Goal: Task Accomplishment & Management: Manage account settings

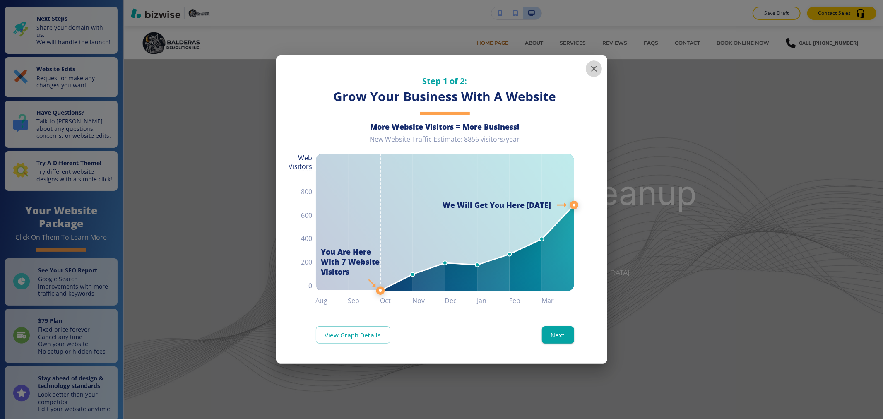
click at [596, 72] on icon "button" at bounding box center [594, 69] width 10 height 10
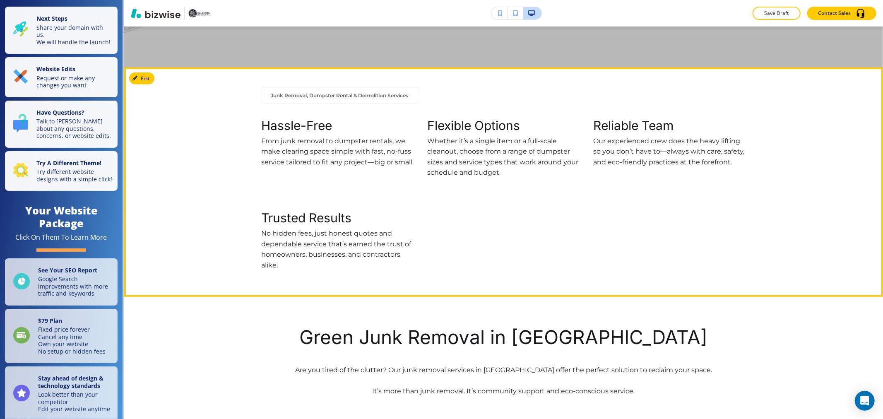
scroll to position [368, 0]
click at [147, 76] on button "Edit This Section" at bounding box center [157, 78] width 56 height 12
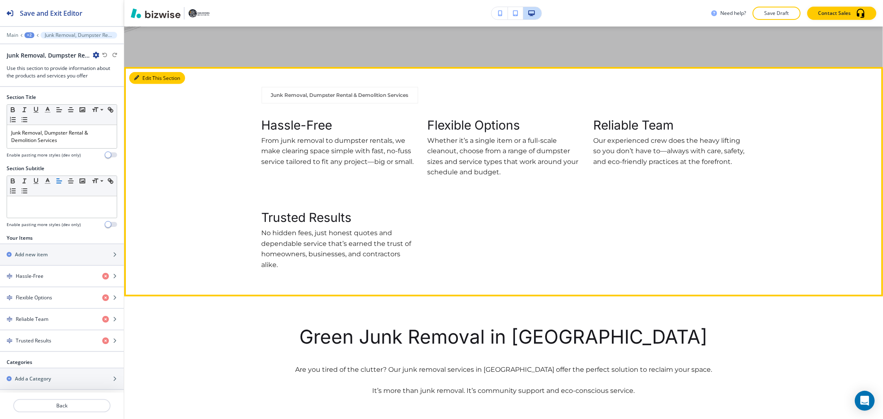
scroll to position [408, 0]
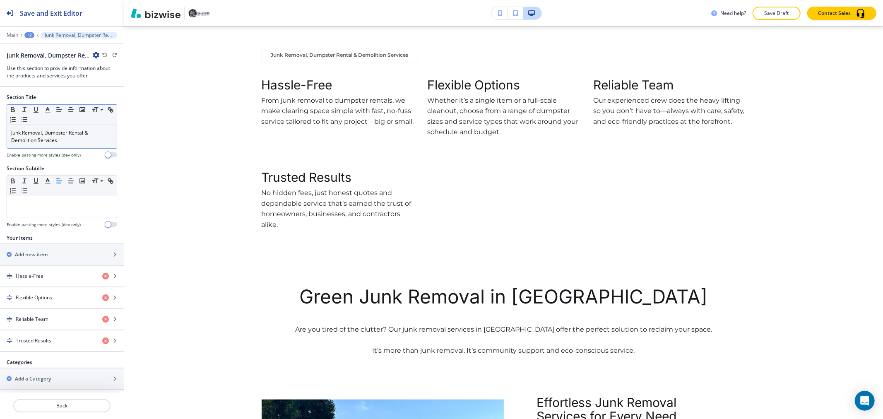
click at [75, 135] on p "Junk Removal, Dumpster Rental & Demolition Services" at bounding box center [61, 136] width 101 height 15
drag, startPoint x: 75, startPoint y: 135, endPoint x: 80, endPoint y: 135, distance: 5.4
click at [80, 135] on p "Junk Removal, Dumpster Rental & Demolition Services" at bounding box center [61, 136] width 101 height 15
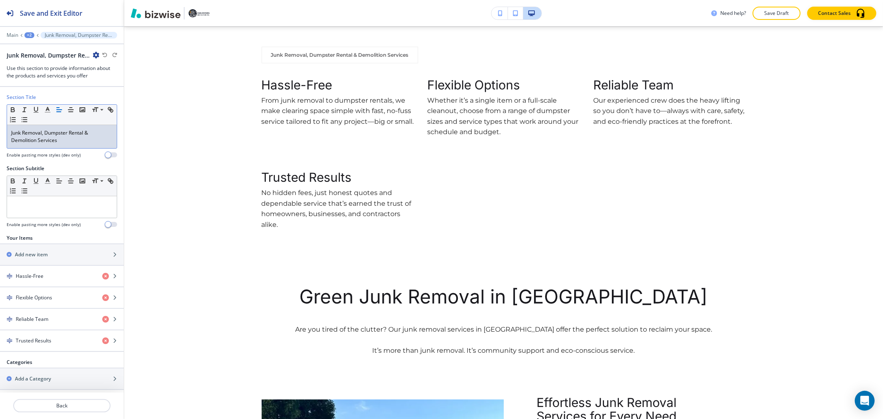
click at [74, 142] on p "Junk Removal, Dumpster Rental & Demolition Services" at bounding box center [61, 136] width 101 height 15
drag, startPoint x: 74, startPoint y: 142, endPoint x: 10, endPoint y: 130, distance: 65.5
click at [10, 130] on div "Junk Removal, Dumpster Rental & Demolition Services" at bounding box center [62, 136] width 110 height 23
copy p "Junk Removal, Dumpster Rental & Demolition Services"
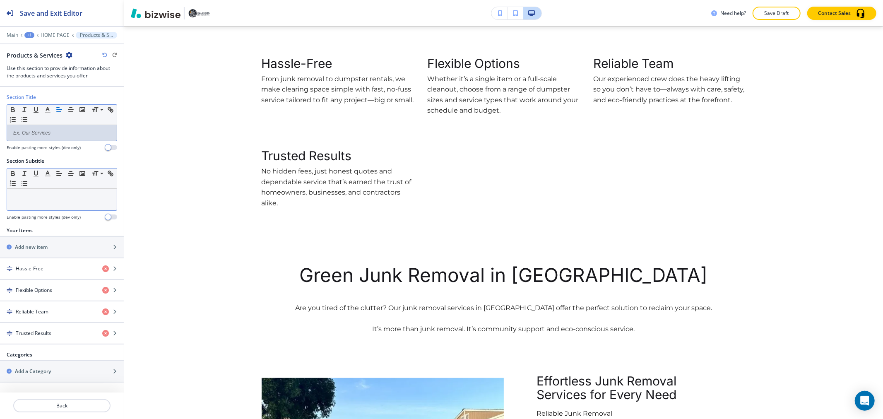
click at [48, 194] on p at bounding box center [61, 196] width 101 height 7
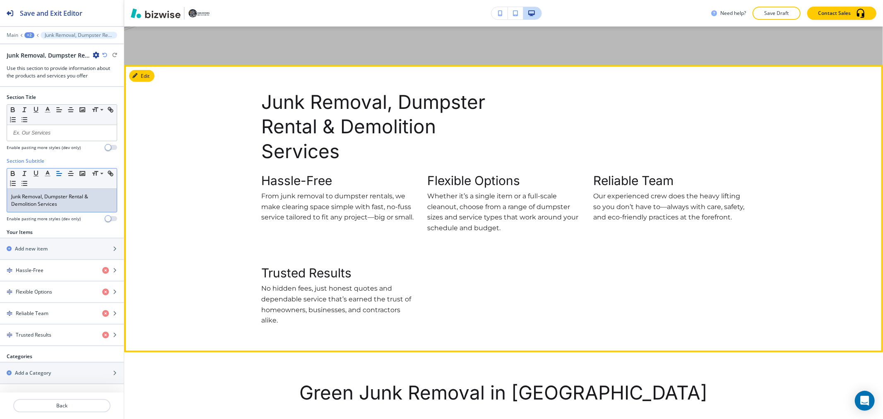
scroll to position [368, 0]
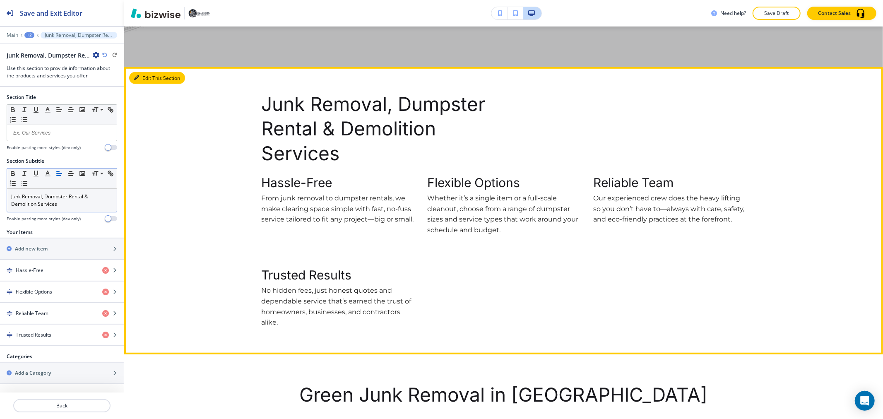
click at [147, 79] on button "Edit This Section" at bounding box center [157, 78] width 56 height 12
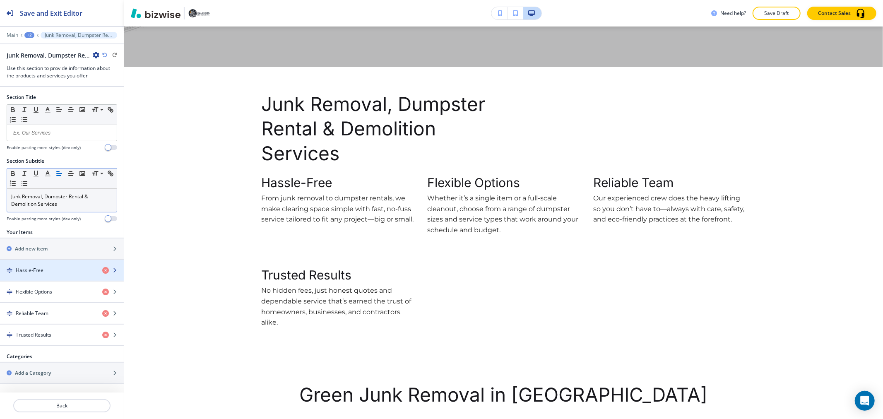
click at [85, 270] on div "Hassle-Free" at bounding box center [48, 270] width 96 height 7
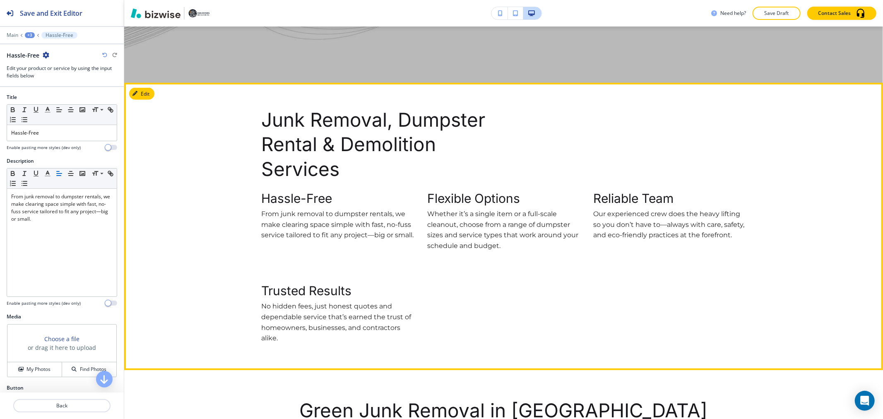
scroll to position [333, 0]
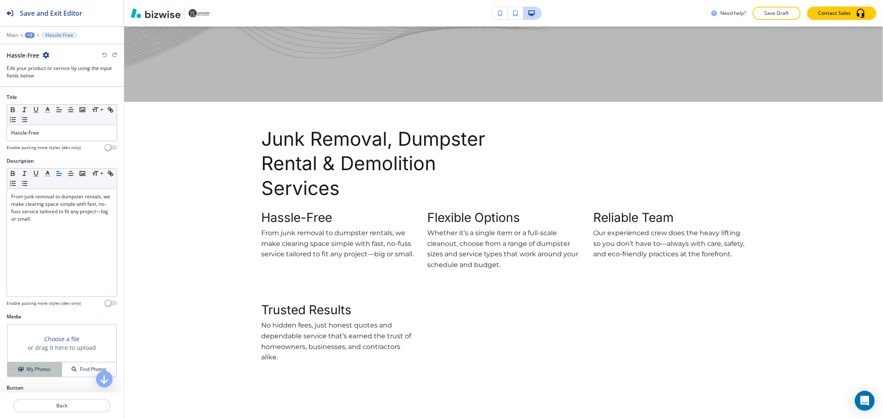
click at [43, 370] on h4 "My Photos" at bounding box center [39, 369] width 24 height 7
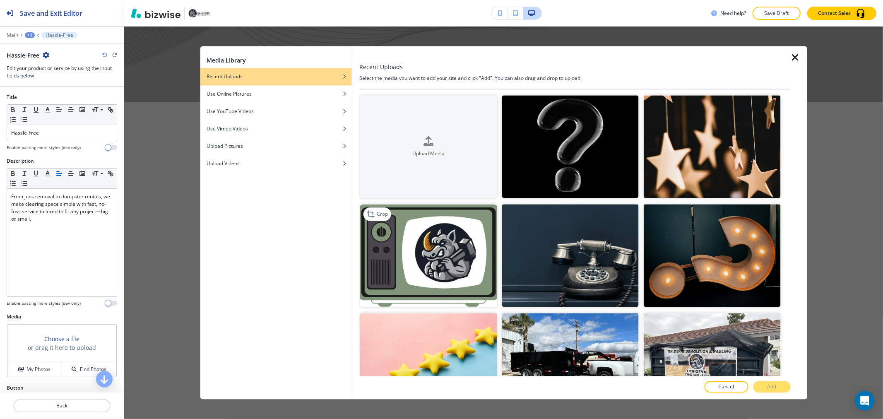
click at [439, 259] on img "button" at bounding box center [428, 255] width 137 height 103
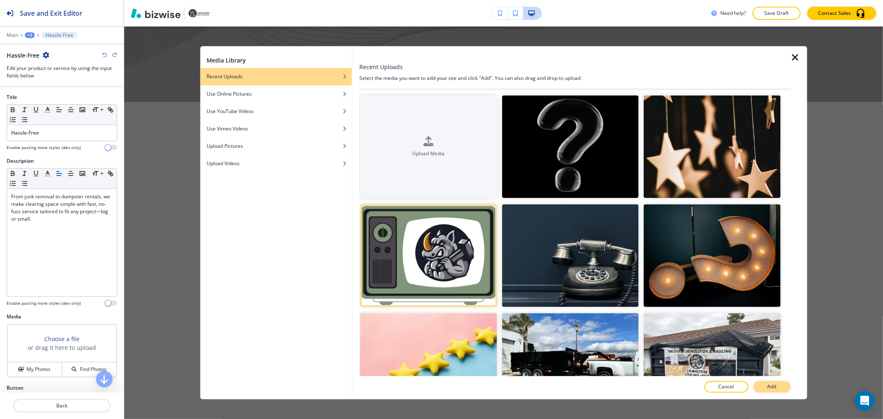
click at [772, 387] on p "Add" at bounding box center [772, 386] width 9 height 7
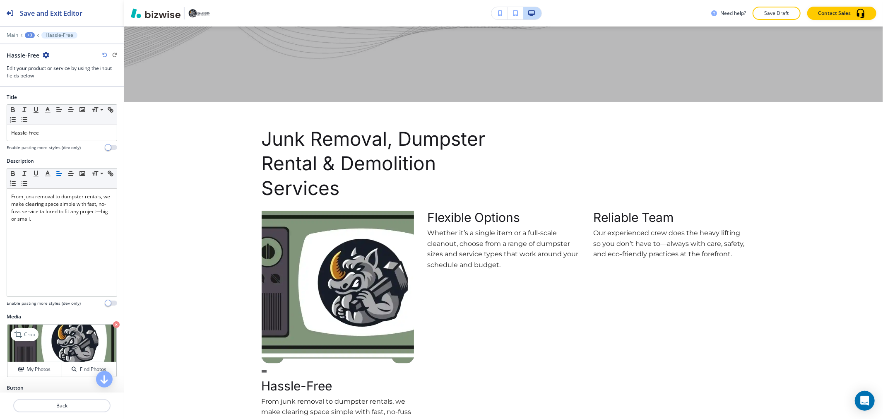
click at [113, 326] on icon "button" at bounding box center [116, 324] width 7 height 7
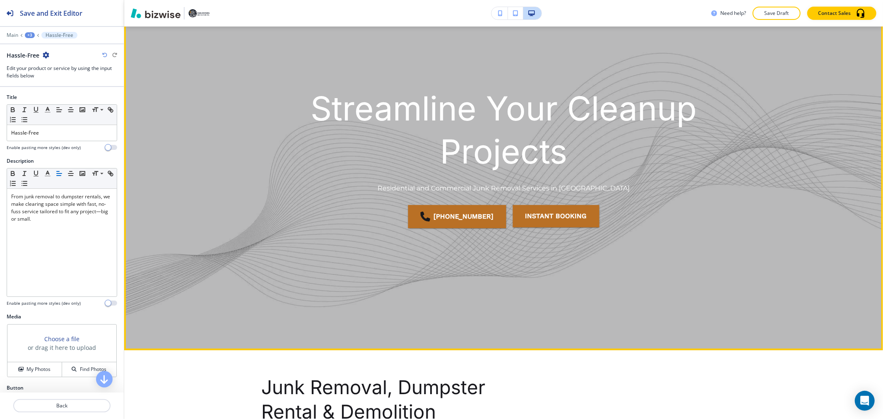
scroll to position [0, 0]
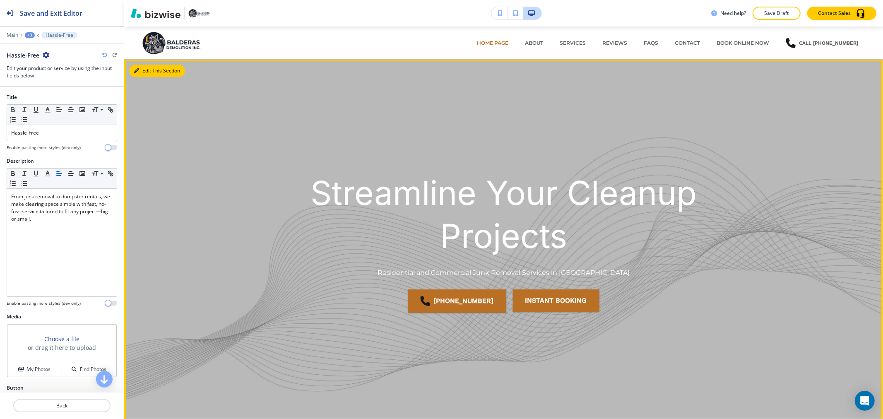
click at [142, 65] on button "Edit This Section" at bounding box center [157, 71] width 56 height 12
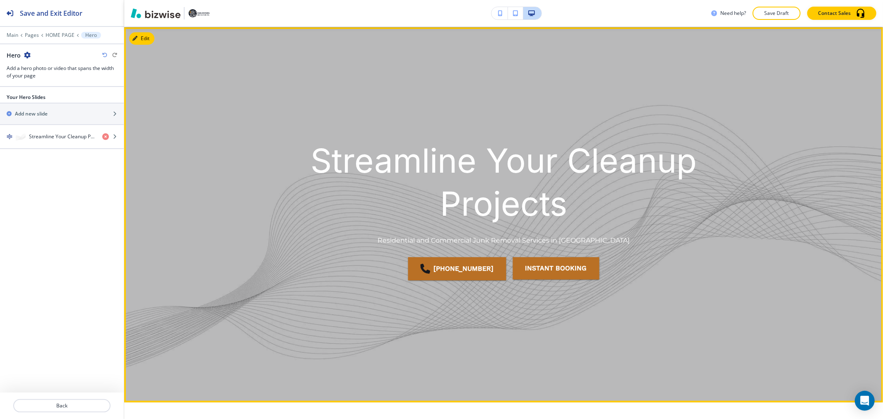
scroll to position [33, 0]
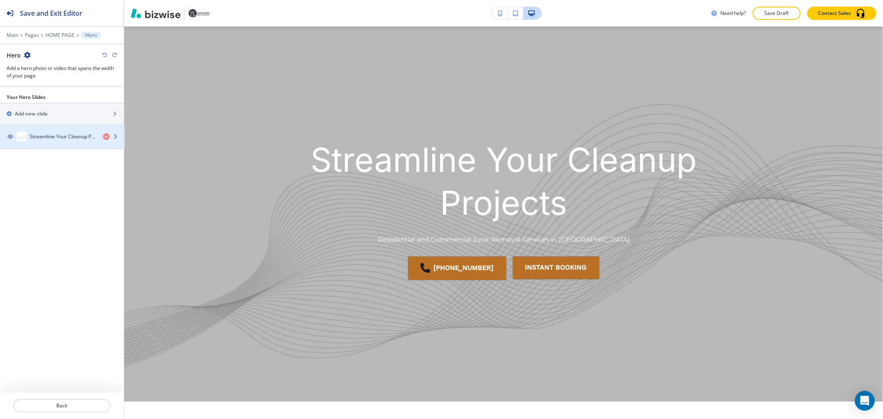
click at [63, 133] on div "Streamline Your Cleanup Projects" at bounding box center [48, 137] width 96 height 10
click at [60, 135] on h4 "Streamline Your Cleanup Projects" at bounding box center [62, 136] width 67 height 7
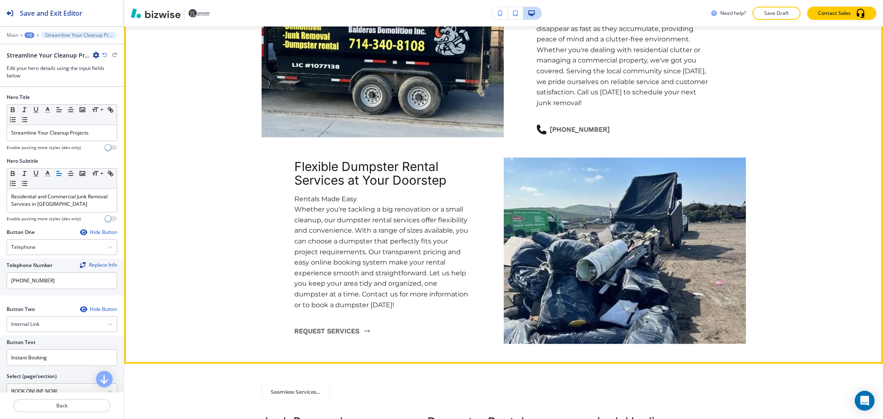
scroll to position [920, 0]
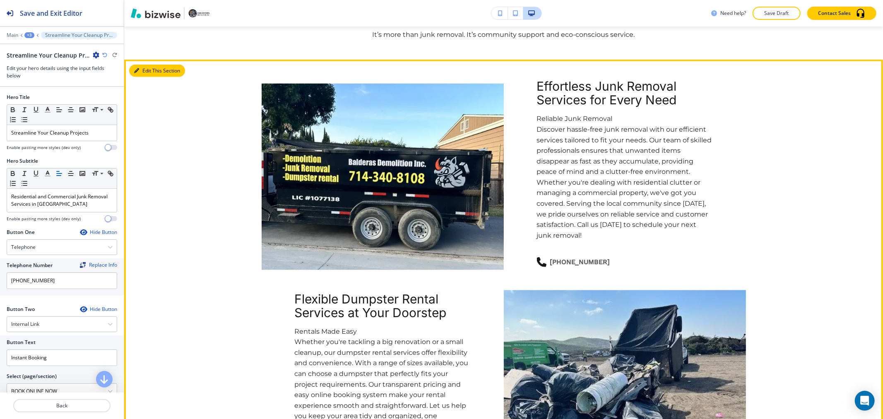
click at [133, 70] on button "Edit This Section" at bounding box center [157, 71] width 56 height 12
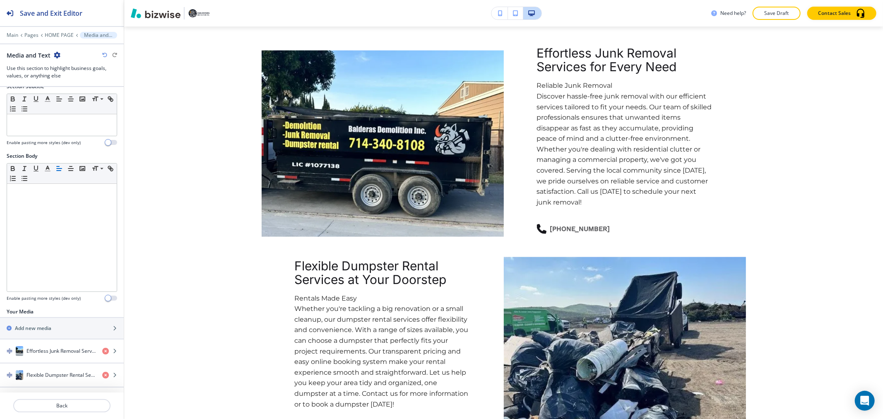
scroll to position [90, 0]
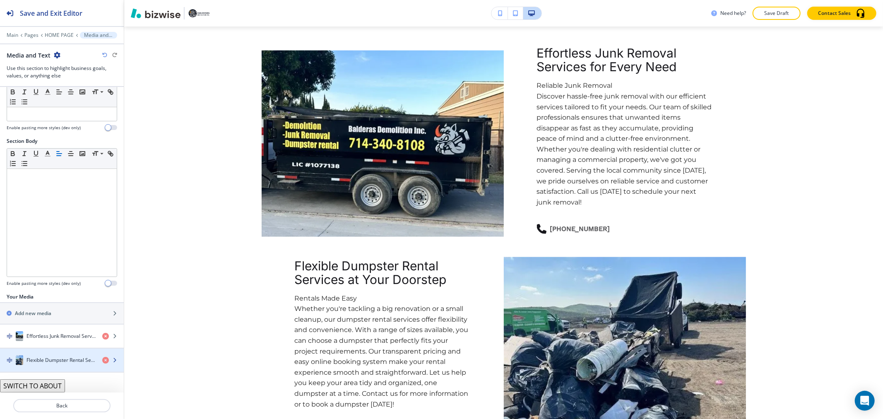
click at [55, 365] on div "button" at bounding box center [62, 368] width 124 height 7
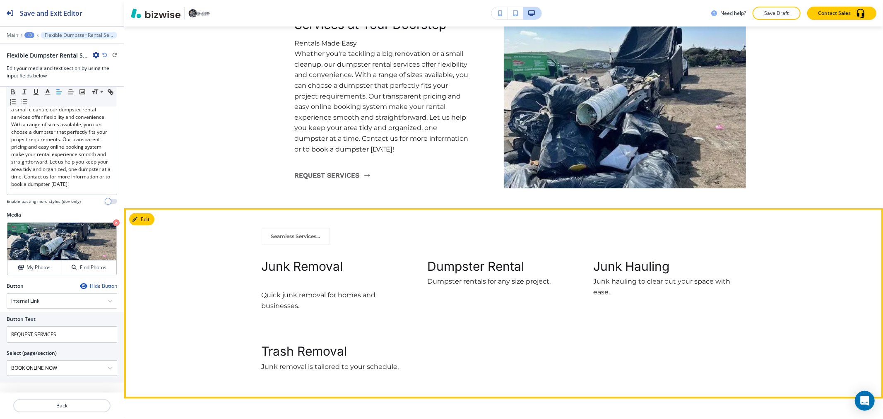
scroll to position [1183, 0]
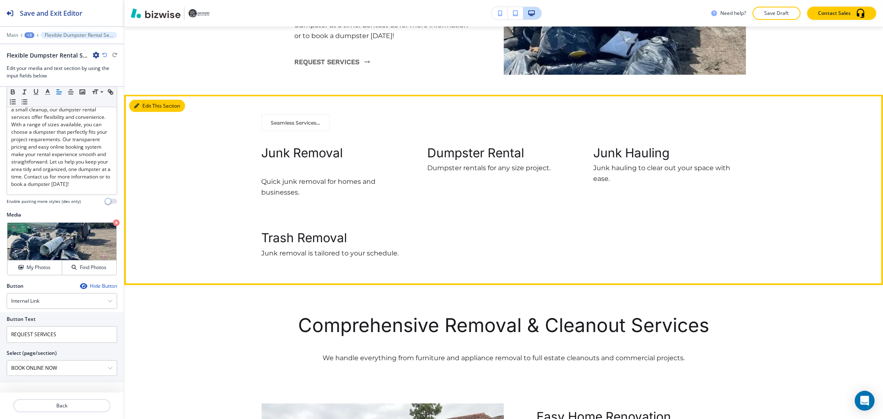
click at [145, 107] on button "Edit This Section" at bounding box center [157, 106] width 56 height 12
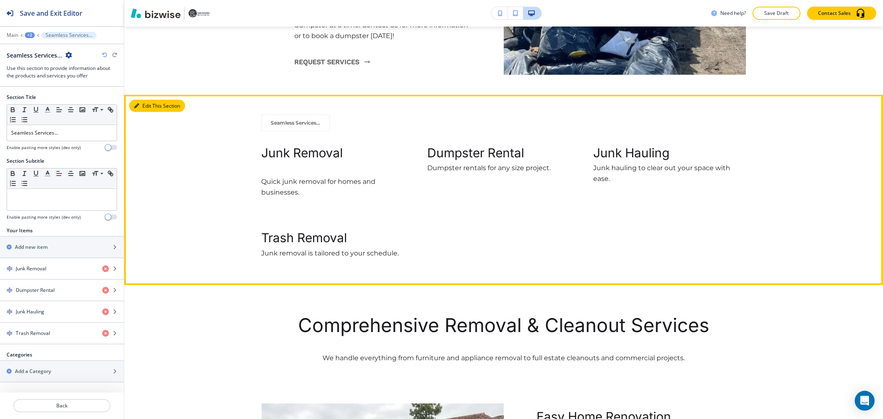
scroll to position [1252, 0]
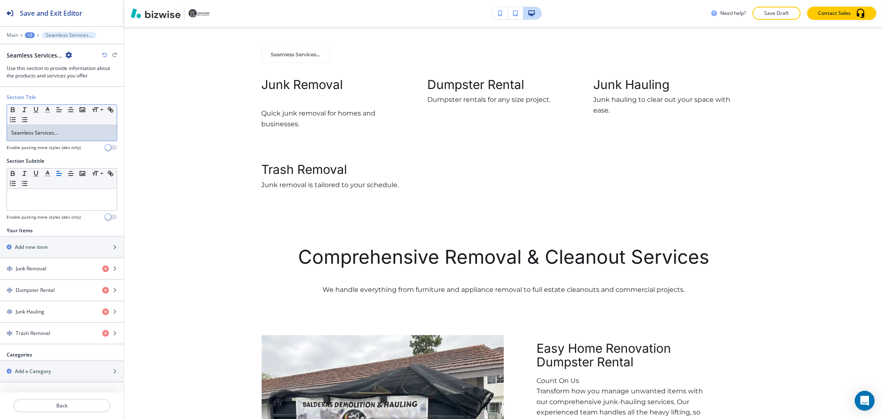
click at [77, 137] on p "Seamless Services..." at bounding box center [61, 132] width 101 height 7
copy p "Seamless Services..."
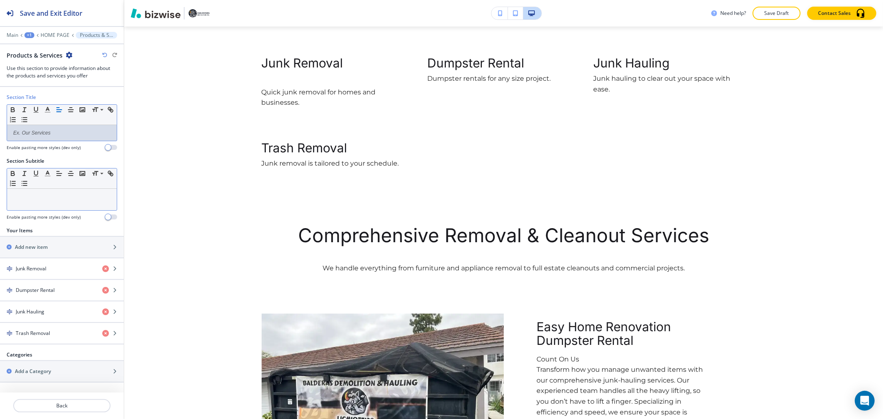
click at [68, 205] on div at bounding box center [62, 200] width 110 height 22
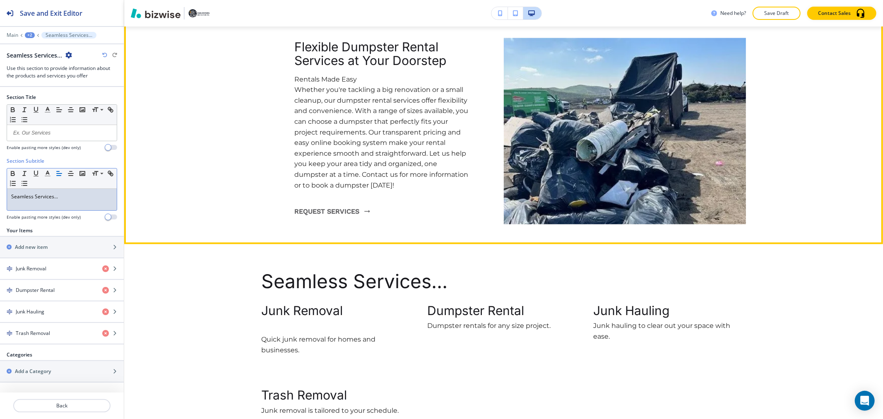
scroll to position [1206, 0]
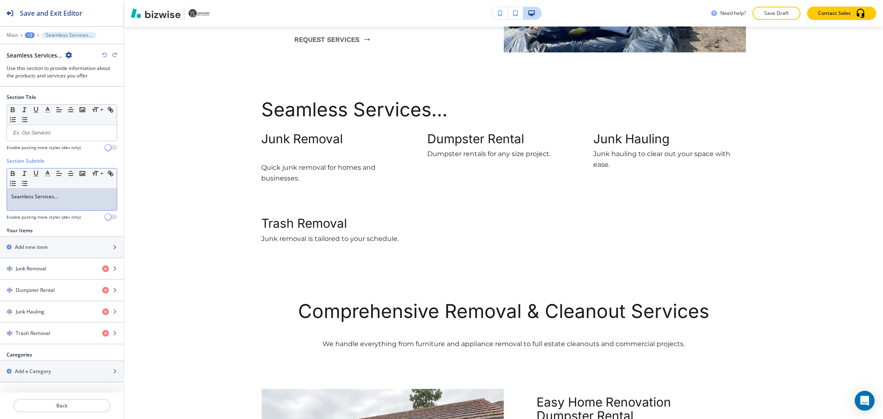
click at [77, 201] on div "Seamless Services..." at bounding box center [62, 200] width 110 height 22
copy p "Seamless Services..."
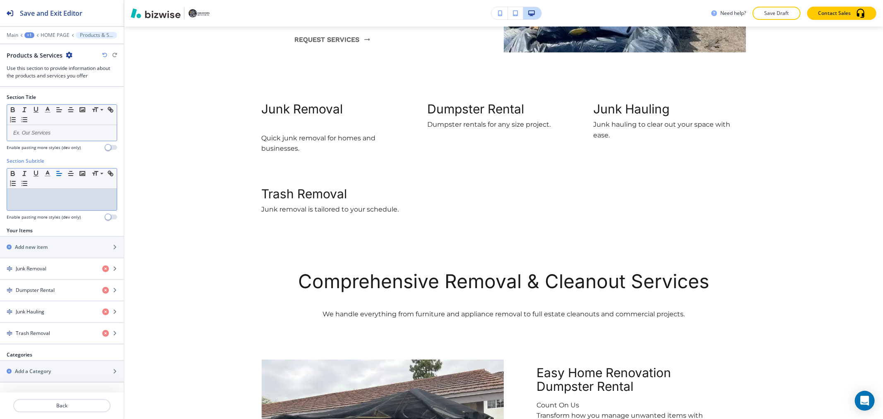
click at [62, 132] on p at bounding box center [61, 132] width 101 height 7
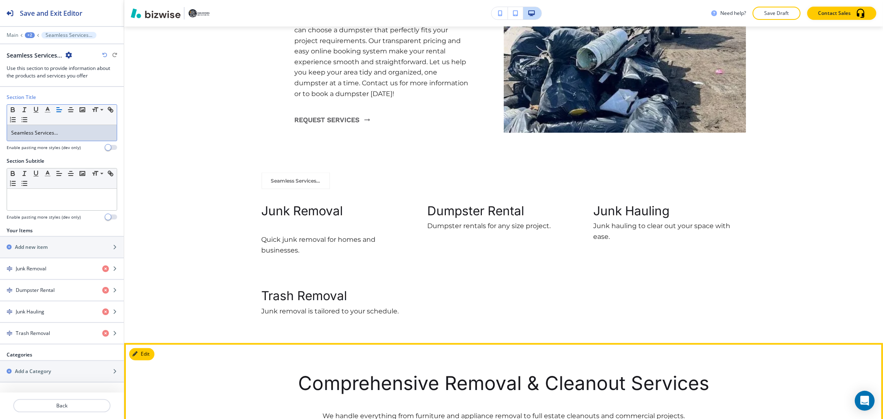
scroll to position [1114, 0]
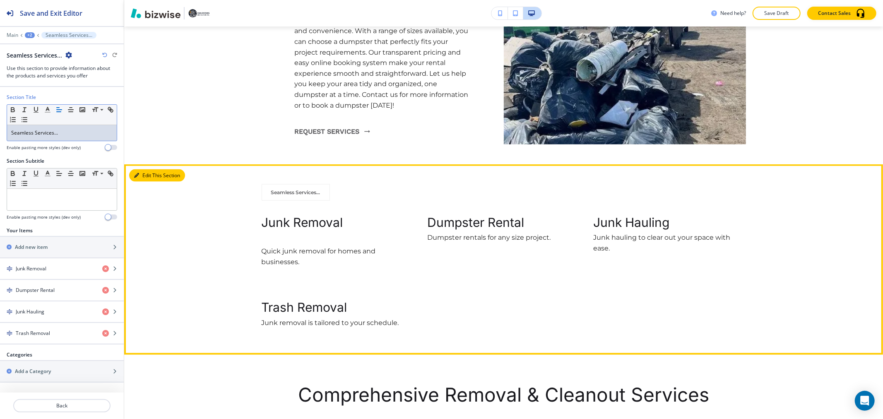
click at [153, 177] on button "Edit This Section" at bounding box center [157, 175] width 56 height 12
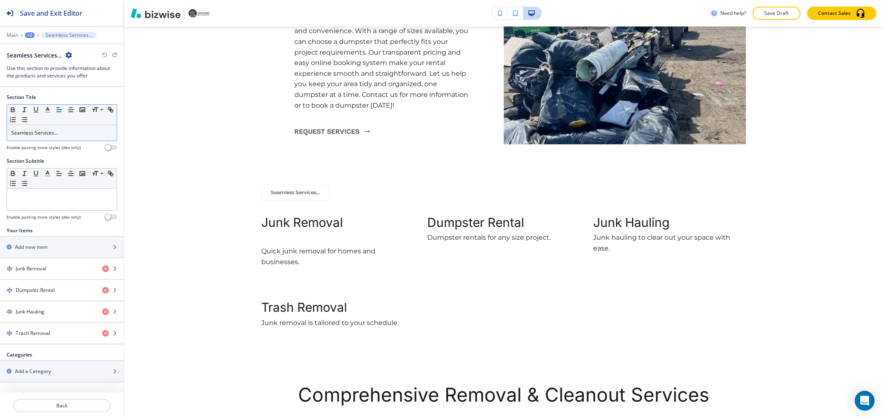
click at [89, 134] on p "Seamless Services..." at bounding box center [61, 132] width 101 height 7
copy p "Seamless Services..."
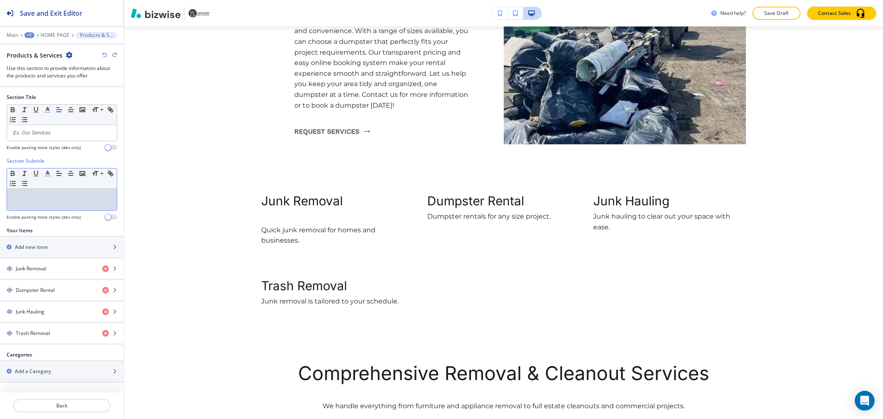
click at [80, 193] on div at bounding box center [62, 200] width 110 height 22
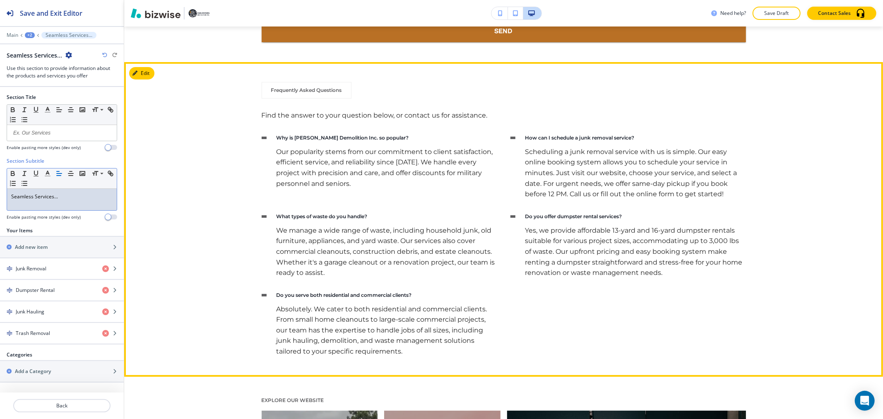
scroll to position [2724, 0]
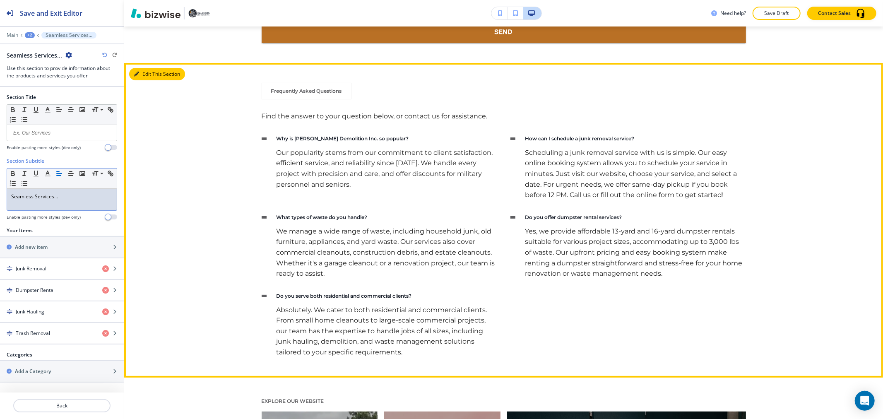
click at [145, 68] on button "Edit This Section" at bounding box center [157, 74] width 56 height 12
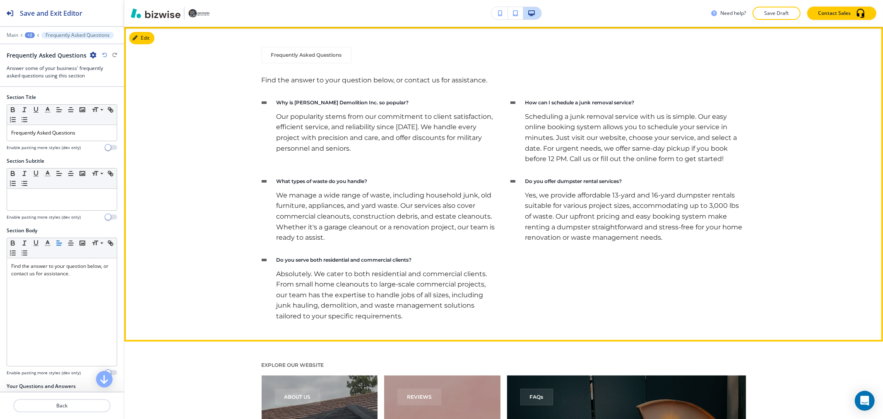
scroll to position [2760, 0]
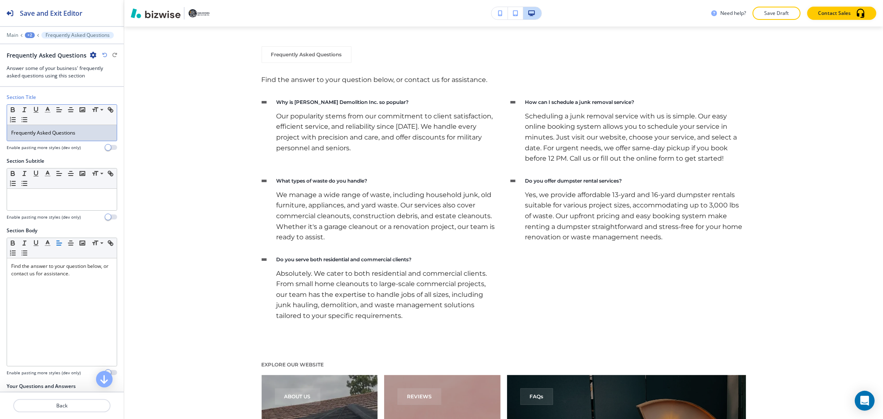
click at [82, 129] on div "Frequently Asked Questions" at bounding box center [62, 133] width 110 height 16
copy p "Frequently Asked Questions"
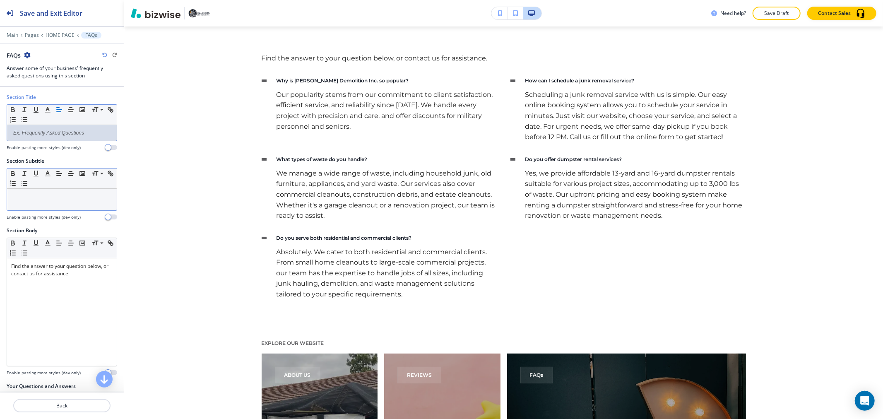
click at [62, 196] on p at bounding box center [61, 196] width 101 height 7
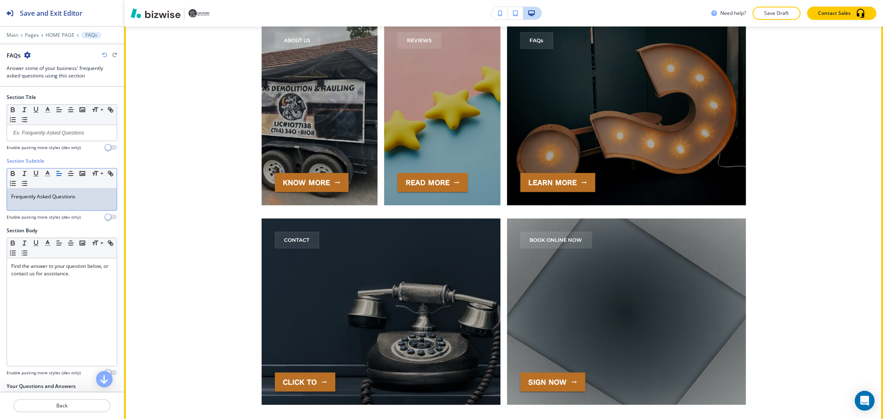
scroll to position [3036, 0]
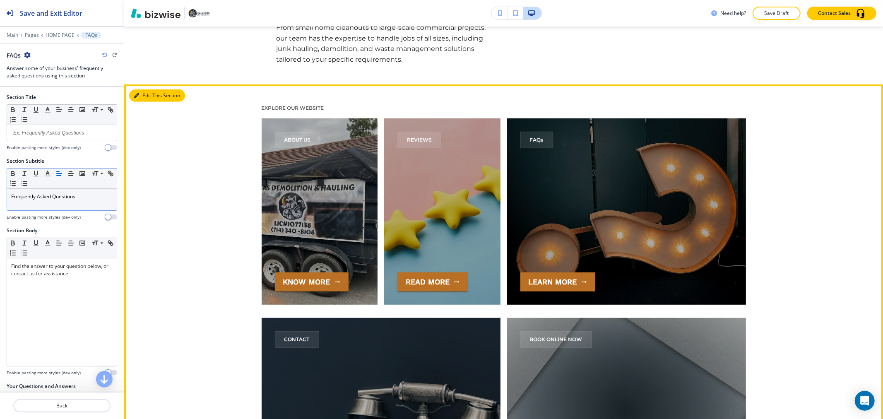
click at [142, 94] on button "Edit This Section" at bounding box center [157, 95] width 56 height 12
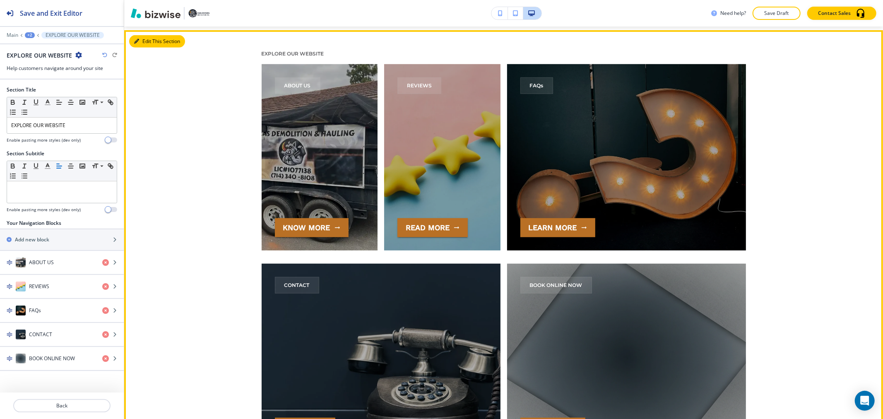
scroll to position [3095, 0]
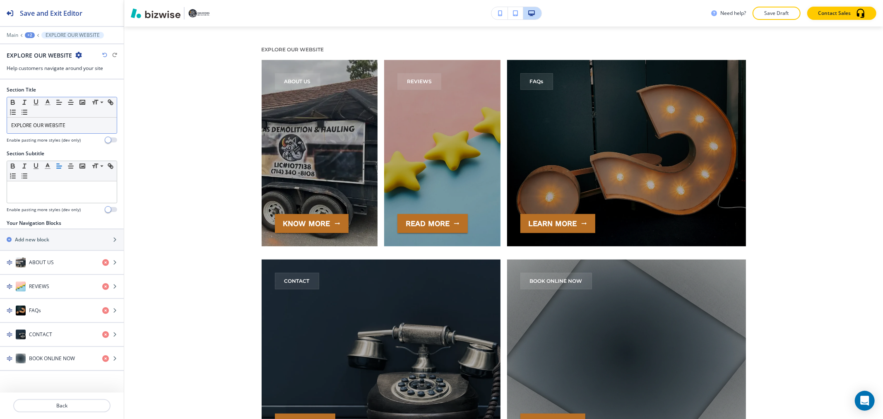
click at [94, 127] on p "EXPLORE OUR WEBSITE" at bounding box center [61, 125] width 101 height 7
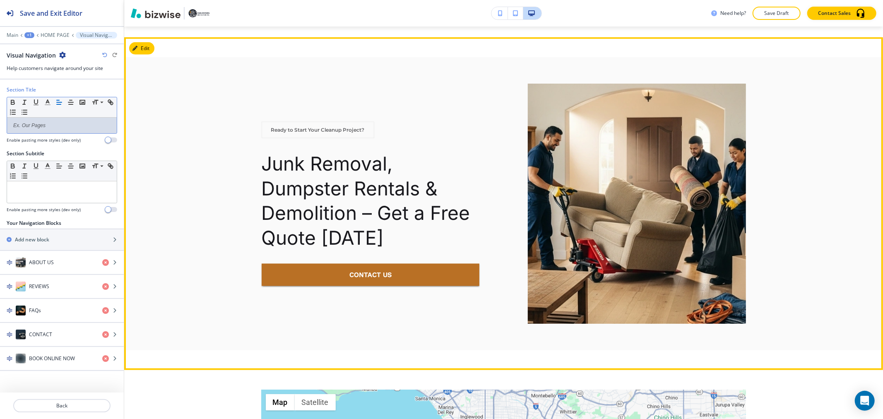
scroll to position [3509, 0]
click at [147, 48] on button "Edit This Section" at bounding box center [157, 49] width 56 height 12
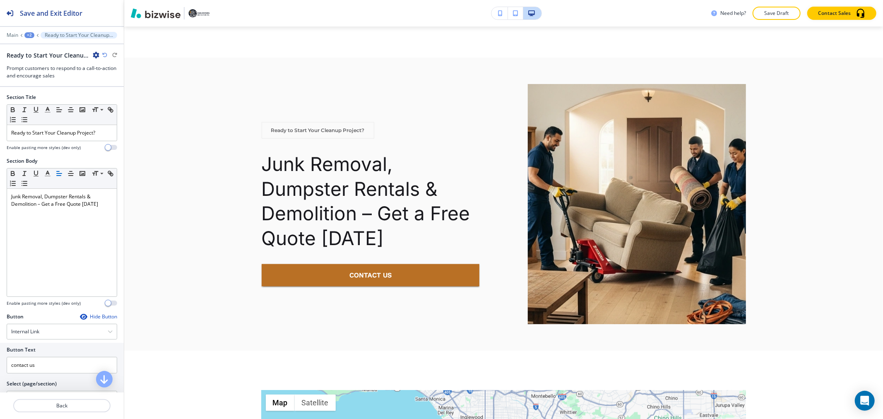
scroll to position [3521, 0]
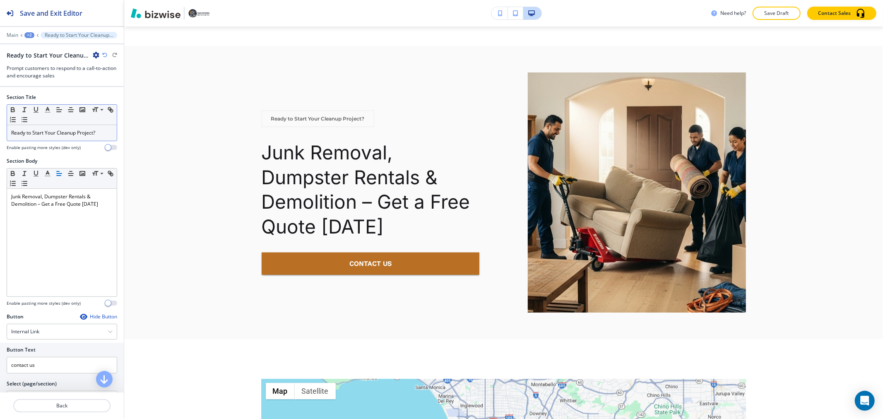
click at [71, 133] on p "Ready to Start Your Cleanup Project?" at bounding box center [61, 132] width 101 height 7
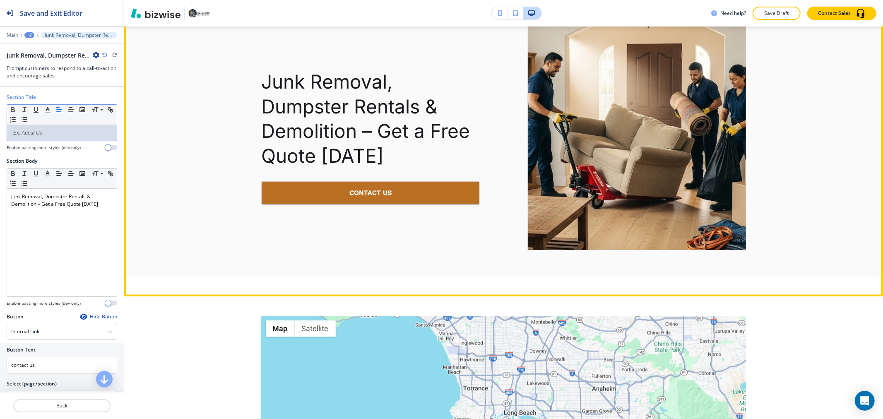
scroll to position [3594, 0]
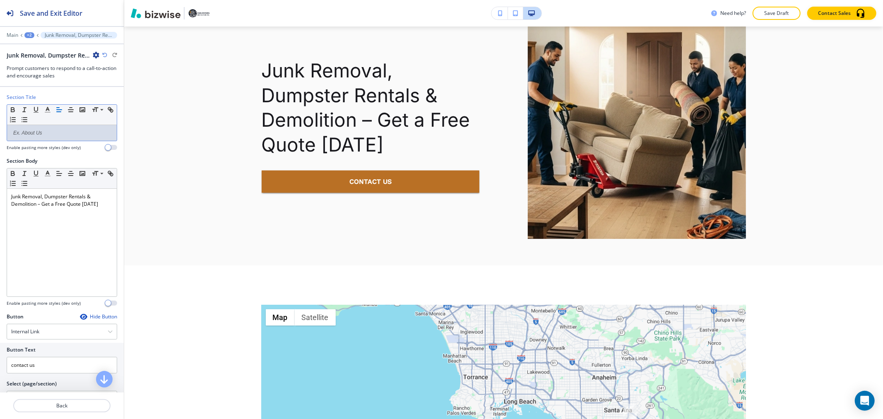
paste div
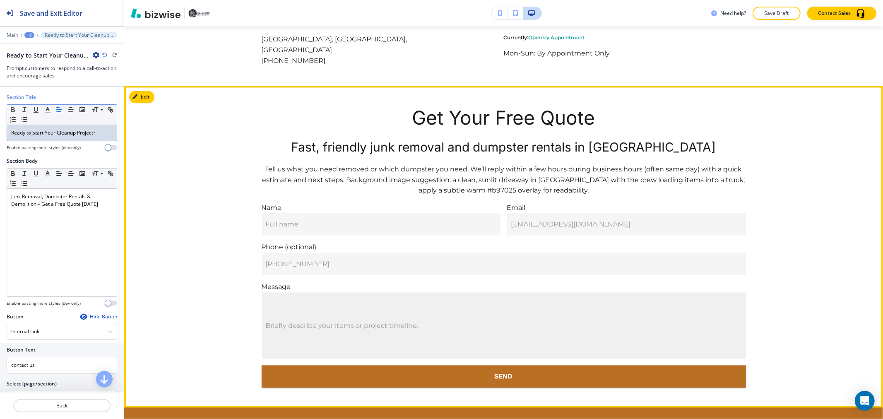
scroll to position [4146, 0]
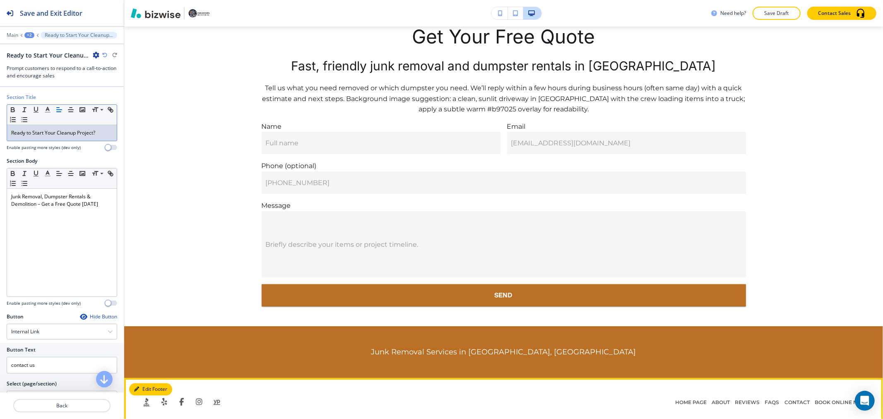
click at [142, 384] on button "Edit Footer" at bounding box center [150, 389] width 43 height 12
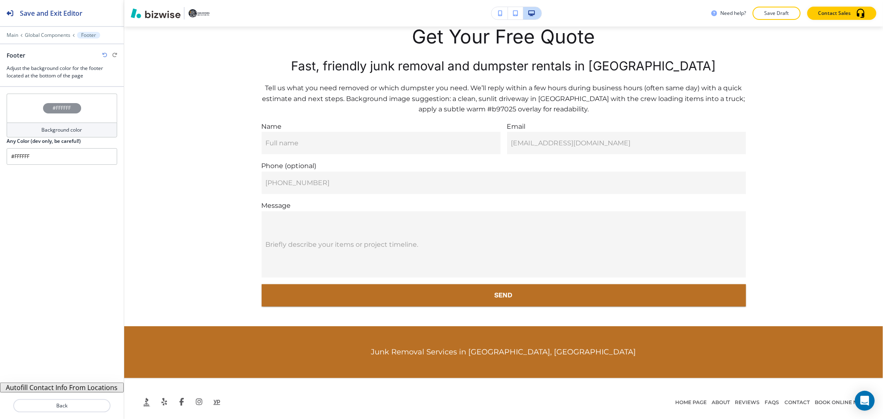
click at [46, 390] on button "Autofill Contact Info From Locations" at bounding box center [62, 388] width 124 height 10
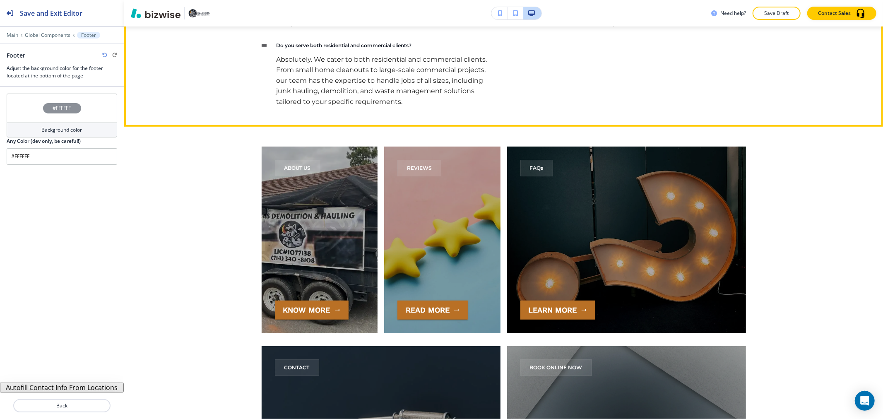
scroll to position [2812, 0]
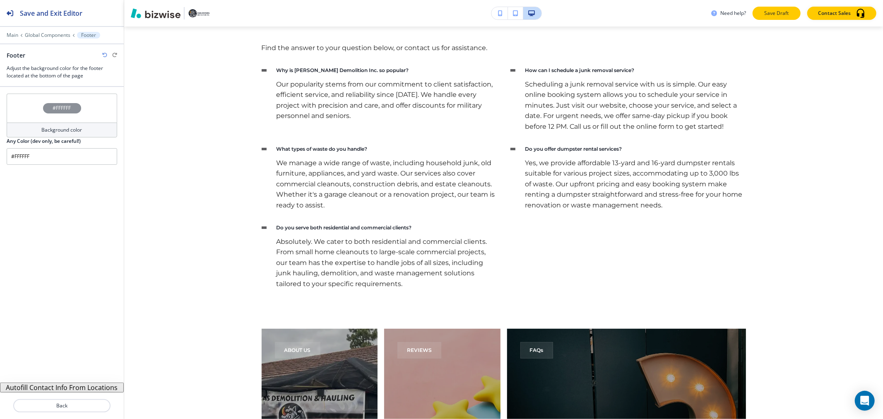
click at [776, 13] on p "Save Draft" at bounding box center [777, 13] width 27 height 7
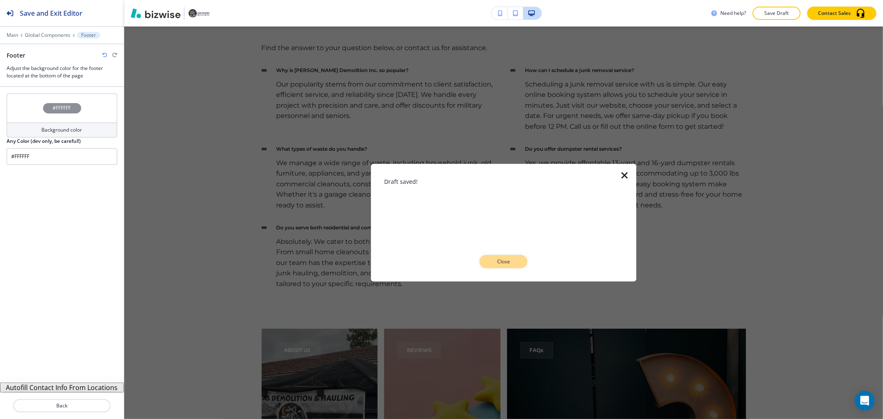
click at [495, 263] on p "Close" at bounding box center [503, 261] width 27 height 7
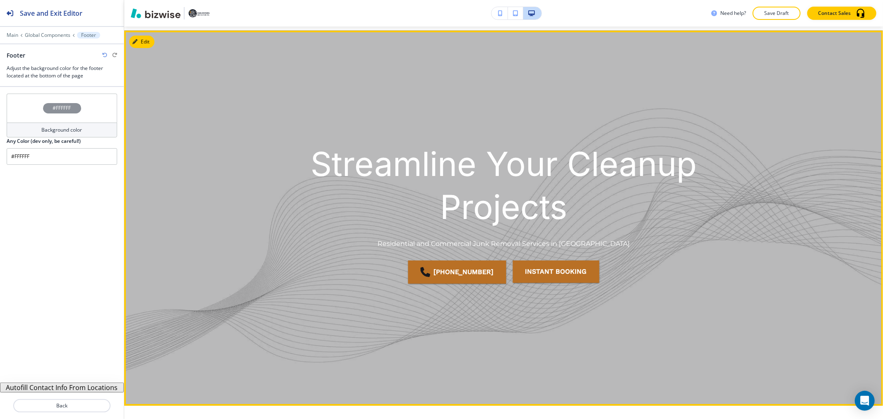
scroll to position [0, 0]
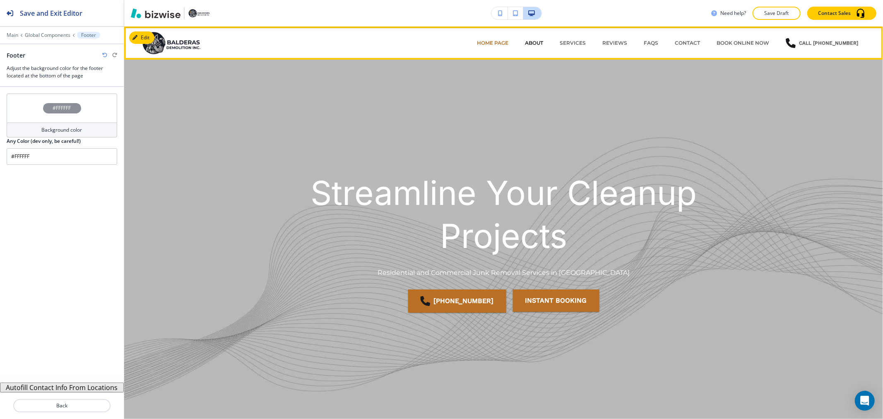
click at [533, 40] on p "ABOUT" at bounding box center [534, 42] width 18 height 7
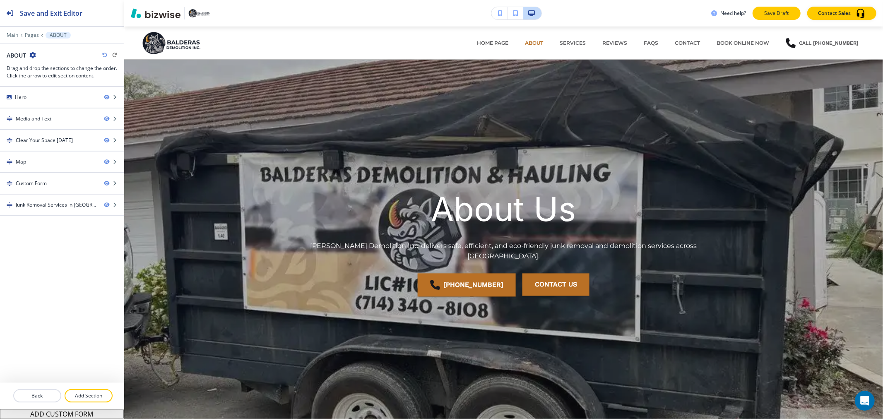
click at [764, 13] on p "Save Draft" at bounding box center [777, 13] width 27 height 7
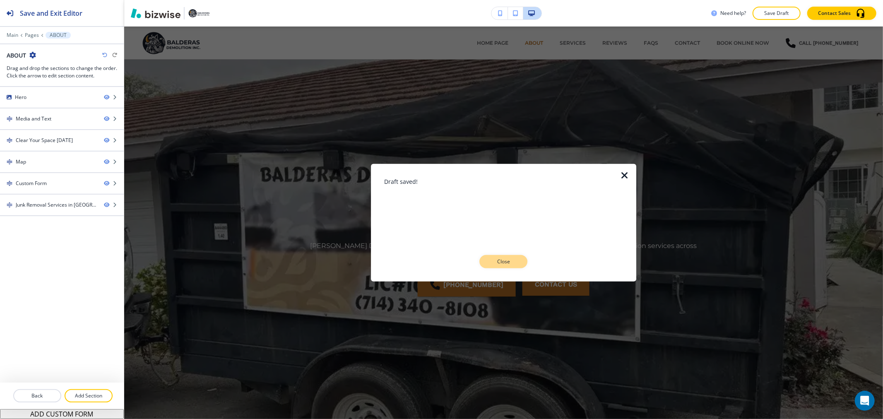
click at [499, 262] on p "Close" at bounding box center [503, 261] width 27 height 7
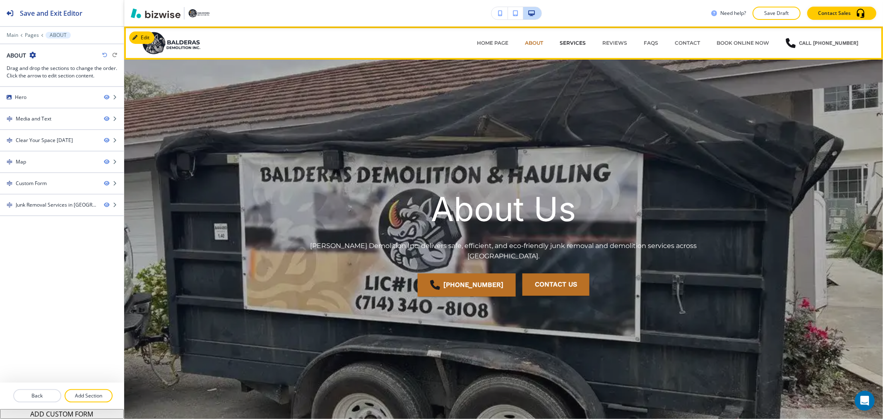
click at [584, 43] on p "SERVICES" at bounding box center [573, 42] width 26 height 7
click at [584, 41] on p "SERVICES" at bounding box center [573, 42] width 26 height 7
click at [615, 41] on p "REVIEWS" at bounding box center [614, 42] width 25 height 7
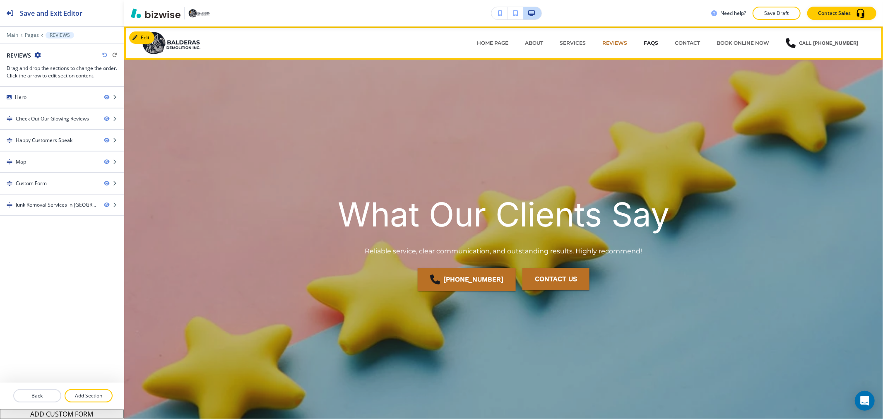
click at [657, 42] on p "FAQs" at bounding box center [651, 42] width 14 height 7
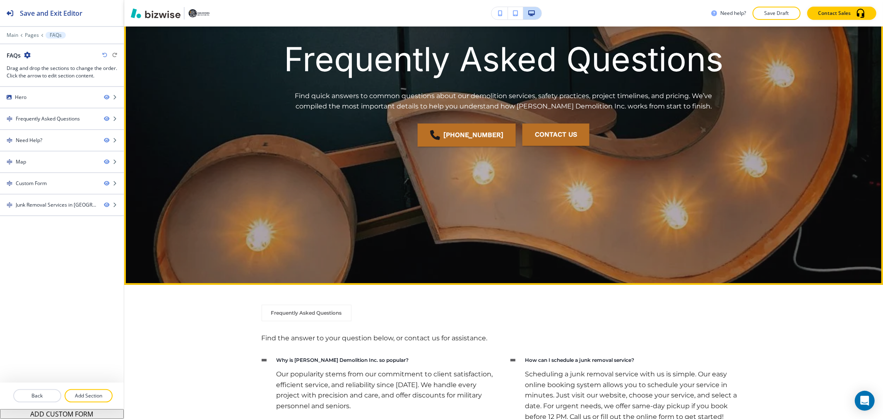
scroll to position [322, 0]
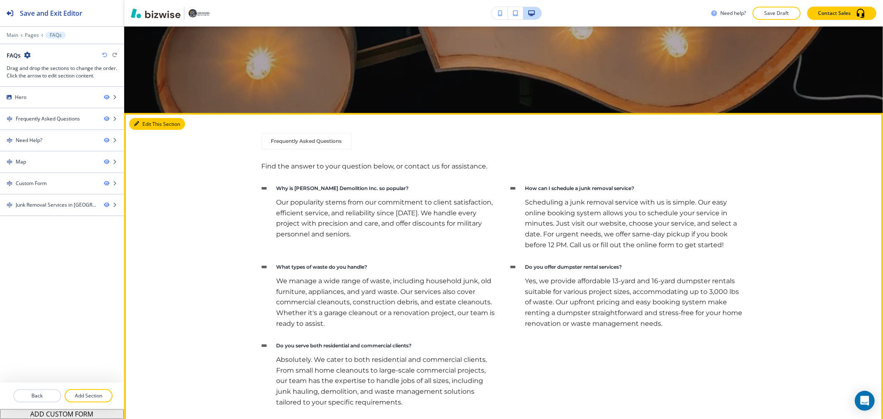
click at [141, 120] on button "Edit This Section" at bounding box center [157, 124] width 56 height 12
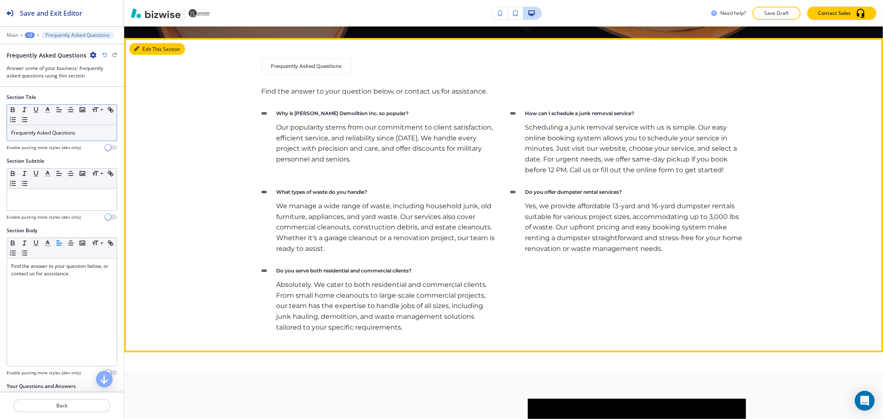
scroll to position [408, 0]
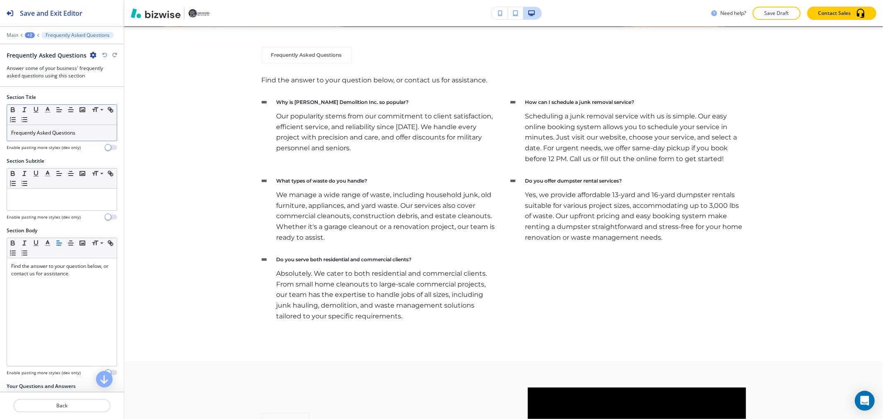
click at [79, 129] on div "Frequently Asked Questions" at bounding box center [62, 133] width 110 height 16
click at [80, 130] on p "Frequently Asked Questions" at bounding box center [61, 132] width 101 height 7
copy p "Frequently Asked Questions"
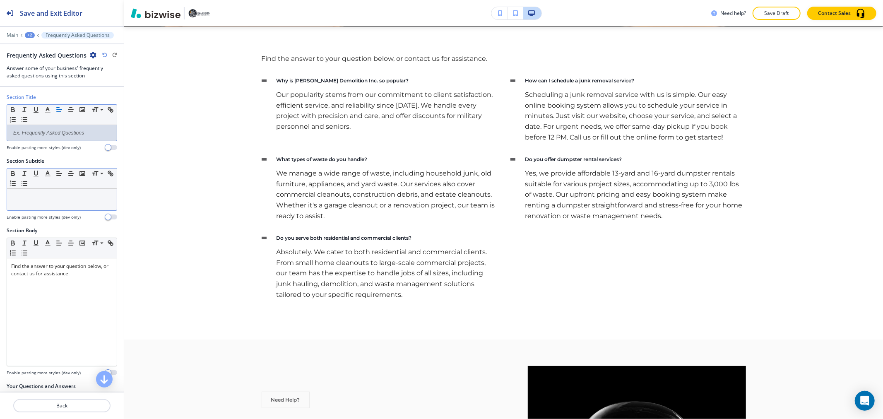
click at [58, 192] on div at bounding box center [62, 200] width 110 height 22
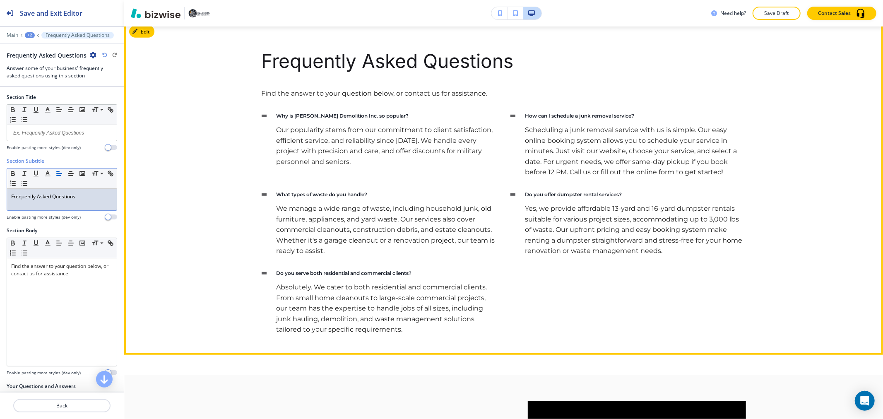
scroll to position [598, 0]
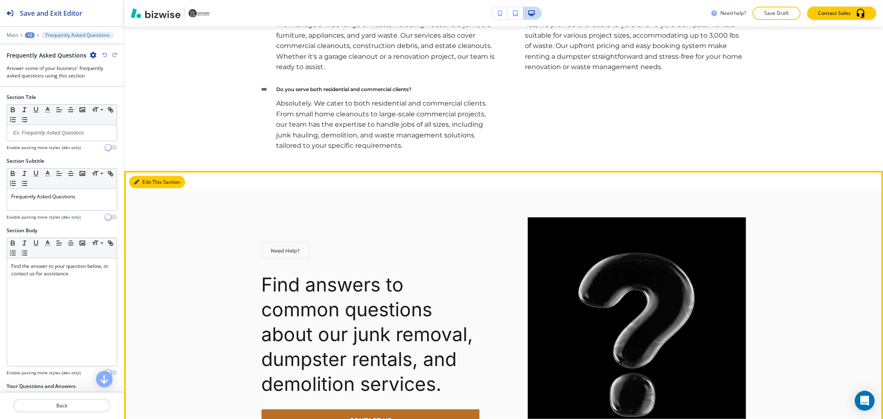
click at [152, 178] on button "Edit This Section" at bounding box center [157, 182] width 56 height 12
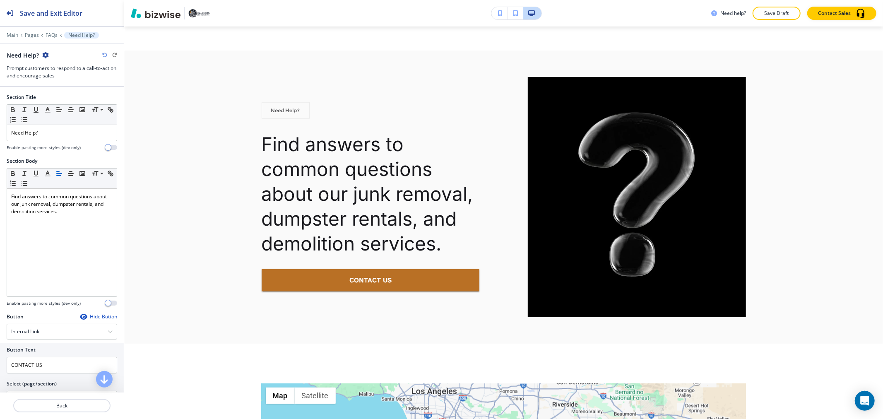
scroll to position [742, 0]
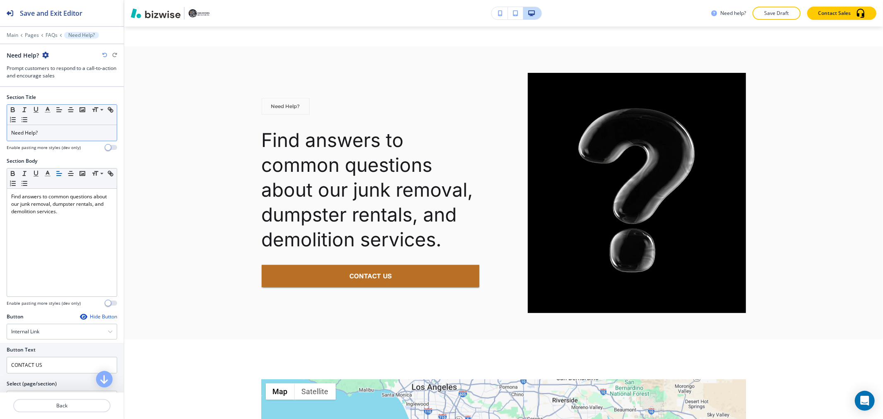
click at [55, 137] on div "Need Help?" at bounding box center [62, 133] width 110 height 16
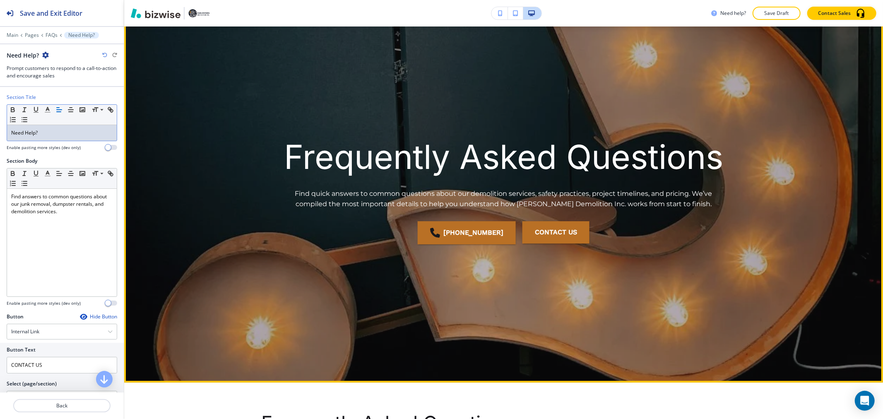
scroll to position [0, 0]
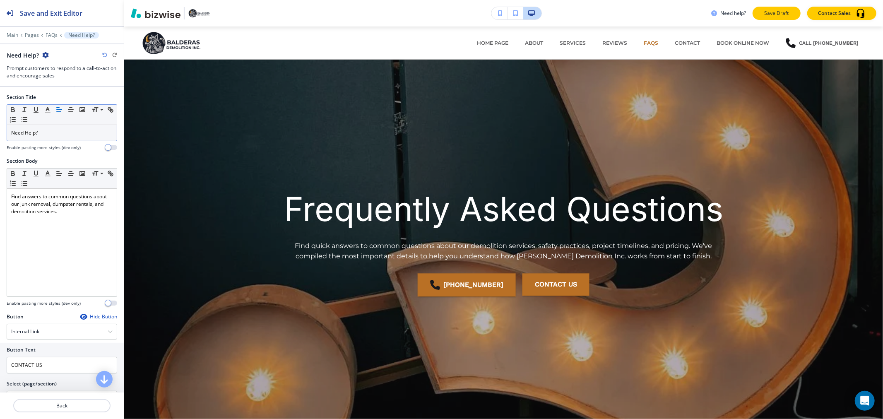
click at [772, 12] on p "Save Draft" at bounding box center [777, 13] width 27 height 7
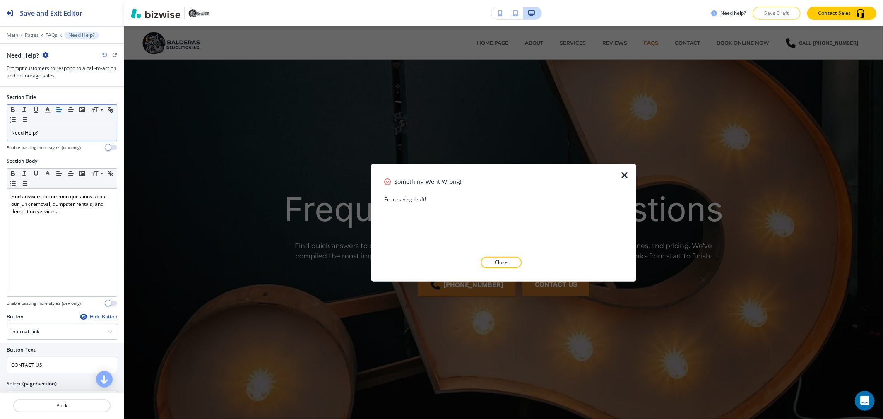
click at [508, 255] on div "Something Went Wrong! Error saving draft! Close" at bounding box center [503, 222] width 239 height 91
click at [516, 263] on button "Close" at bounding box center [501, 263] width 41 height 12
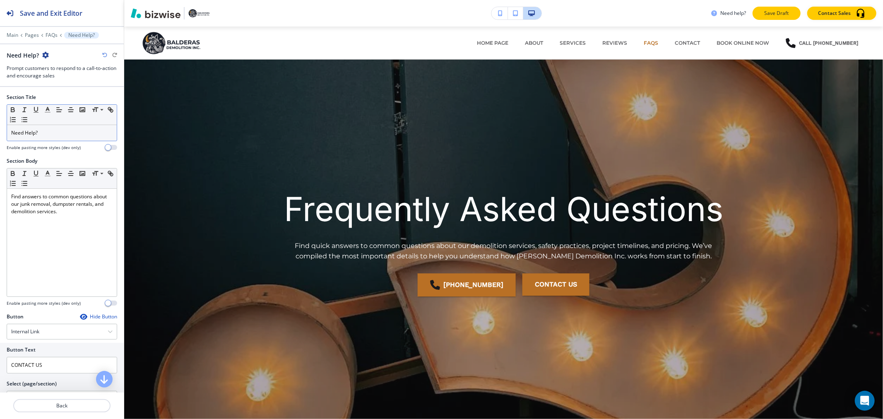
click at [781, 14] on p "Save Draft" at bounding box center [777, 13] width 27 height 7
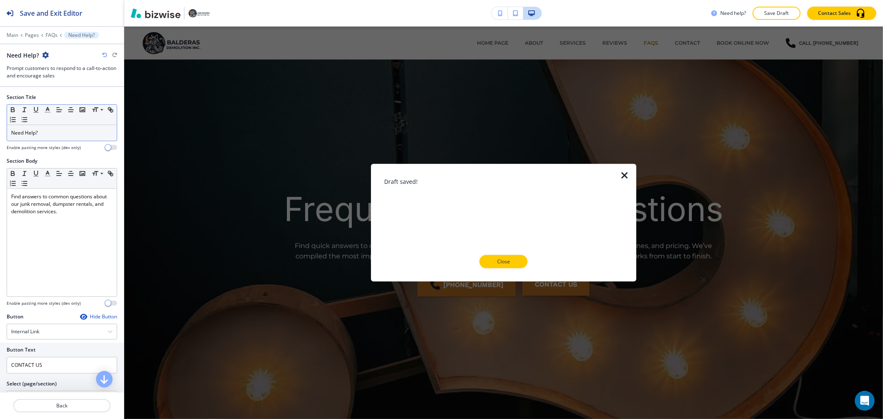
click at [524, 260] on button "Close" at bounding box center [504, 261] width 48 height 13
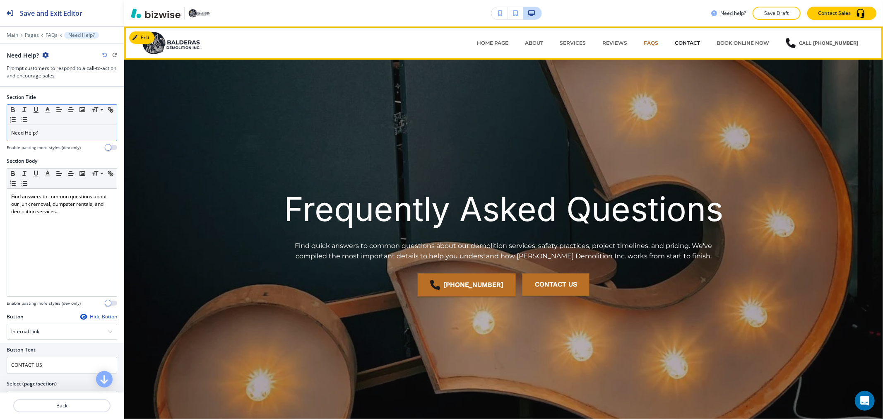
click at [697, 46] on p "CONTACT" at bounding box center [687, 42] width 25 height 7
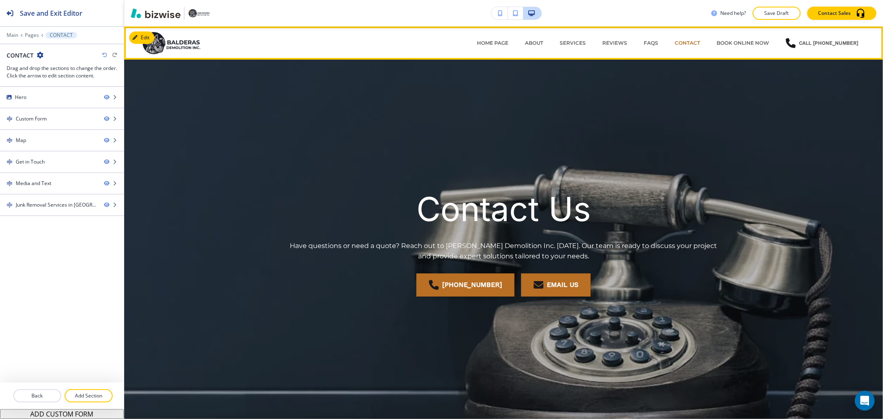
click at [745, 48] on div "BOOK ONLINE NOW" at bounding box center [742, 43] width 69 height 25
click at [747, 44] on p "BOOK ONLINE NOW" at bounding box center [743, 42] width 53 height 7
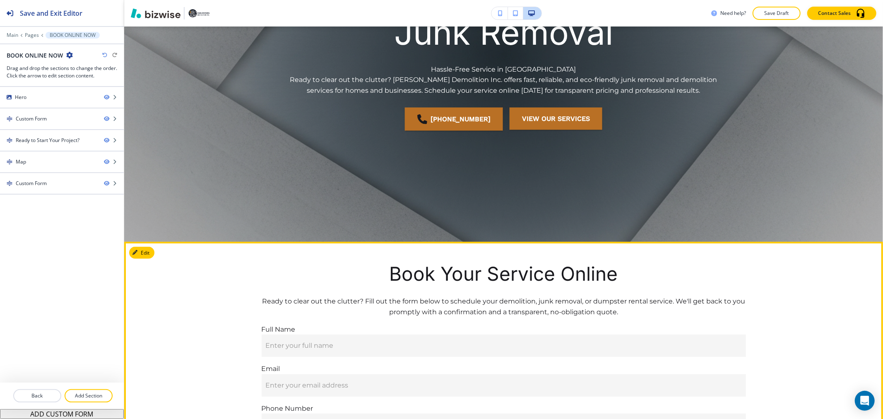
scroll to position [46, 0]
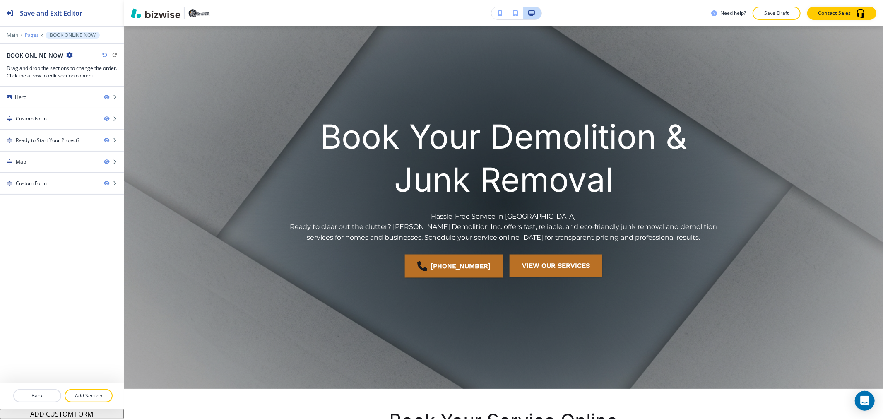
click at [30, 36] on p "Pages" at bounding box center [32, 35] width 14 height 6
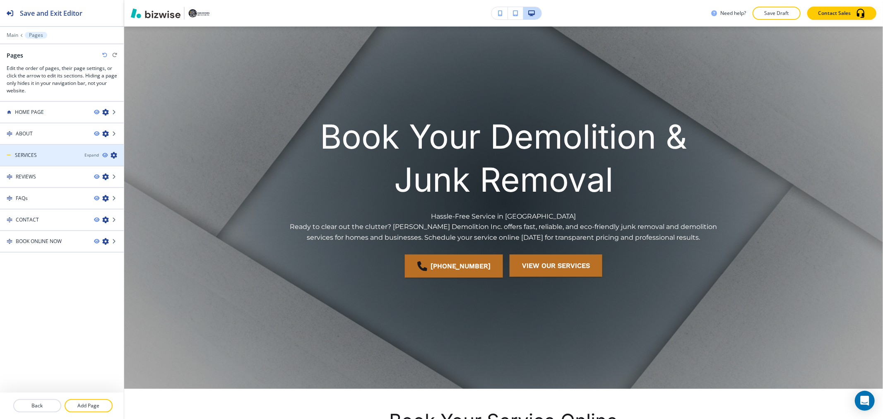
click at [114, 155] on icon "button" at bounding box center [114, 155] width 7 height 7
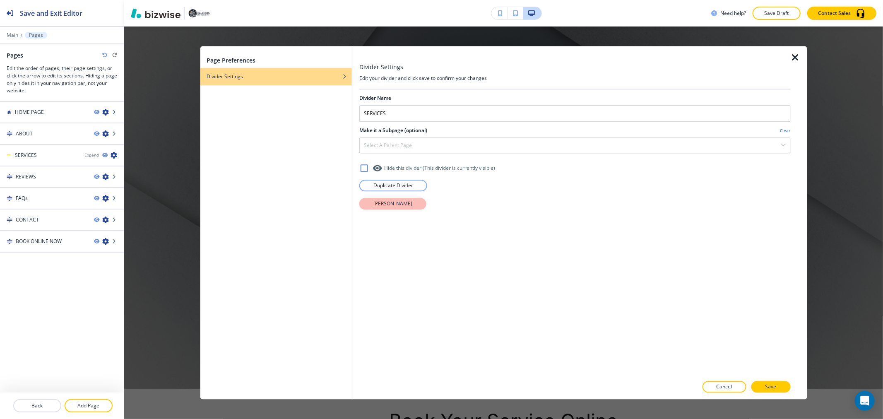
click at [409, 203] on button "[PERSON_NAME]" at bounding box center [392, 204] width 67 height 12
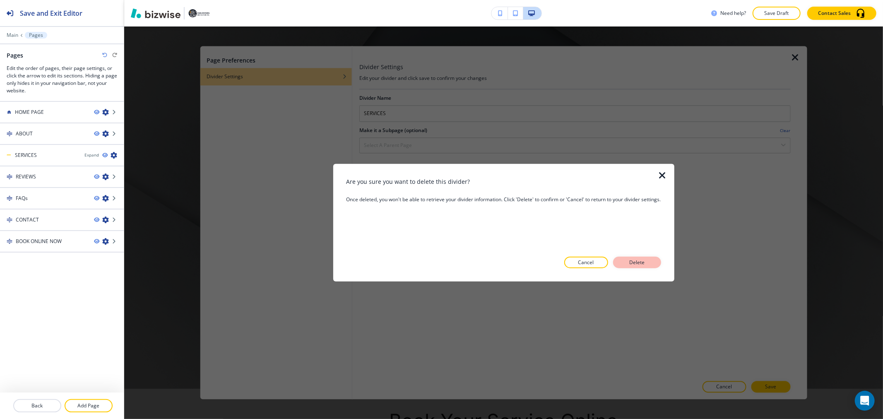
click at [651, 266] on button "Delete" at bounding box center [637, 263] width 48 height 12
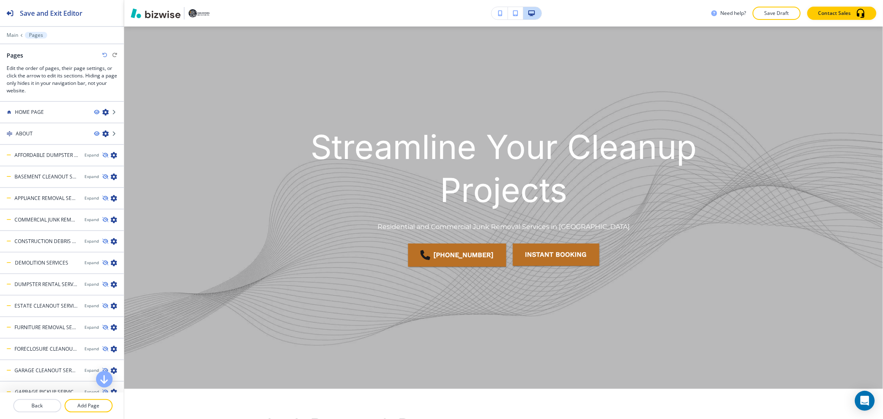
scroll to position [0, 0]
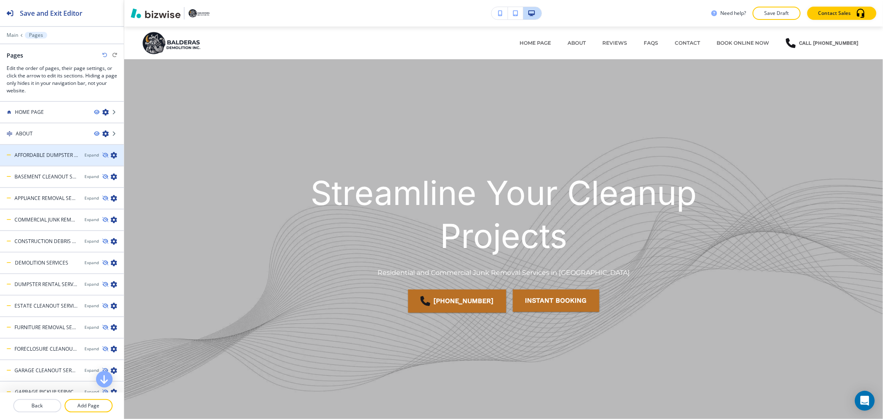
click at [111, 156] on icon "button" at bounding box center [114, 155] width 7 height 7
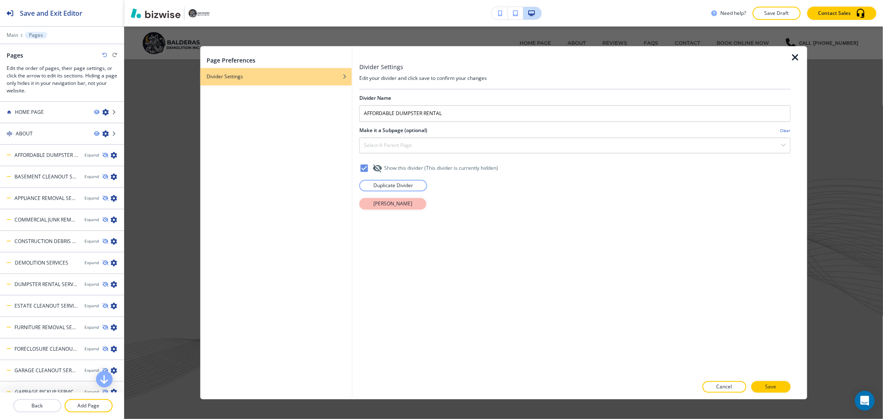
click at [404, 199] on button "[PERSON_NAME]" at bounding box center [392, 204] width 67 height 12
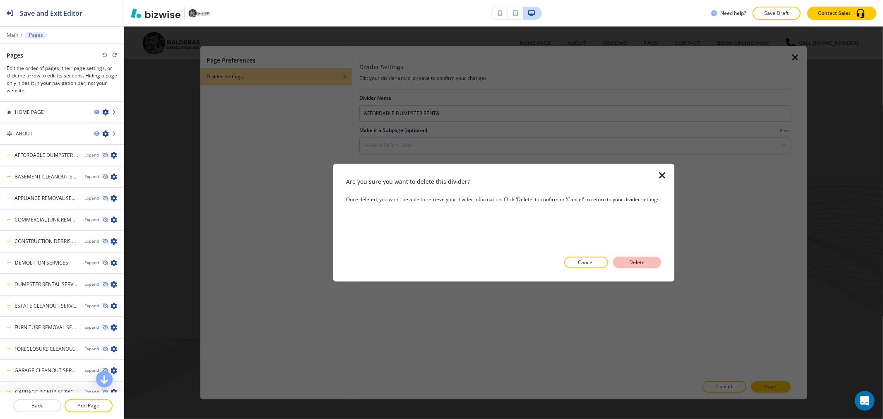
click at [643, 261] on p "Delete" at bounding box center [637, 262] width 20 height 7
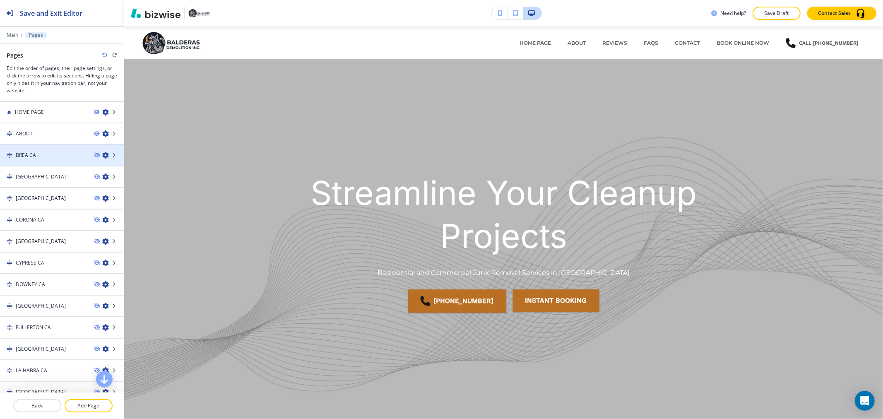
click at [102, 155] on icon "button" at bounding box center [105, 155] width 7 height 7
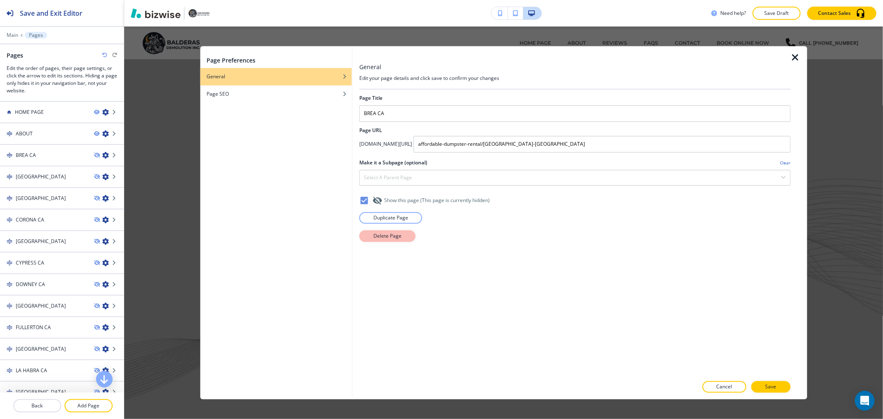
click at [400, 238] on p "Delete Page" at bounding box center [388, 235] width 28 height 7
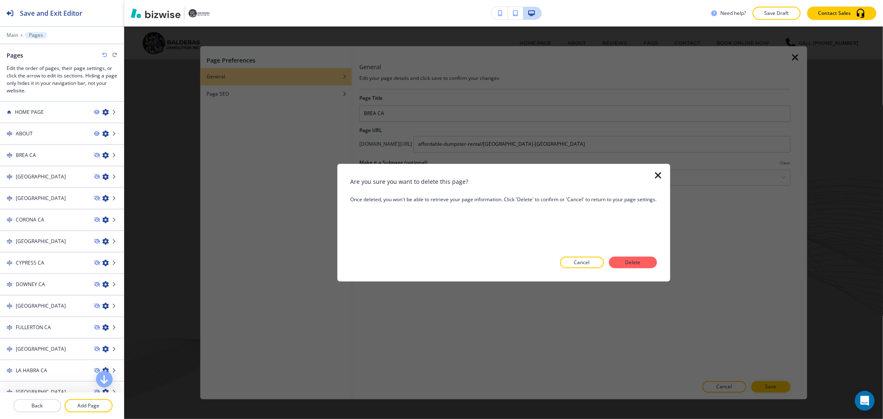
drag, startPoint x: 625, startPoint y: 261, endPoint x: 584, endPoint y: 261, distance: 41.0
click at [626, 261] on p "Delete" at bounding box center [633, 262] width 20 height 7
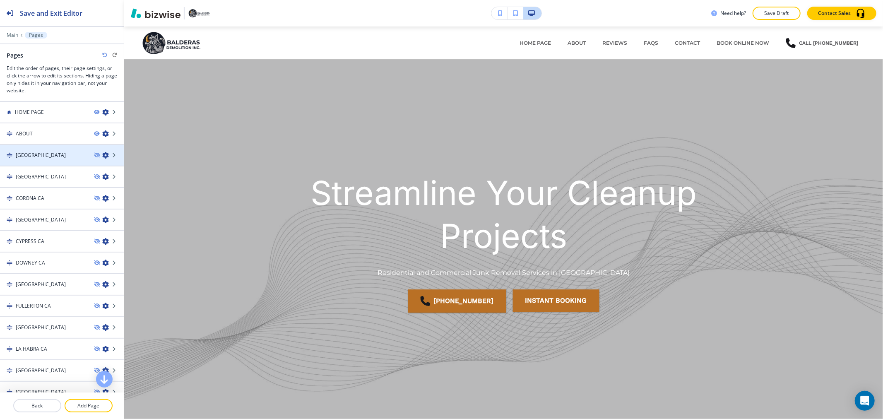
click at [102, 156] on icon "button" at bounding box center [105, 155] width 7 height 7
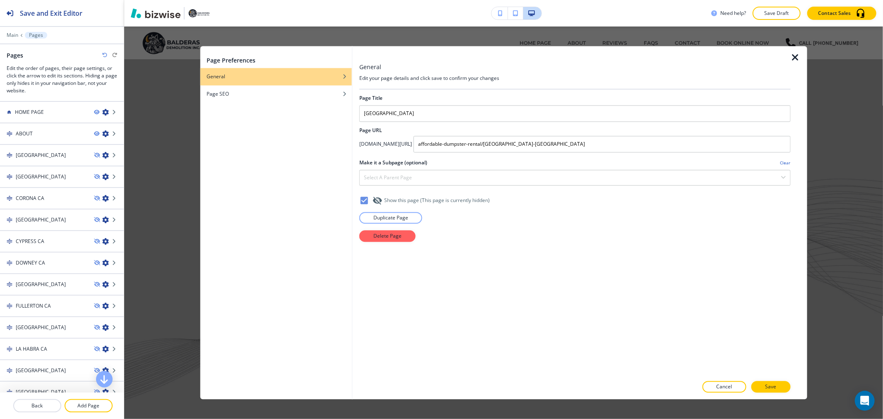
click at [394, 244] on div "Page Title [GEOGRAPHIC_DATA] [GEOGRAPHIC_DATA] Page URL [DOMAIN_NAME][URL] affo…" at bounding box center [574, 232] width 431 height 287
click at [399, 239] on p "Delete Page" at bounding box center [388, 235] width 28 height 7
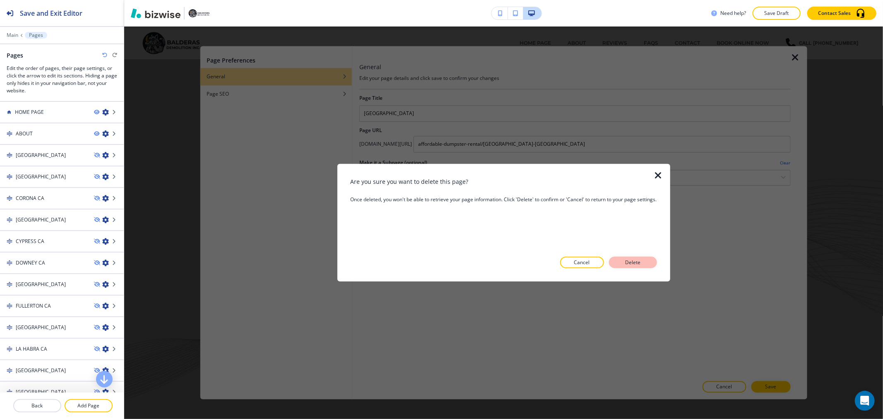
click at [635, 265] on p "Delete" at bounding box center [633, 262] width 20 height 7
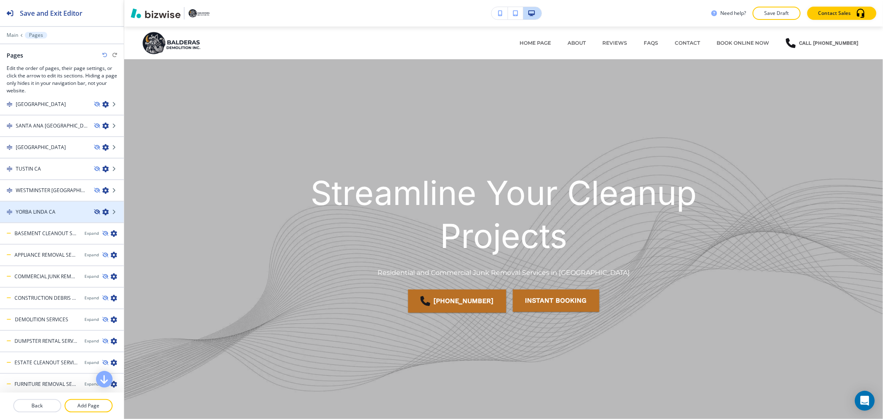
scroll to position [506, 0]
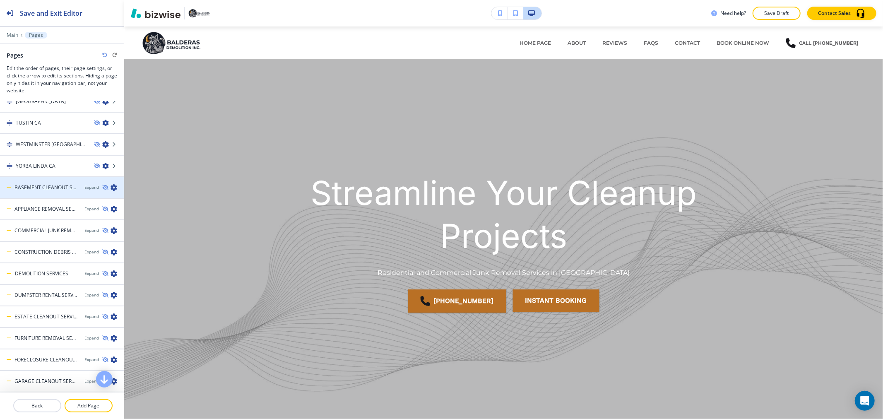
click at [111, 184] on icon "button" at bounding box center [114, 187] width 7 height 7
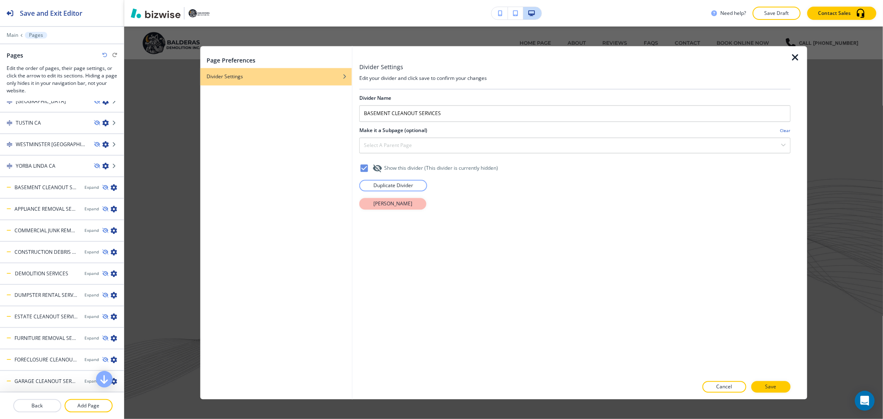
click at [394, 202] on p "[PERSON_NAME]" at bounding box center [393, 203] width 39 height 7
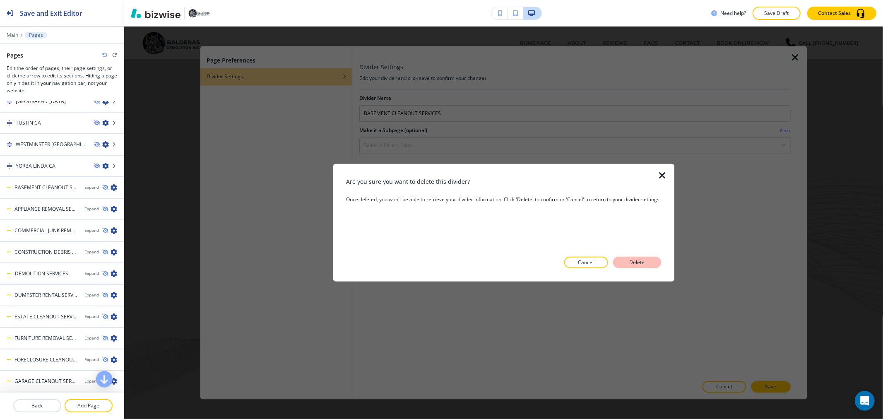
click at [650, 259] on button "Delete" at bounding box center [637, 263] width 48 height 12
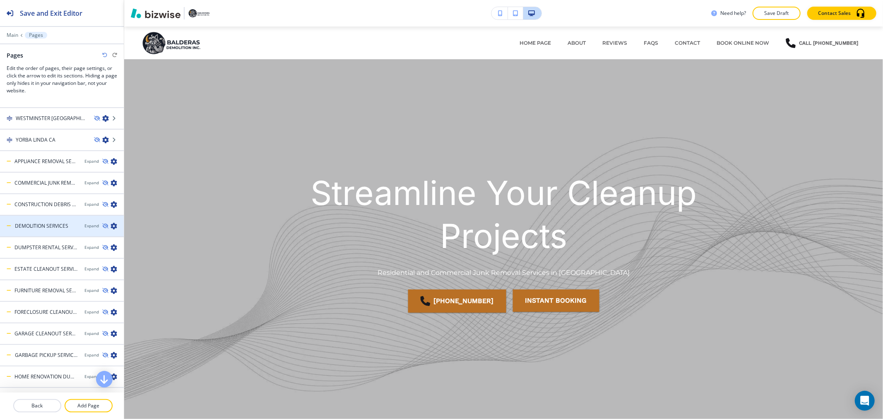
scroll to position [966, 0]
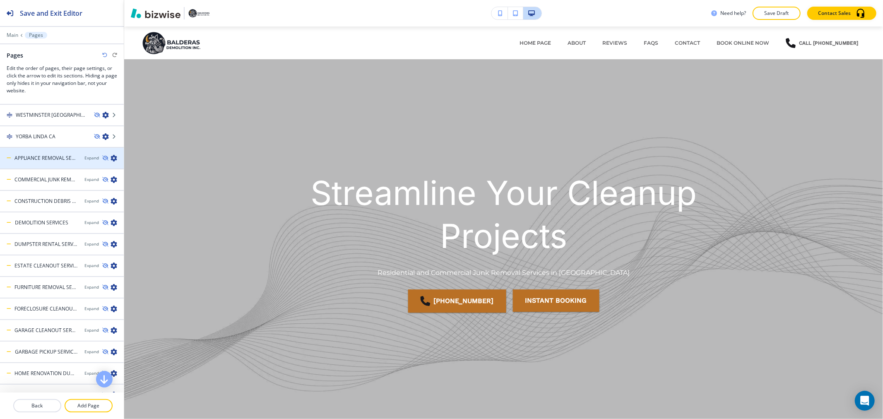
click at [111, 155] on icon "button" at bounding box center [114, 158] width 7 height 7
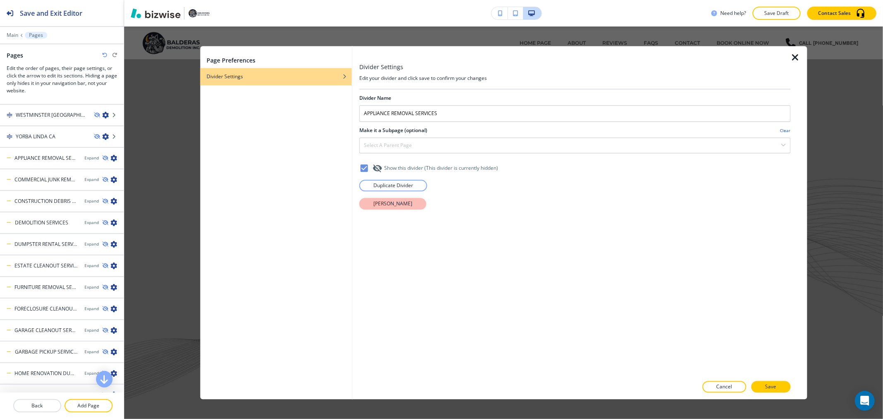
click at [389, 203] on p "[PERSON_NAME]" at bounding box center [393, 203] width 39 height 7
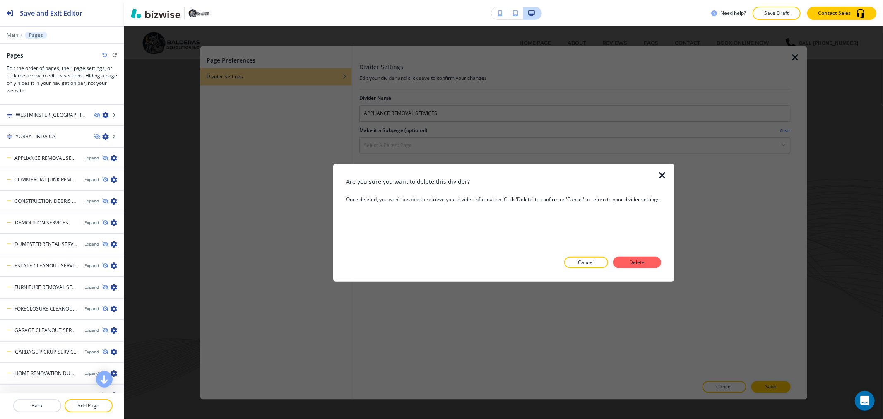
click at [653, 263] on button "Delete" at bounding box center [637, 263] width 48 height 12
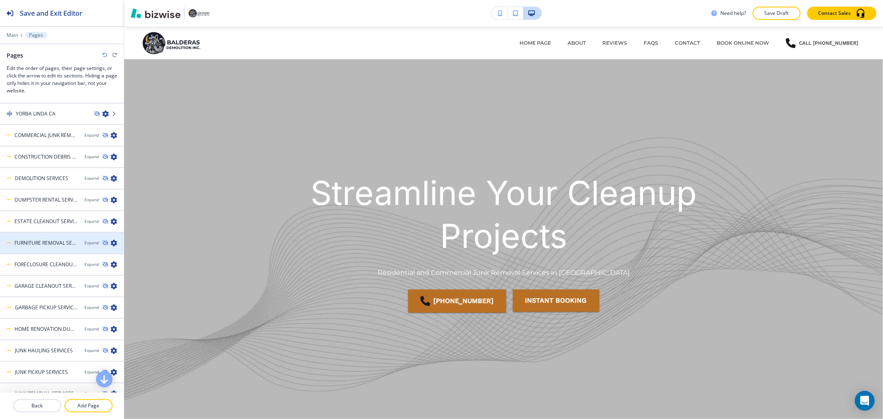
scroll to position [1288, 0]
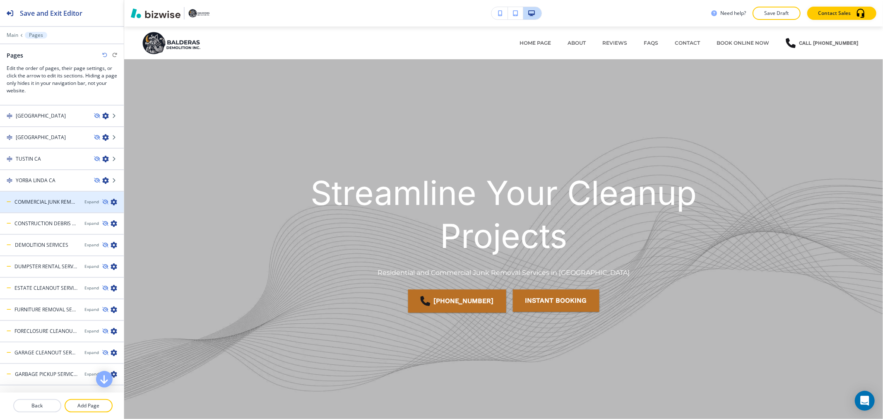
click at [111, 199] on icon "button" at bounding box center [114, 202] width 7 height 7
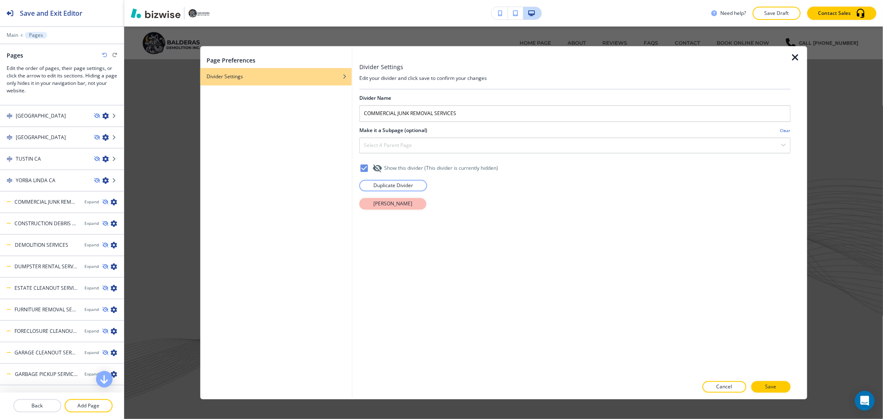
click at [398, 208] on button "[PERSON_NAME]" at bounding box center [392, 204] width 67 height 12
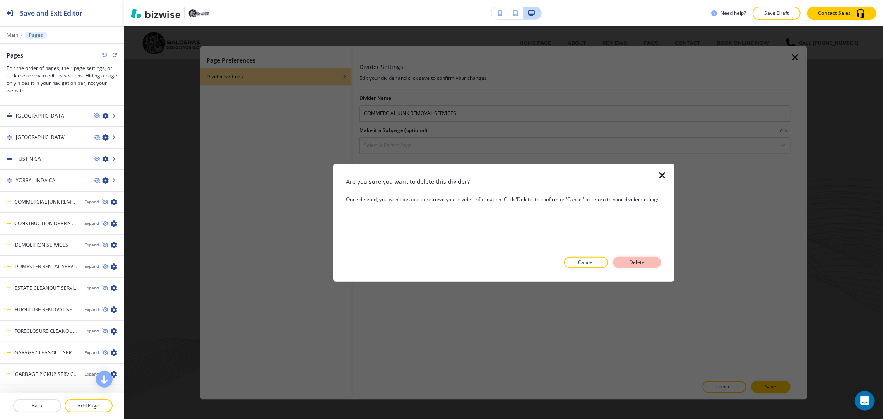
click at [646, 266] on p "Delete" at bounding box center [637, 262] width 20 height 7
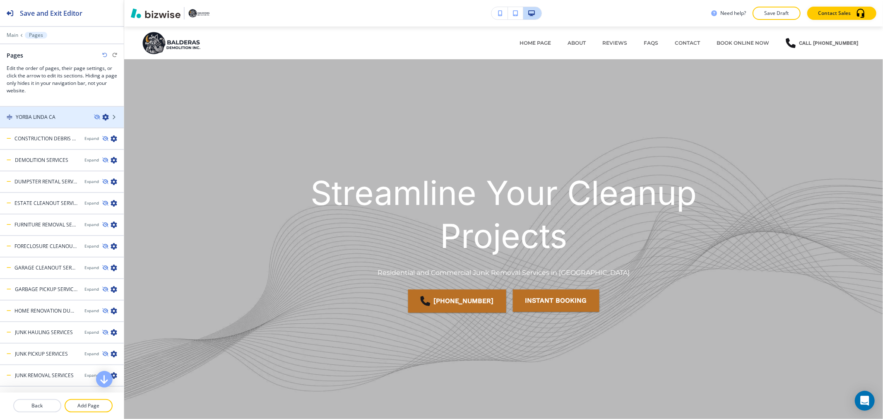
scroll to position [1564, 0]
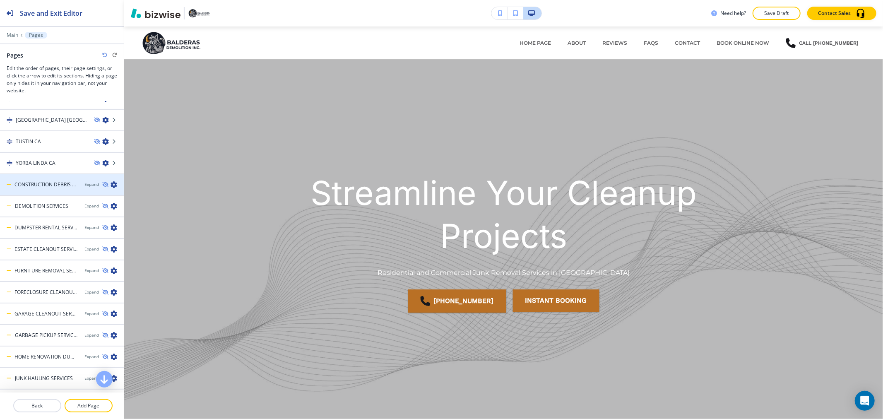
click at [111, 181] on icon "button" at bounding box center [114, 184] width 7 height 7
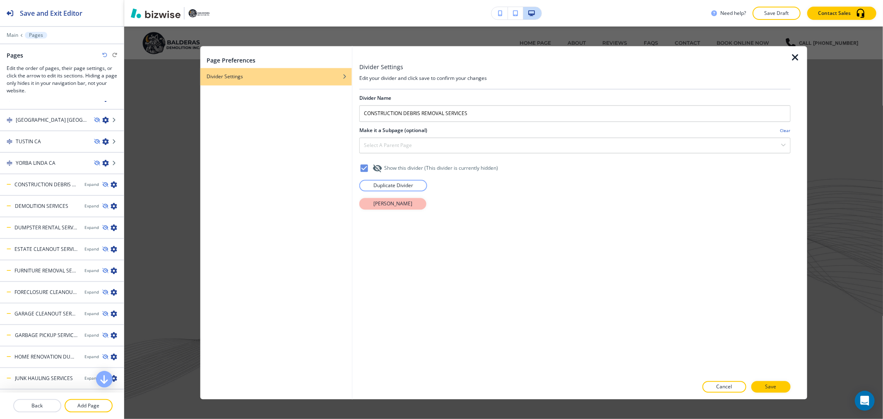
click at [390, 208] on button "[PERSON_NAME]" at bounding box center [392, 204] width 67 height 12
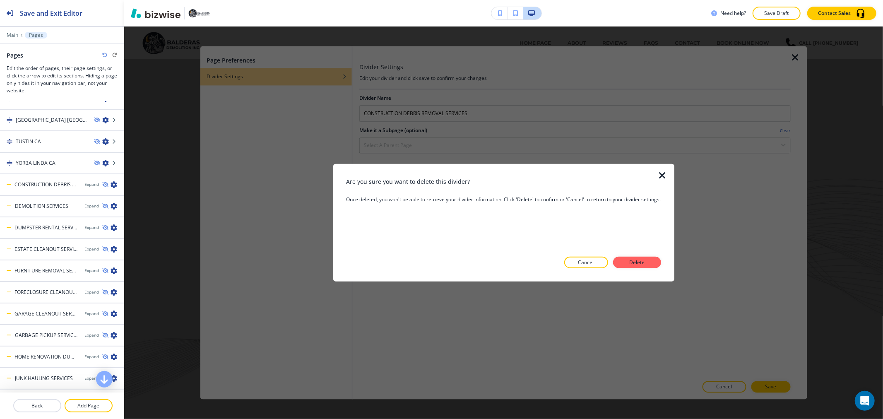
click at [638, 260] on p "Delete" at bounding box center [637, 262] width 20 height 7
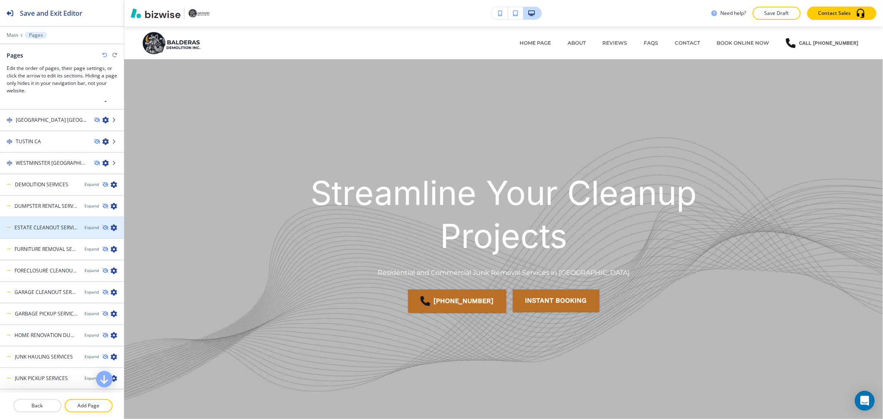
scroll to position [1978, 0]
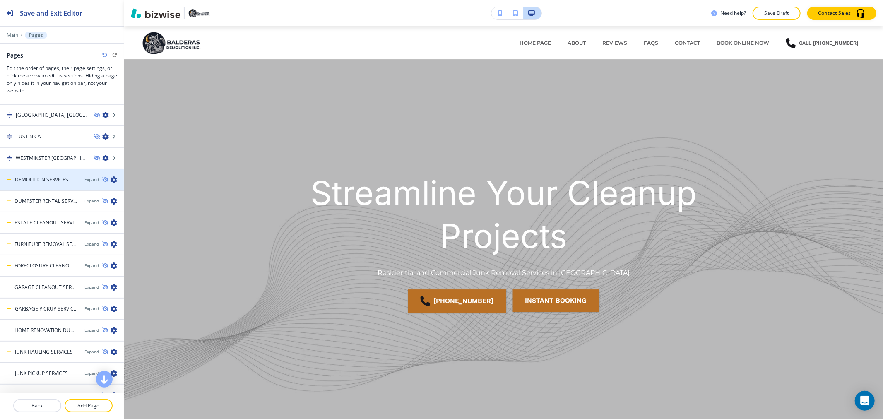
click at [111, 176] on icon "button" at bounding box center [114, 179] width 7 height 7
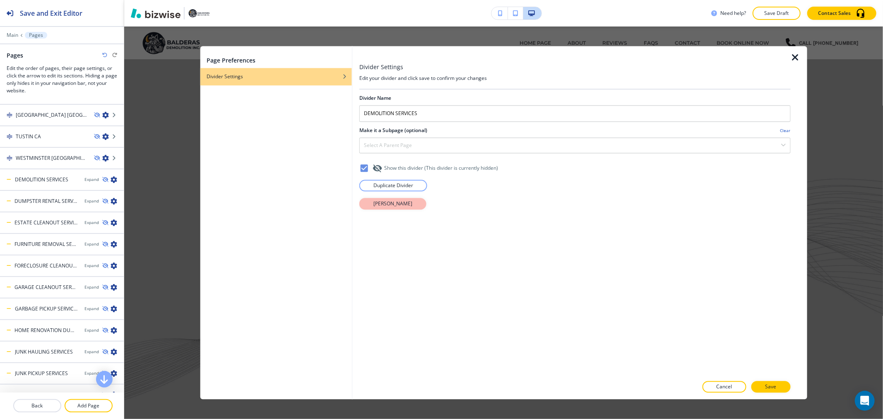
click at [402, 208] on button "[PERSON_NAME]" at bounding box center [392, 204] width 67 height 12
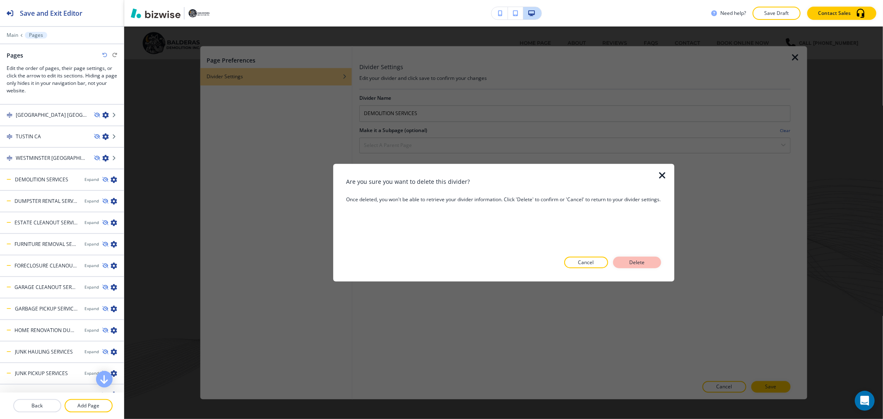
click at [641, 261] on p "Delete" at bounding box center [637, 262] width 20 height 7
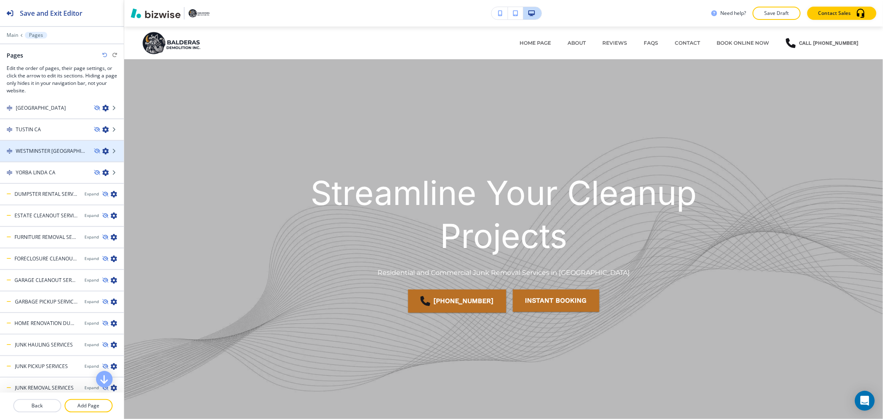
scroll to position [2438, 0]
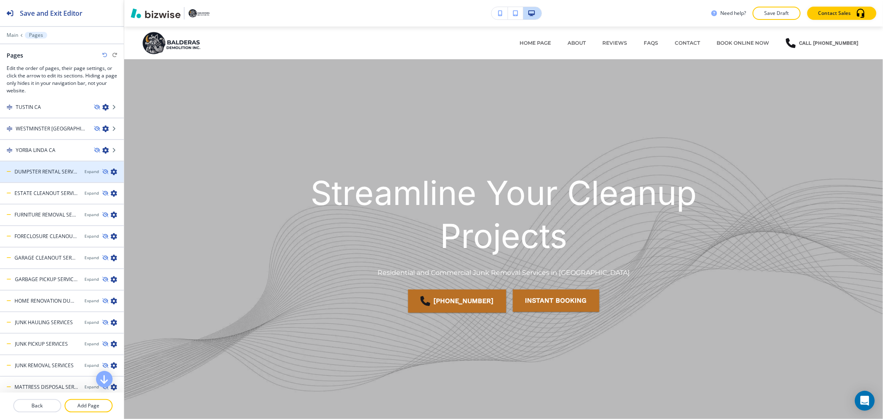
click at [111, 169] on icon "button" at bounding box center [114, 172] width 7 height 7
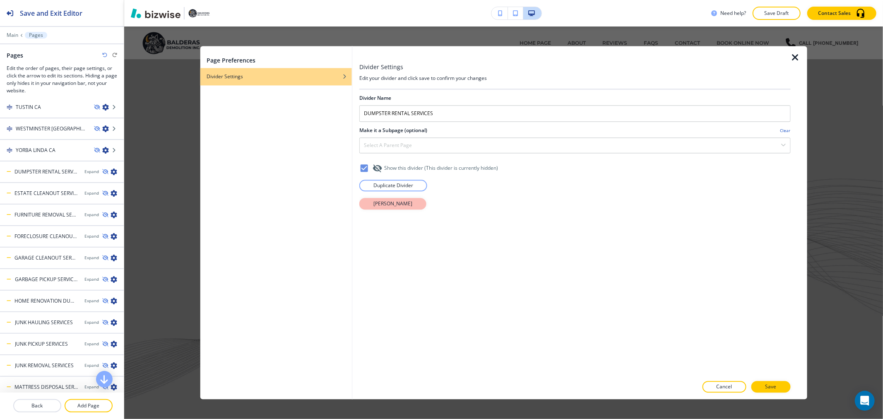
click at [408, 202] on button "[PERSON_NAME]" at bounding box center [392, 204] width 67 height 12
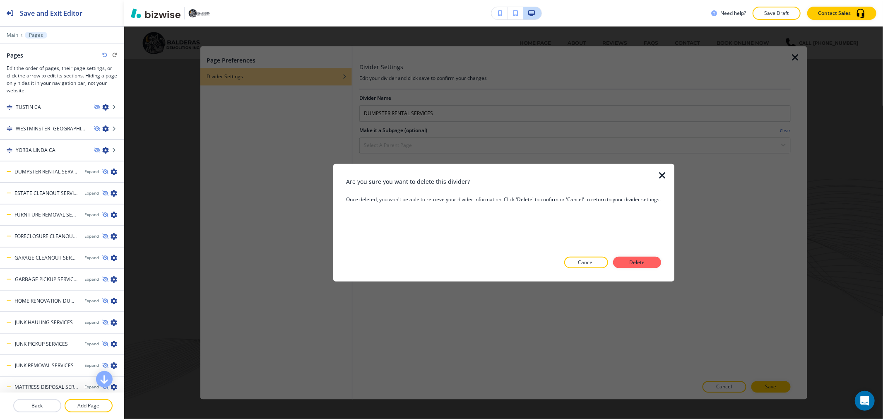
click at [649, 261] on button "Delete" at bounding box center [637, 263] width 48 height 12
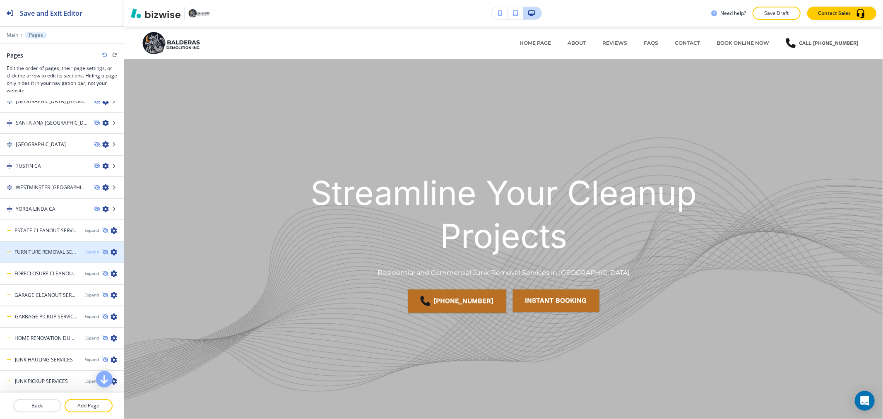
scroll to position [2852, 0]
click at [111, 228] on icon "button" at bounding box center [114, 231] width 7 height 7
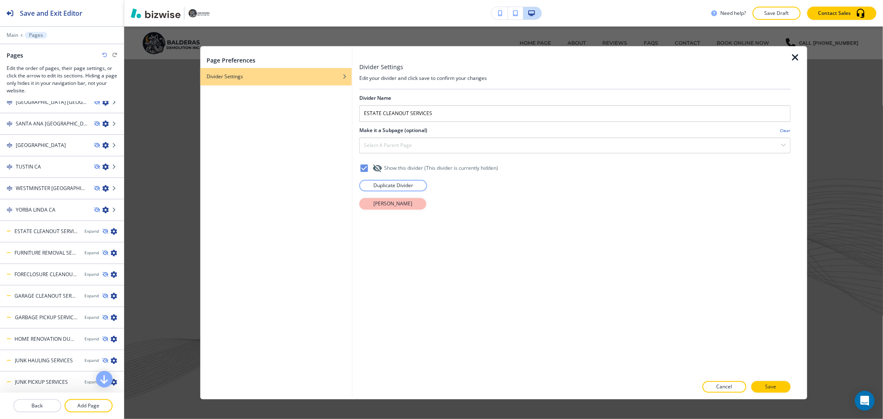
click at [411, 205] on button "[PERSON_NAME]" at bounding box center [392, 204] width 67 height 12
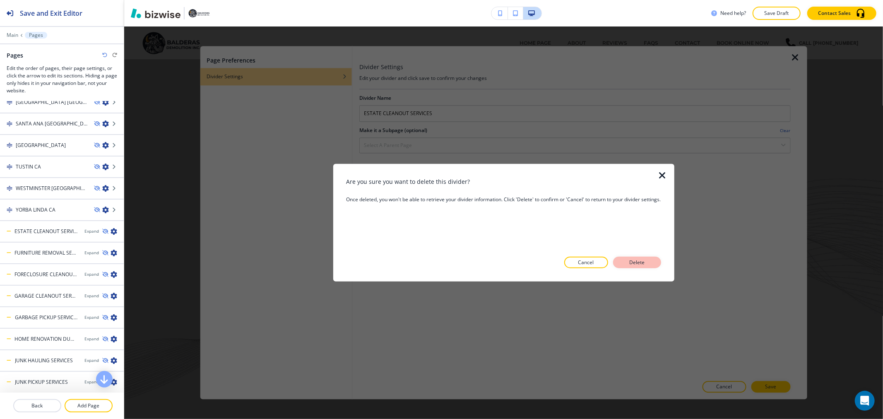
click at [633, 263] on p "Delete" at bounding box center [637, 262] width 20 height 7
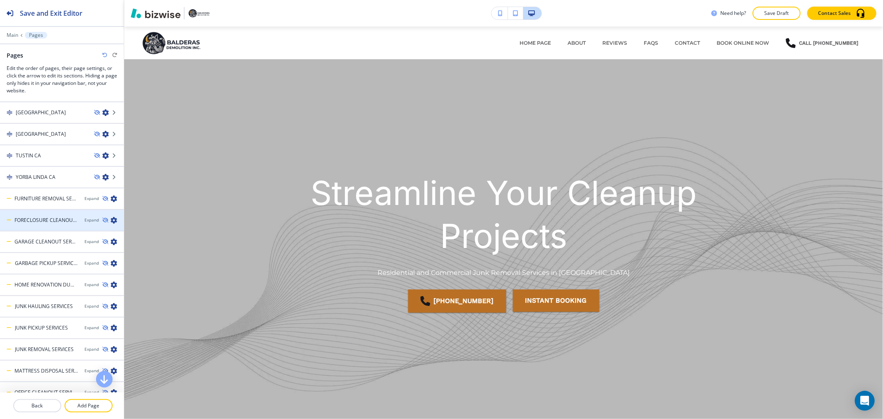
scroll to position [3359, 0]
click at [111, 217] on icon "button" at bounding box center [114, 220] width 7 height 7
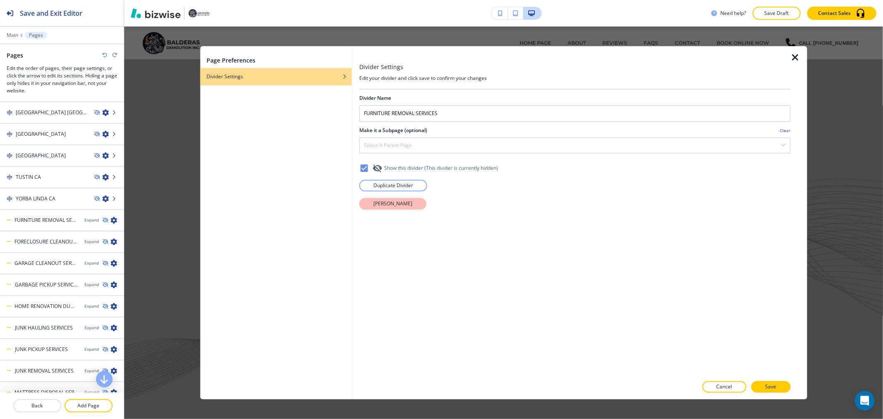
click at [396, 207] on p "[PERSON_NAME]" at bounding box center [393, 203] width 39 height 7
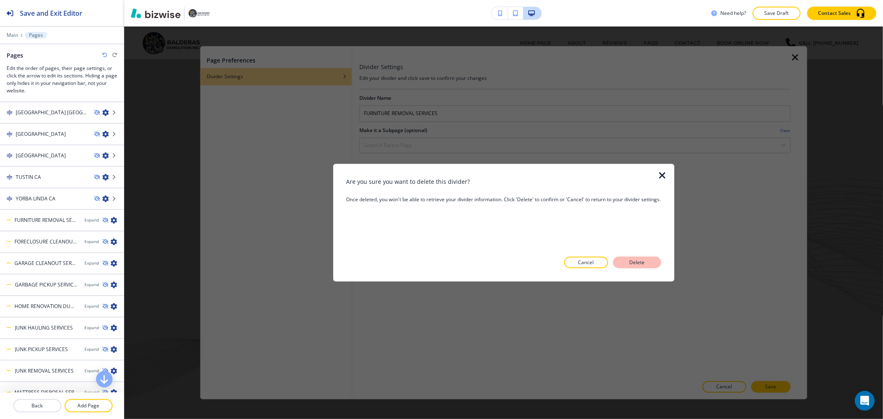
click at [645, 260] on p "Delete" at bounding box center [637, 262] width 20 height 7
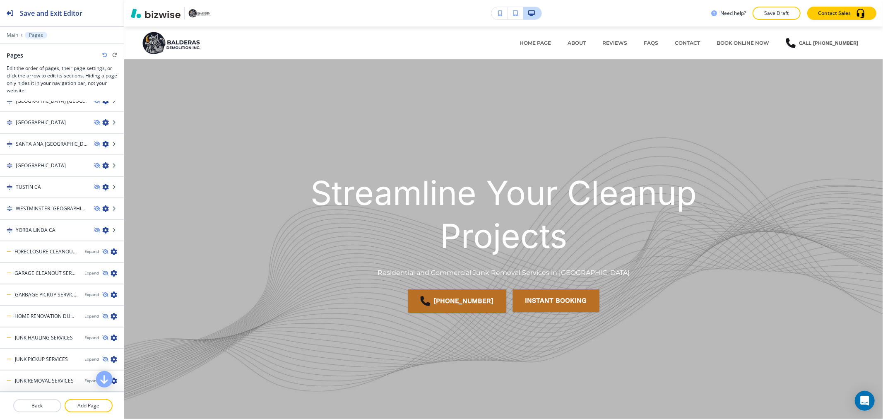
scroll to position [3865, 0]
click at [111, 271] on icon "button" at bounding box center [114, 274] width 7 height 7
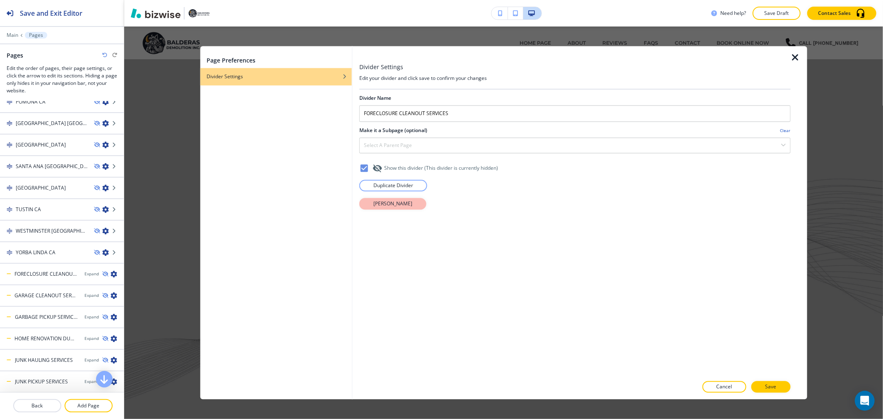
click at [400, 210] on button "[PERSON_NAME]" at bounding box center [392, 204] width 67 height 12
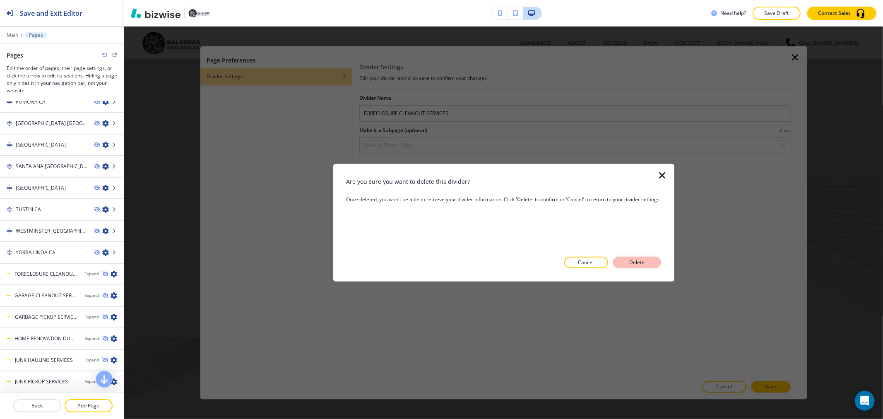
click at [653, 263] on button "Delete" at bounding box center [637, 263] width 48 height 12
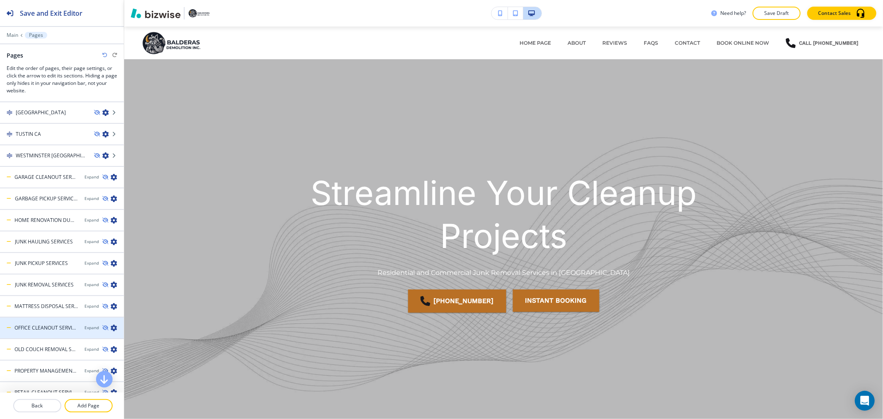
scroll to position [4325, 0]
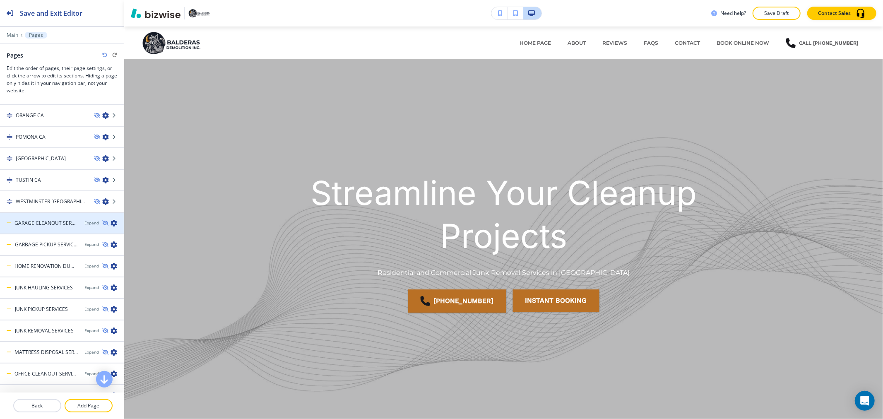
click at [111, 220] on icon "button" at bounding box center [114, 223] width 7 height 7
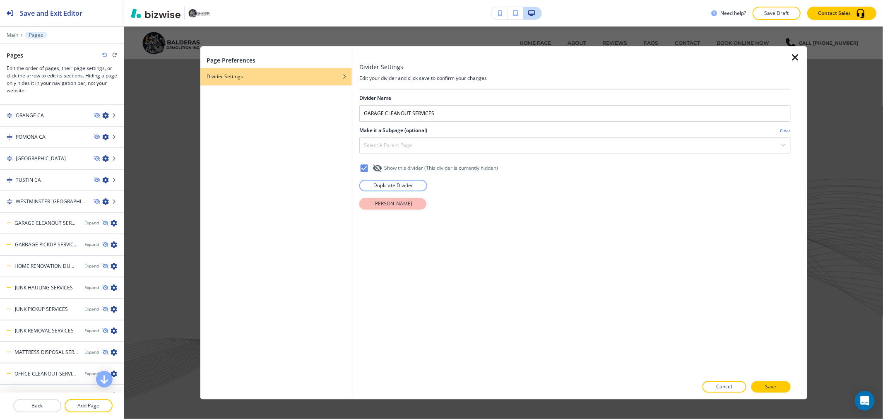
click at [376, 203] on p "[PERSON_NAME]" at bounding box center [393, 203] width 39 height 7
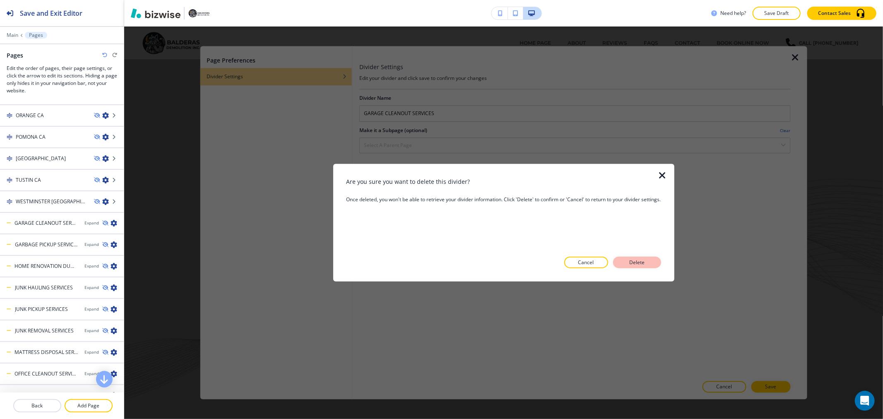
click at [649, 261] on button "Delete" at bounding box center [637, 263] width 48 height 12
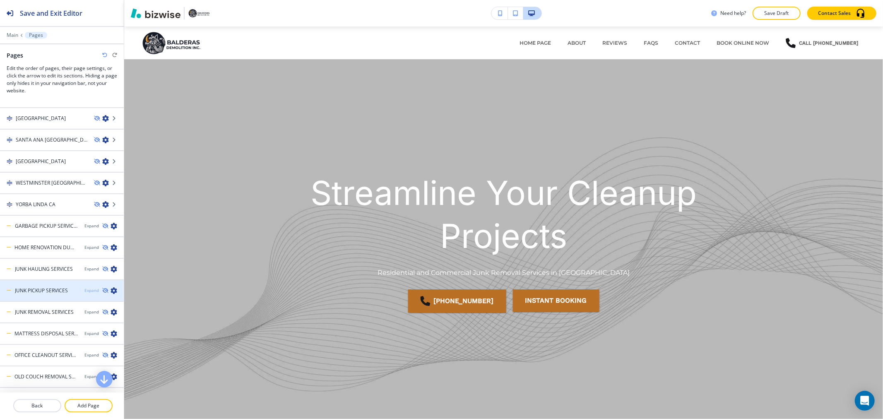
scroll to position [4601, 0]
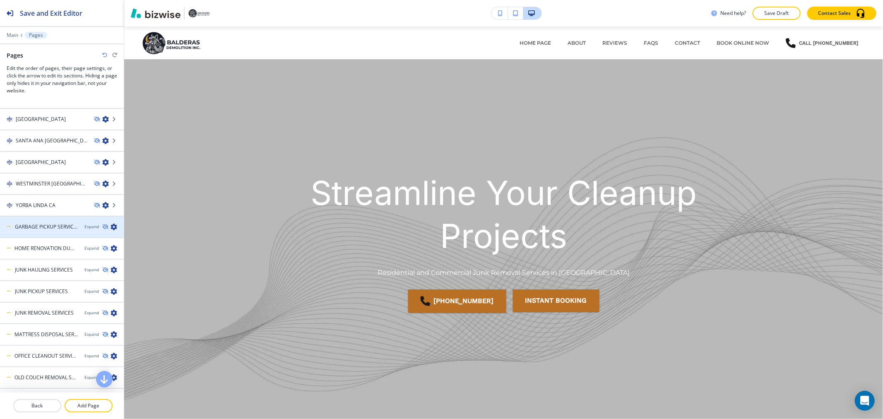
click at [111, 224] on icon "button" at bounding box center [114, 227] width 7 height 7
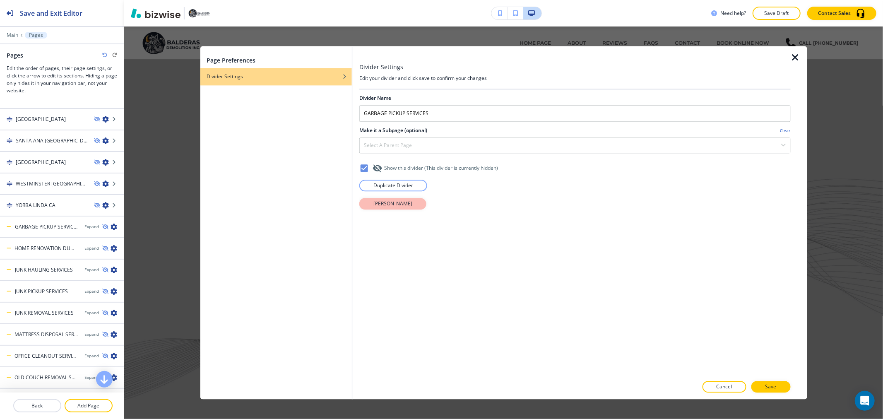
click at [407, 205] on button "[PERSON_NAME]" at bounding box center [392, 204] width 67 height 12
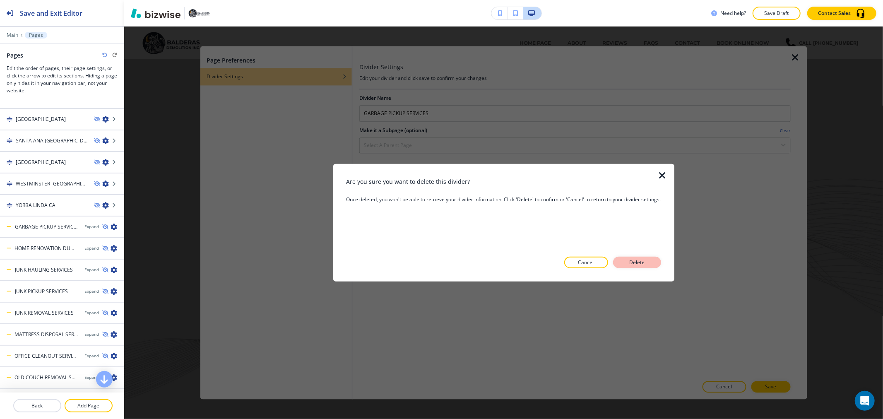
click at [647, 263] on p "Delete" at bounding box center [637, 262] width 20 height 7
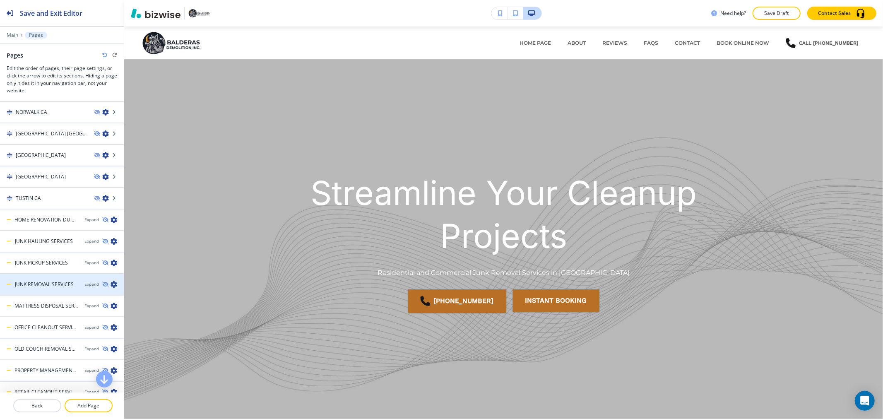
scroll to position [5015, 0]
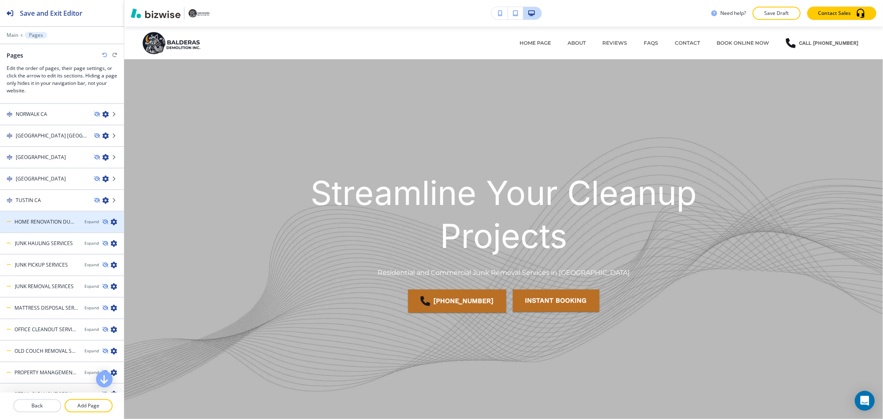
click at [111, 219] on icon "button" at bounding box center [114, 222] width 7 height 7
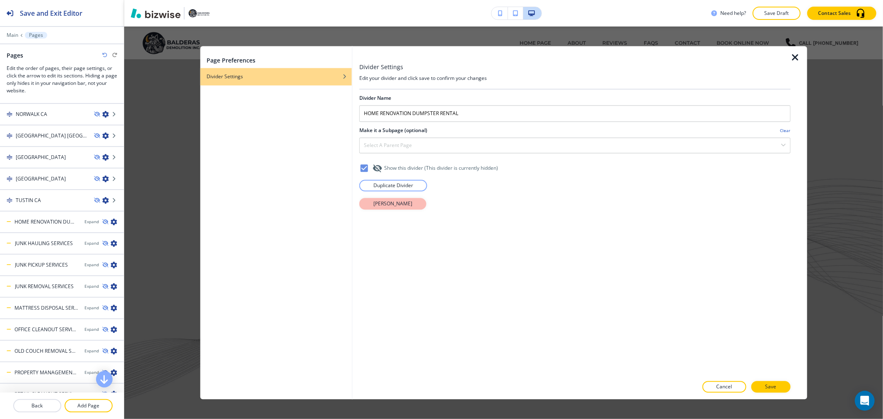
click at [413, 203] on button "[PERSON_NAME]" at bounding box center [392, 204] width 67 height 12
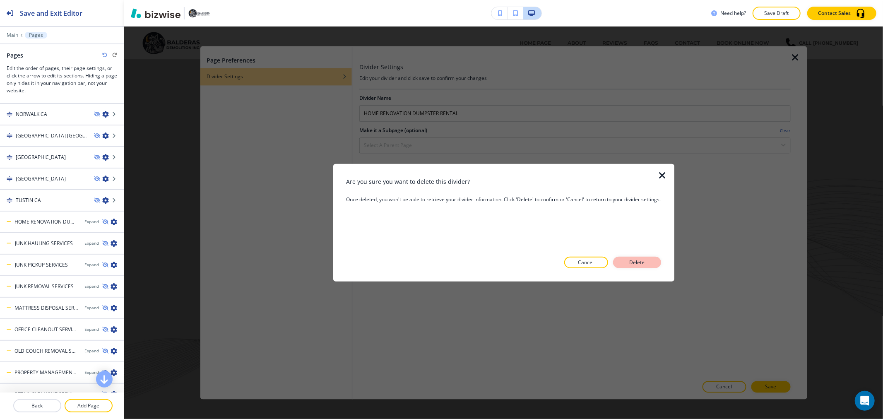
click at [652, 261] on button "Delete" at bounding box center [637, 263] width 48 height 12
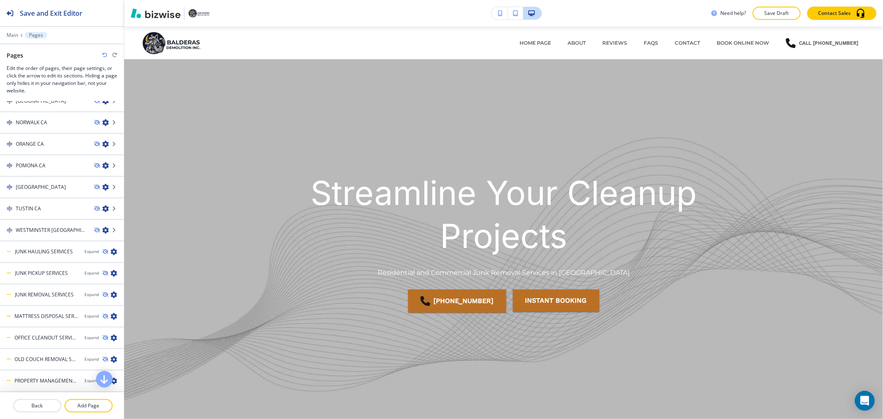
scroll to position [5291, 0]
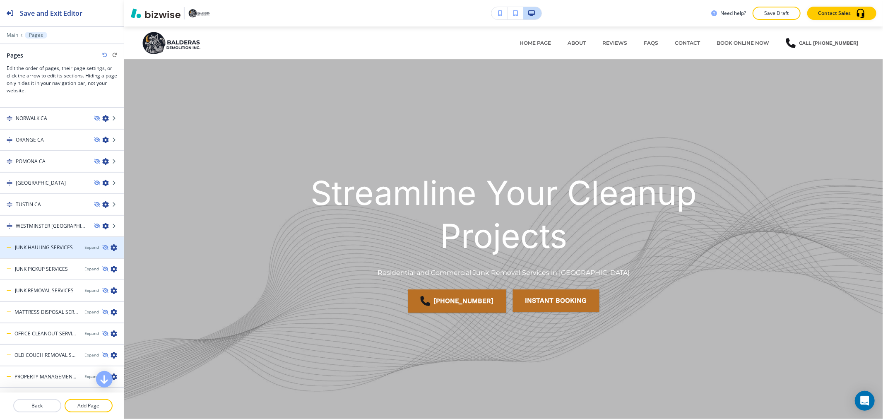
click at [111, 244] on icon "button" at bounding box center [114, 247] width 7 height 7
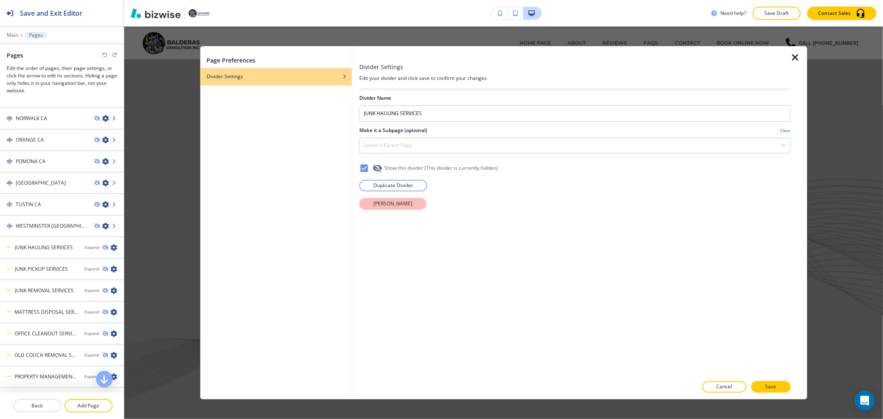
click at [416, 207] on button "[PERSON_NAME]" at bounding box center [392, 204] width 67 height 12
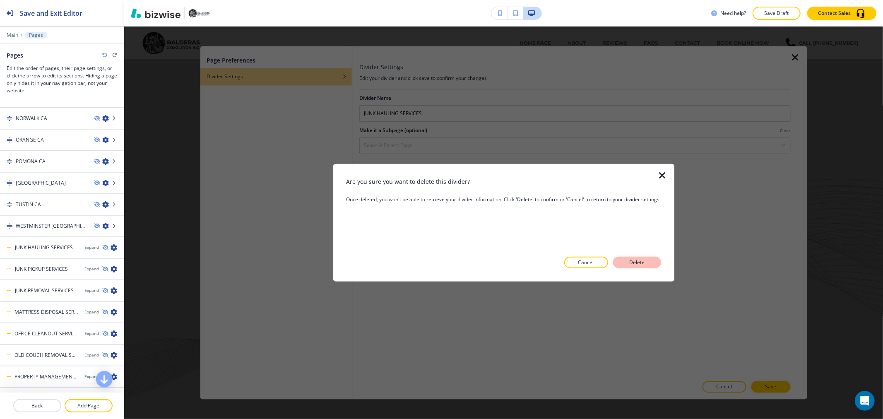
click at [642, 263] on p "Delete" at bounding box center [637, 262] width 20 height 7
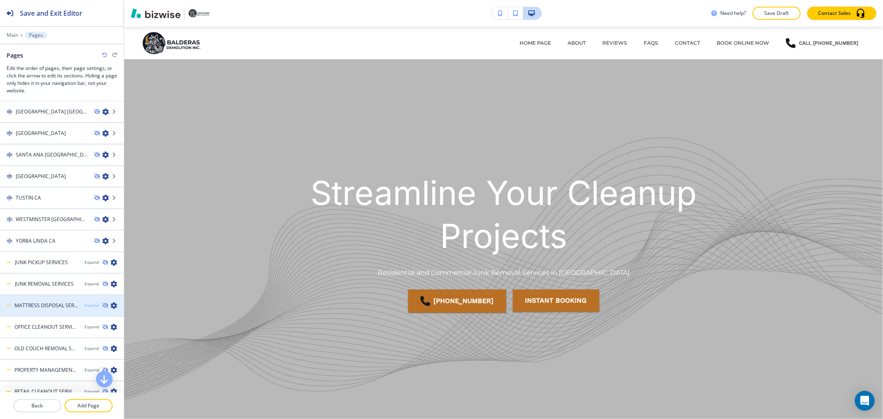
scroll to position [5697, 0]
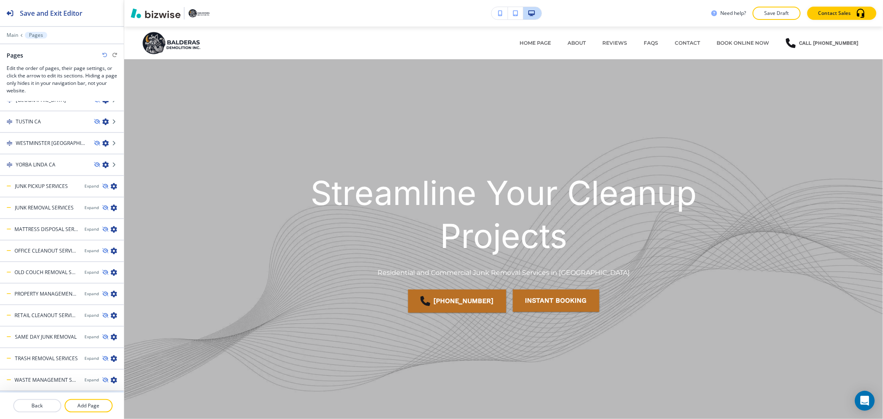
click at [111, 398] on icon "button" at bounding box center [114, 401] width 7 height 7
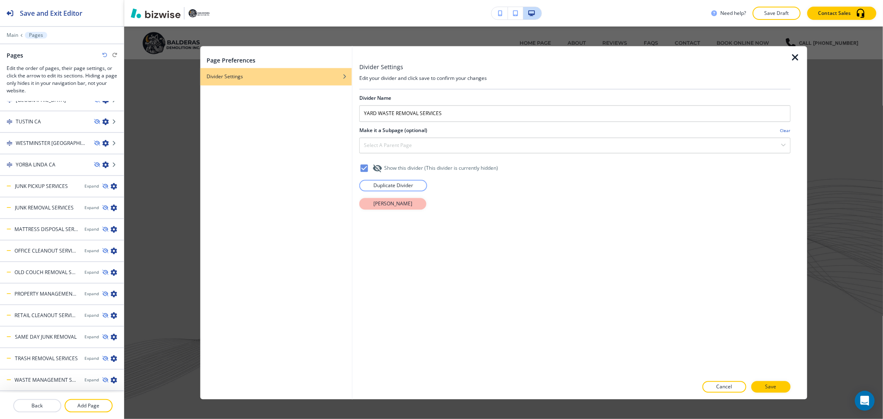
click at [412, 206] on button "[PERSON_NAME]" at bounding box center [392, 204] width 67 height 12
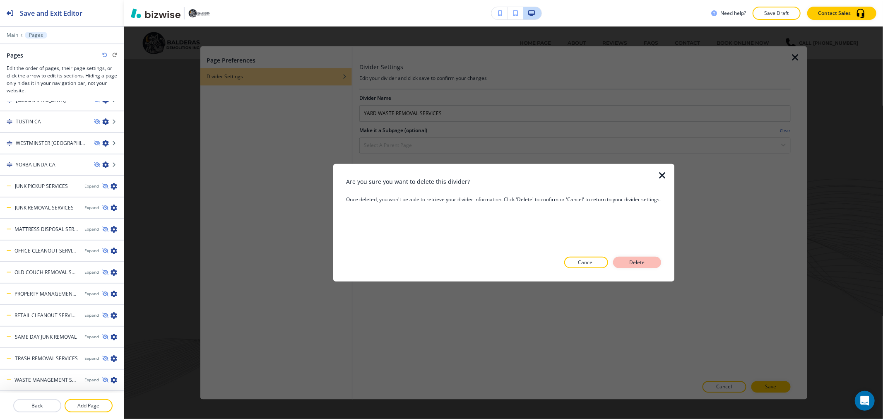
click at [646, 264] on p "Delete" at bounding box center [637, 262] width 20 height 7
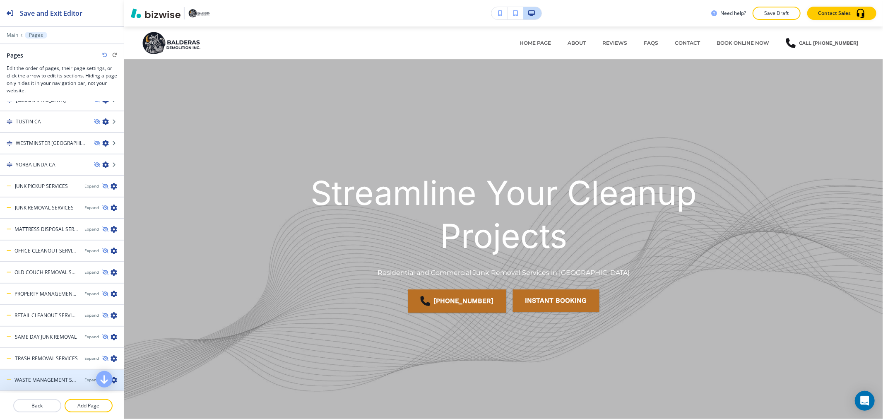
click at [111, 377] on icon "button" at bounding box center [114, 380] width 7 height 7
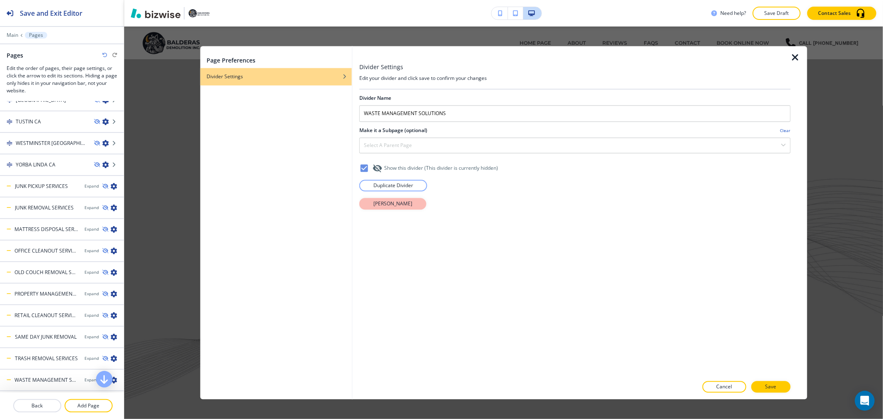
click at [388, 206] on p "[PERSON_NAME]" at bounding box center [393, 203] width 39 height 7
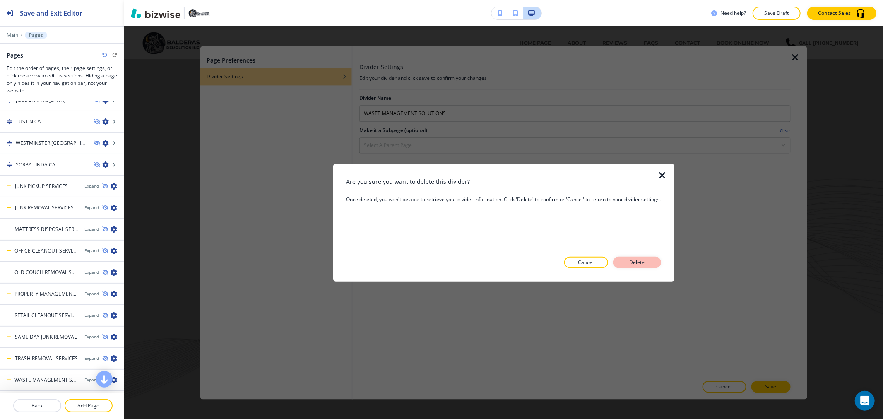
click at [655, 265] on button "Delete" at bounding box center [637, 263] width 48 height 12
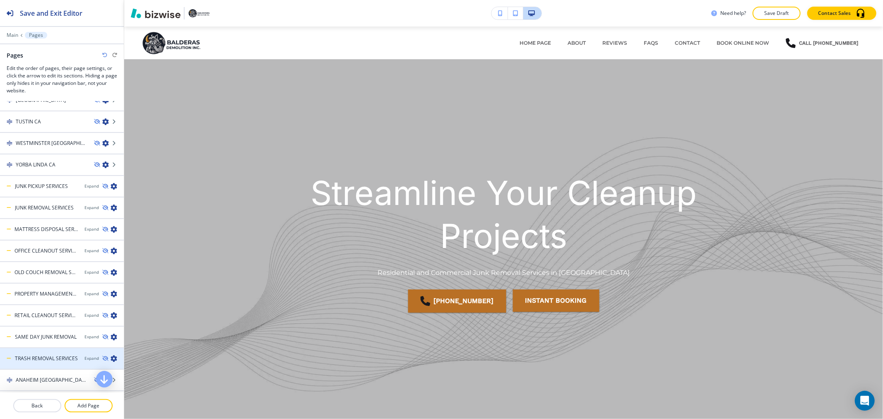
click at [111, 355] on icon "button" at bounding box center [114, 358] width 7 height 7
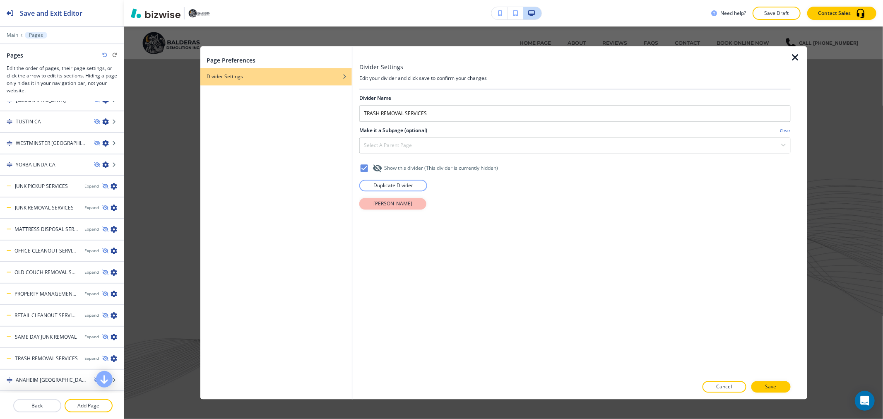
click at [405, 209] on button "[PERSON_NAME]" at bounding box center [392, 204] width 67 height 12
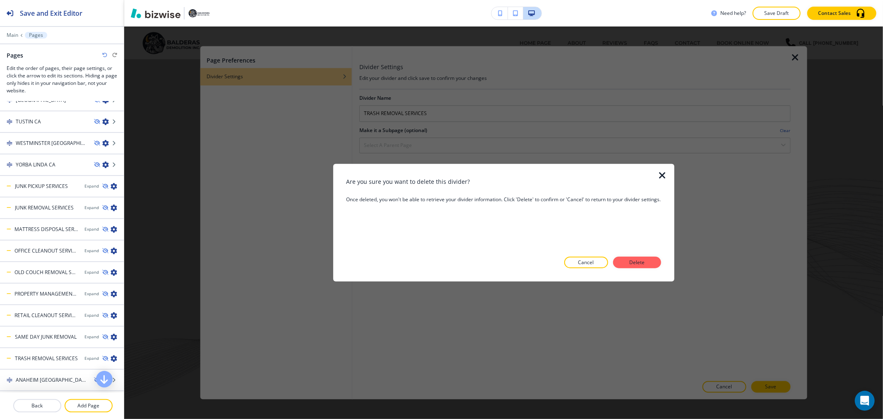
click at [634, 260] on p "Delete" at bounding box center [637, 262] width 20 height 7
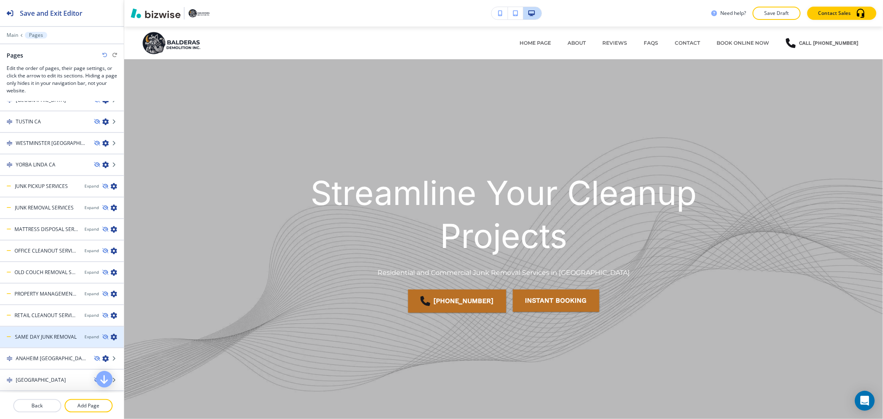
click at [111, 334] on icon "button" at bounding box center [114, 337] width 7 height 7
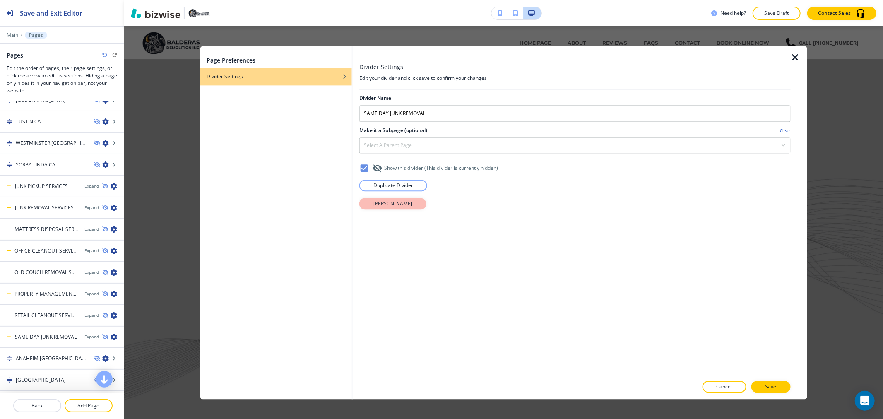
click at [399, 207] on p "[PERSON_NAME]" at bounding box center [393, 203] width 39 height 7
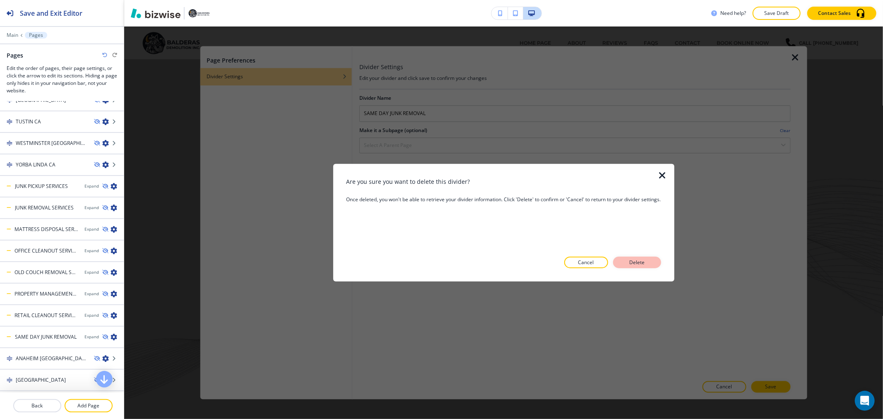
click at [638, 262] on p "Delete" at bounding box center [637, 262] width 20 height 7
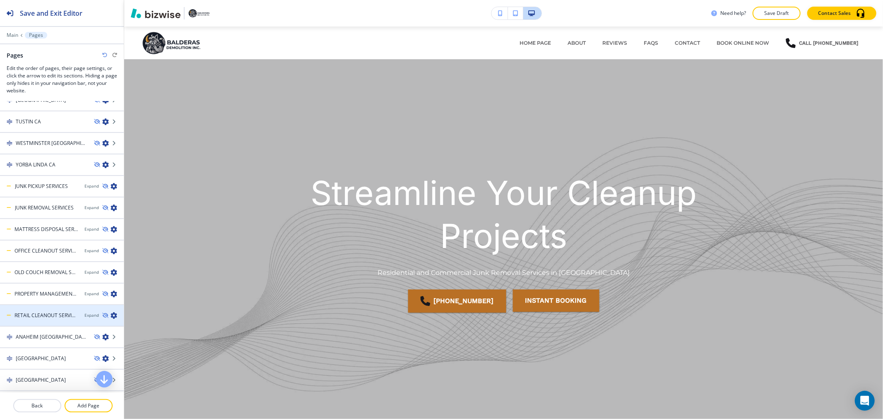
click at [111, 312] on icon "button" at bounding box center [114, 315] width 7 height 7
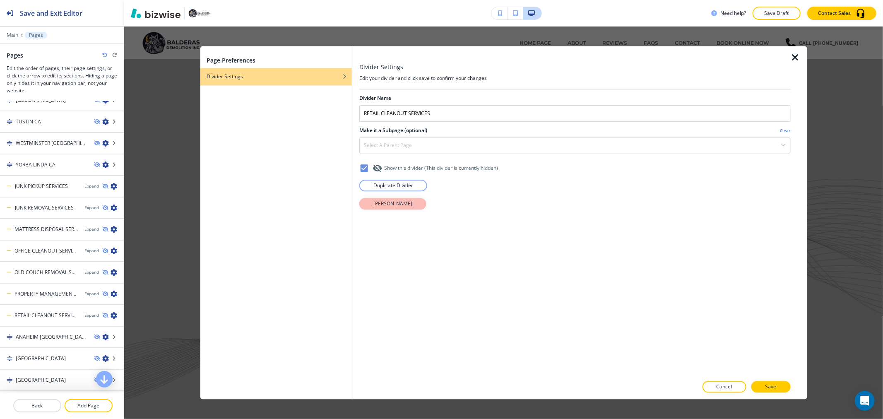
click at [401, 206] on p "[PERSON_NAME]" at bounding box center [393, 203] width 39 height 7
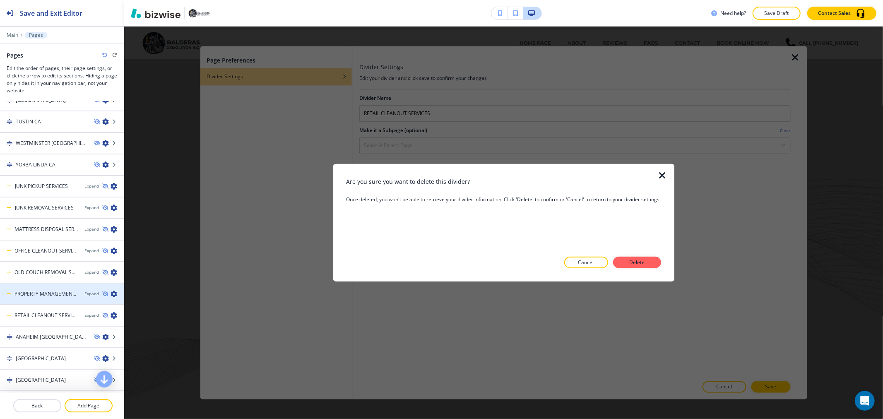
click at [638, 261] on p "Delete" at bounding box center [637, 262] width 20 height 7
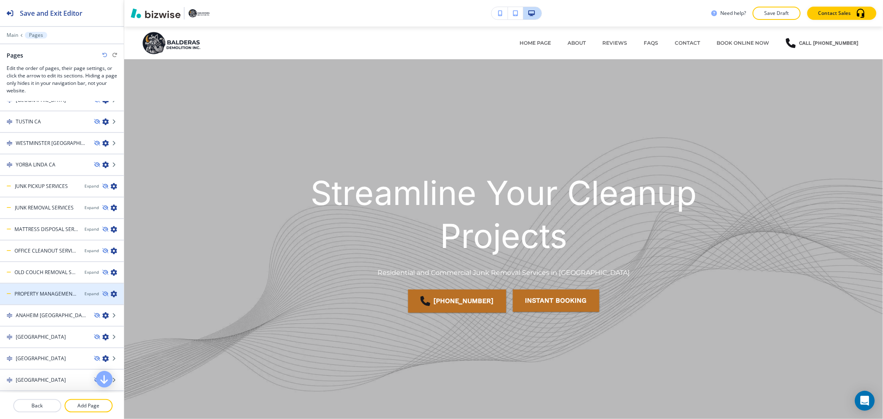
click at [111, 291] on icon "button" at bounding box center [114, 294] width 7 height 7
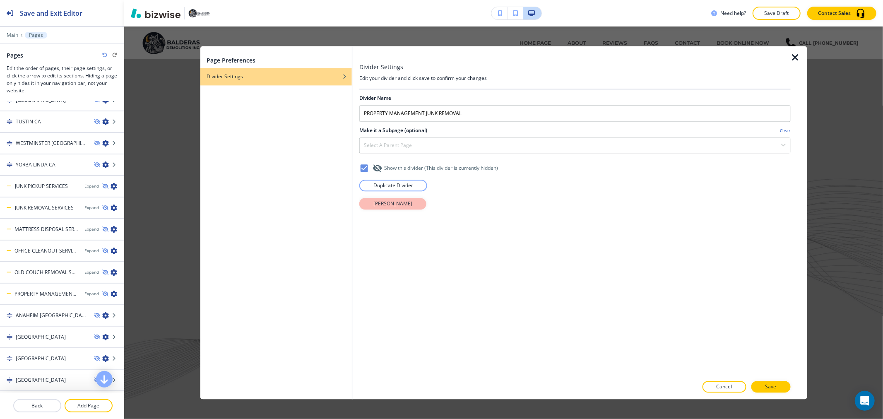
click at [396, 204] on p "[PERSON_NAME]" at bounding box center [393, 203] width 39 height 7
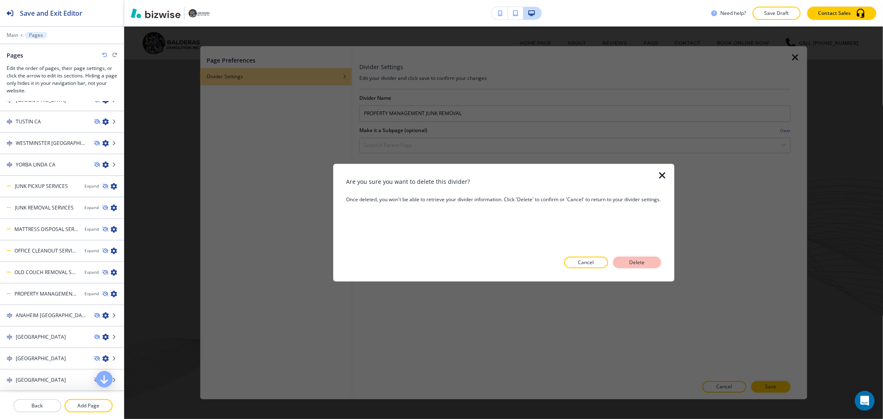
click at [643, 264] on p "Delete" at bounding box center [637, 262] width 20 height 7
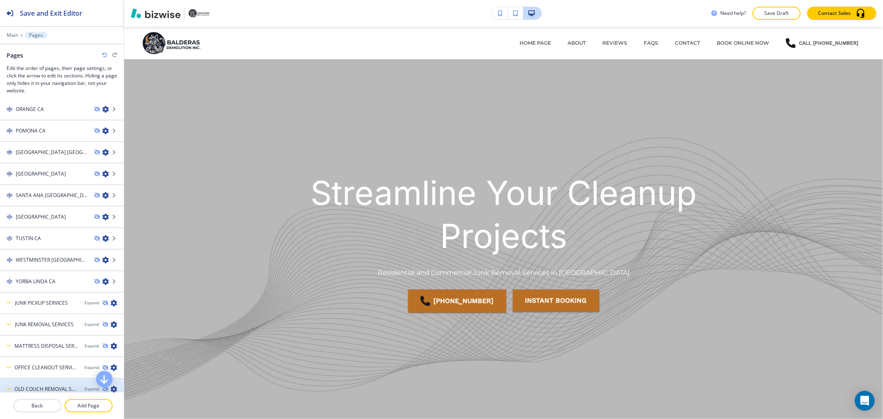
scroll to position [5559, 0]
click at [111, 407] on icon "button" at bounding box center [114, 410] width 7 height 7
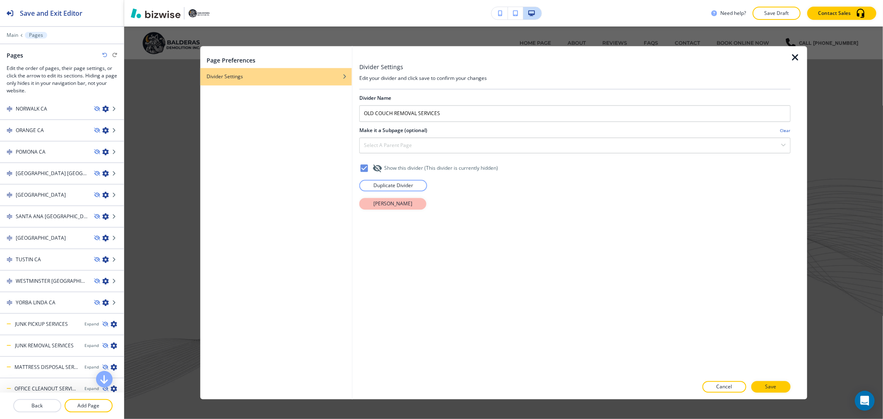
click at [394, 205] on p "[PERSON_NAME]" at bounding box center [393, 203] width 39 height 7
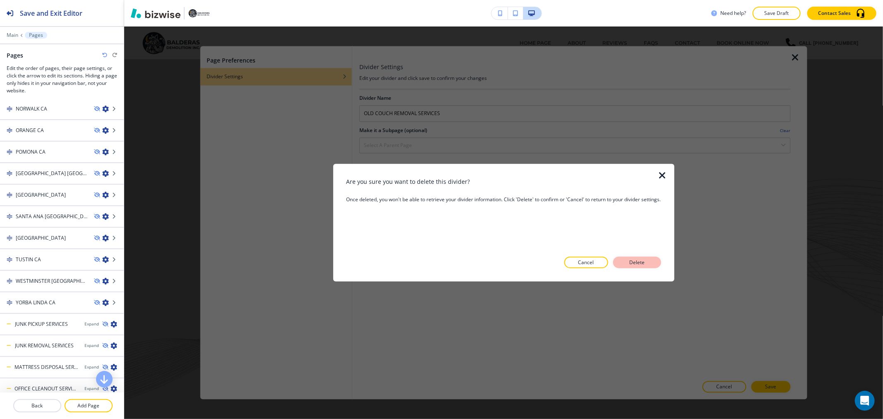
click at [645, 265] on p "Delete" at bounding box center [637, 262] width 20 height 7
click at [641, 262] on div "Streamline Your Cleanup Projects Residential and Commercial Junk Removal Servic…" at bounding box center [504, 247] width 442 height 152
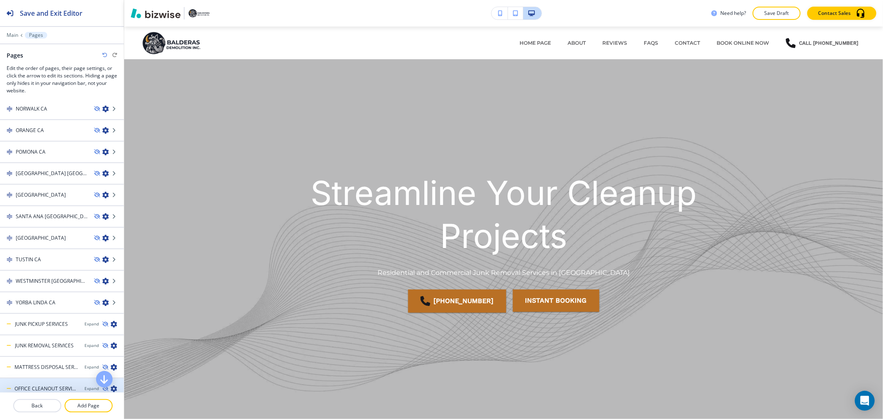
click at [111, 386] on icon "button" at bounding box center [114, 389] width 7 height 7
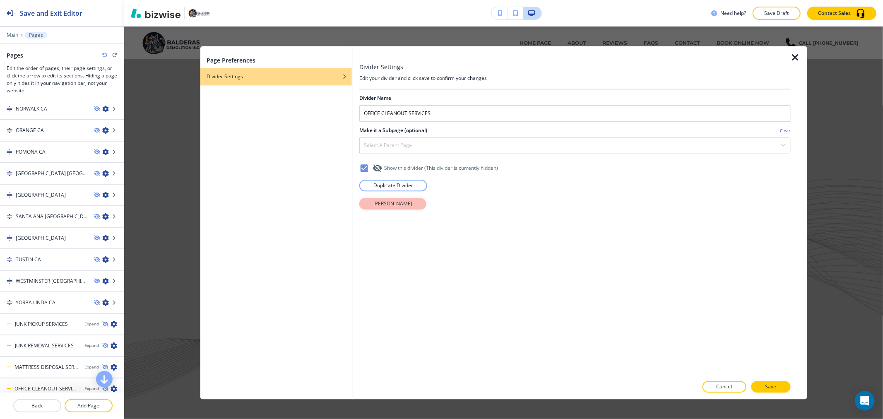
click at [399, 202] on p "[PERSON_NAME]" at bounding box center [393, 203] width 39 height 7
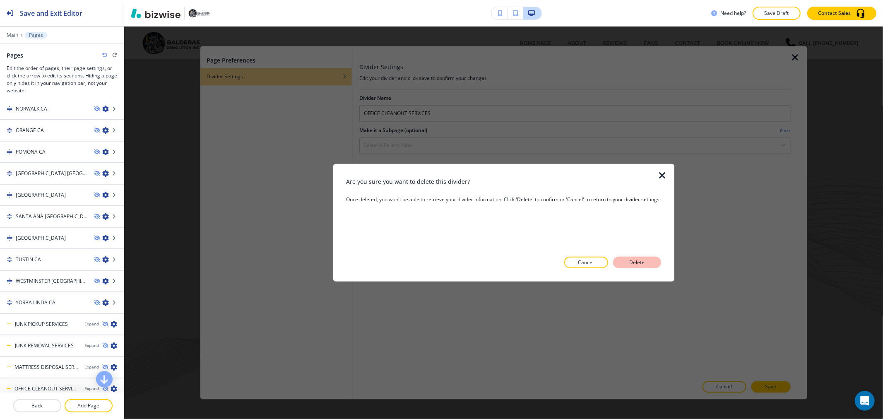
click at [659, 265] on button "Delete" at bounding box center [637, 263] width 48 height 12
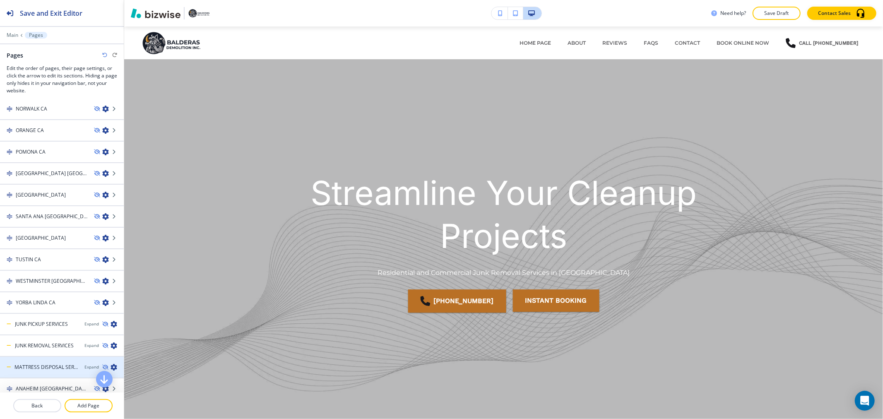
click at [111, 364] on icon "button" at bounding box center [114, 367] width 7 height 7
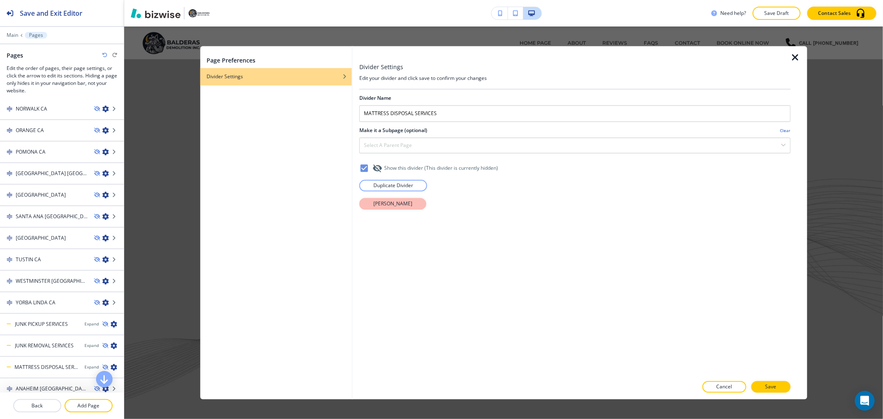
click at [405, 206] on p "[PERSON_NAME]" at bounding box center [393, 203] width 39 height 7
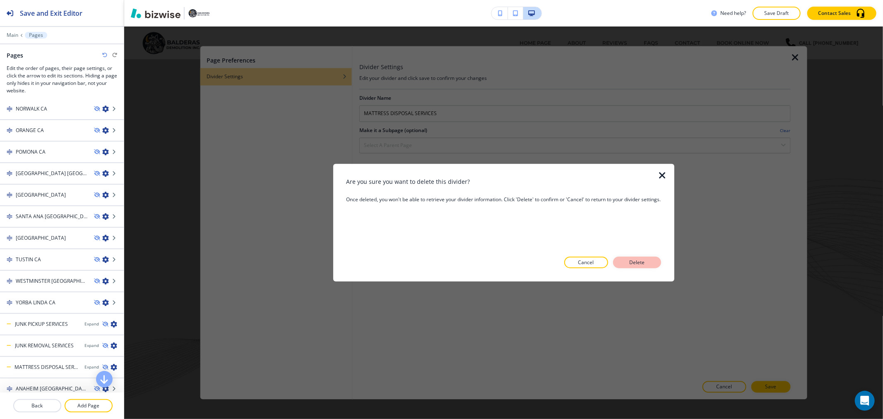
click at [634, 262] on p "Delete" at bounding box center [637, 262] width 20 height 7
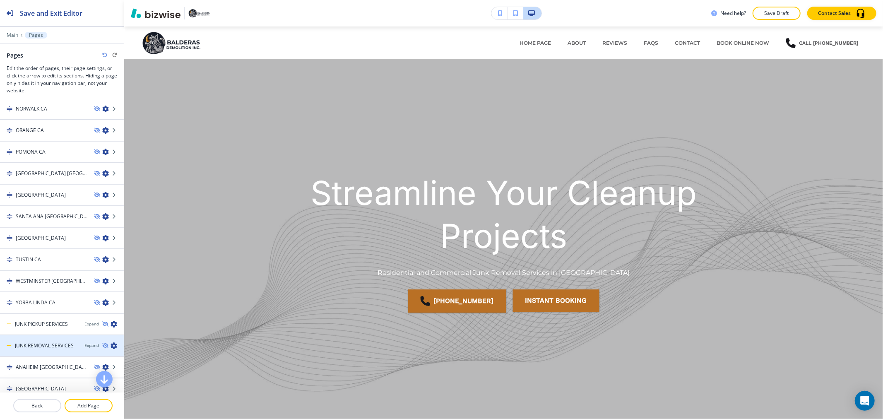
click at [111, 342] on icon "button" at bounding box center [114, 345] width 7 height 7
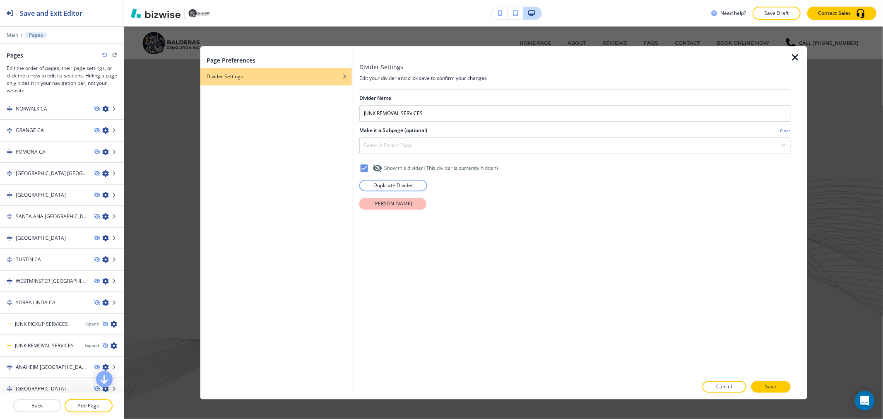
click at [398, 208] on button "[PERSON_NAME]" at bounding box center [392, 204] width 67 height 12
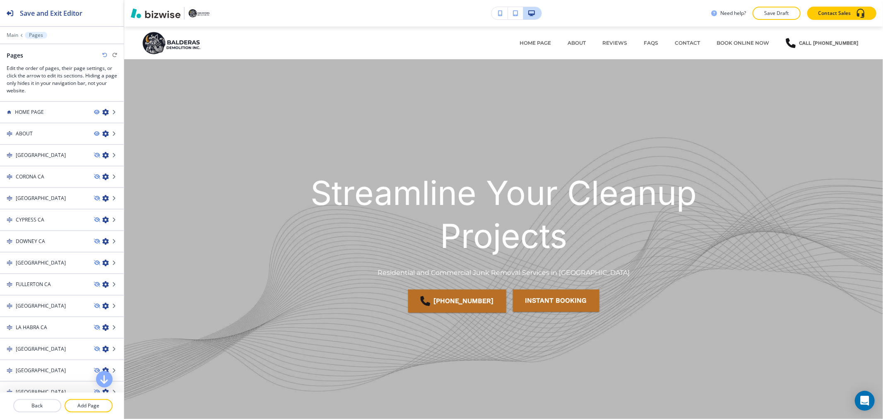
scroll to position [5559, 0]
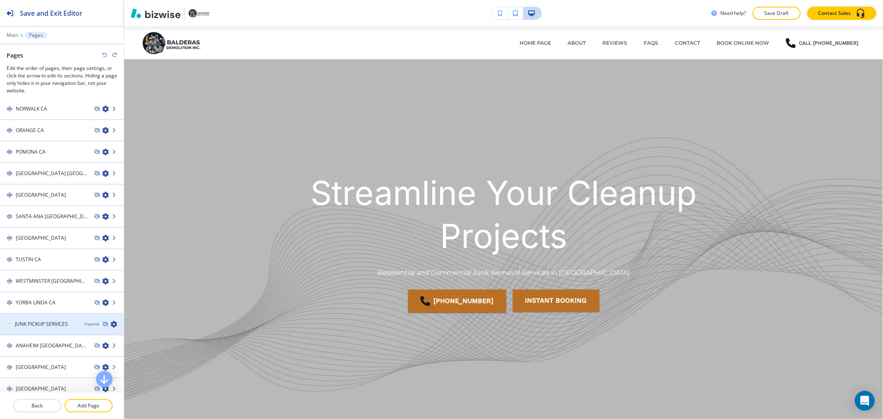
click at [111, 321] on icon "button" at bounding box center [114, 324] width 7 height 7
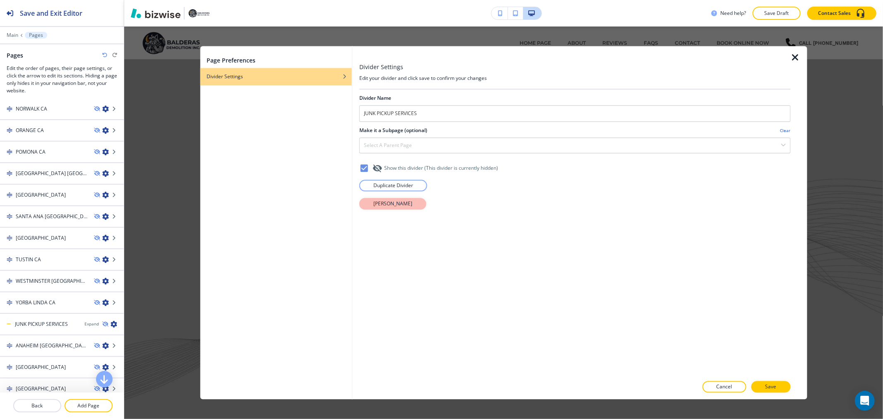
click at [400, 206] on p "[PERSON_NAME]" at bounding box center [393, 203] width 39 height 7
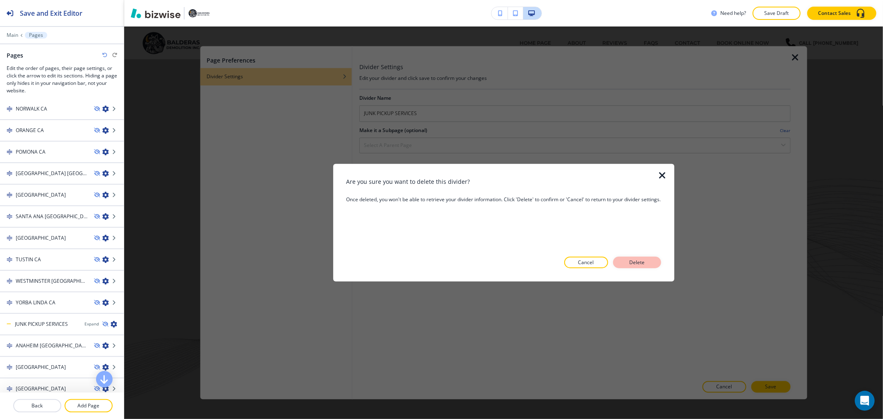
click at [655, 261] on button "Delete" at bounding box center [637, 263] width 48 height 12
click at [12, 35] on p "Main" at bounding box center [13, 35] width 12 height 6
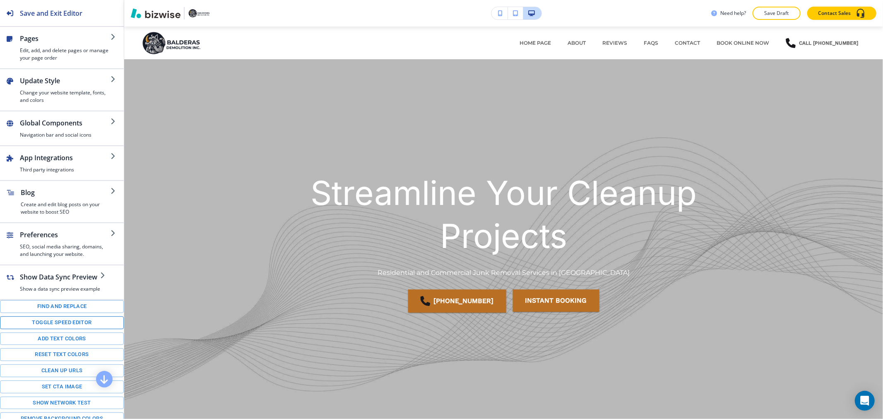
scroll to position [39, 0]
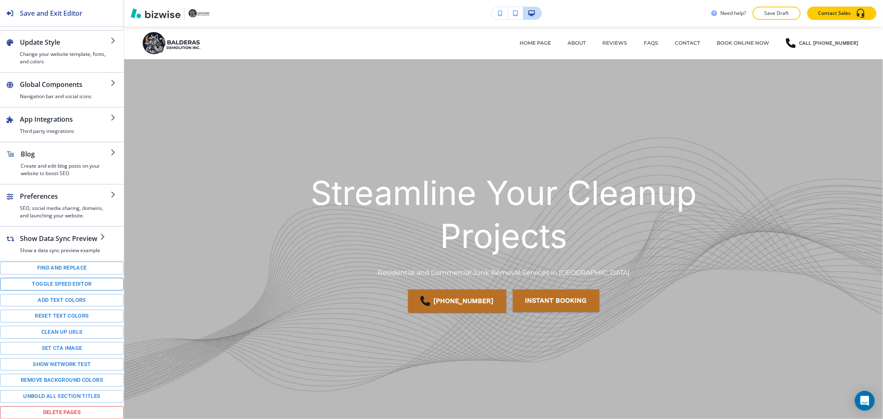
click at [63, 284] on button "Toggle speed editor" at bounding box center [62, 284] width 124 height 13
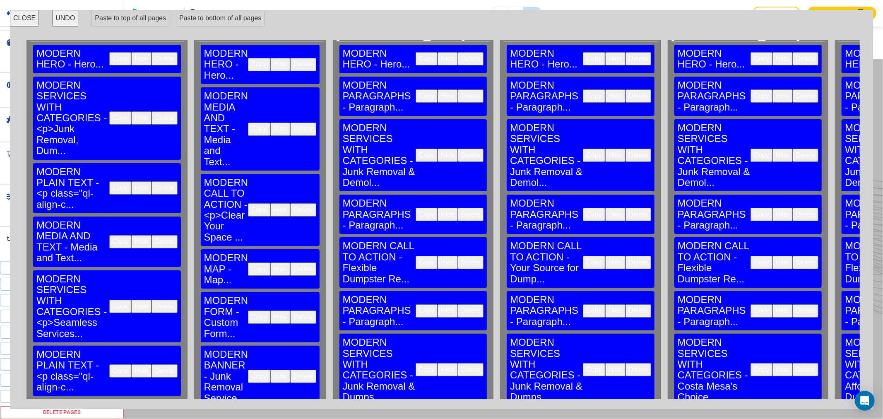
scroll to position [0, 0]
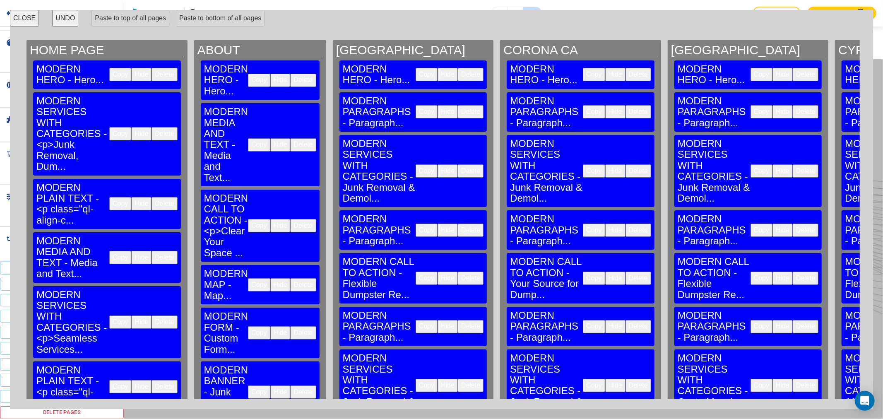
click at [381, 47] on h2 "[GEOGRAPHIC_DATA]" at bounding box center [413, 50] width 154 height 14
drag, startPoint x: 381, startPoint y: 47, endPoint x: 361, endPoint y: 47, distance: 19.9
click at [361, 47] on h2 "[GEOGRAPHIC_DATA]" at bounding box center [413, 50] width 154 height 14
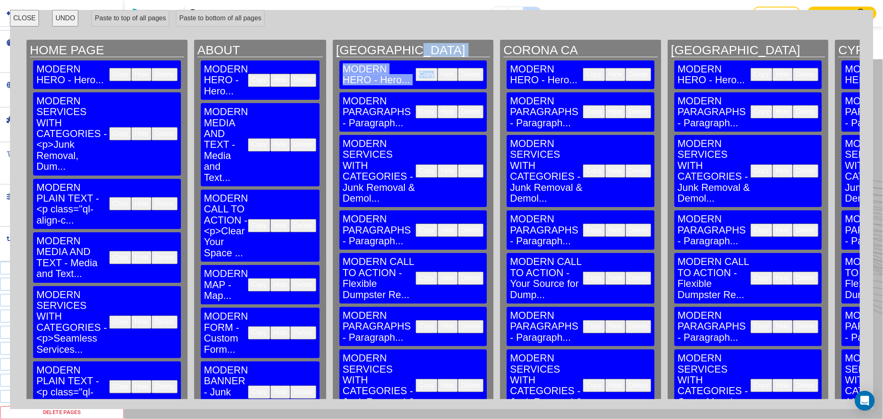
drag, startPoint x: 361, startPoint y: 47, endPoint x: 380, endPoint y: 75, distance: 34.1
click at [423, 43] on h2 "[GEOGRAPHIC_DATA]" at bounding box center [413, 50] width 154 height 14
click at [412, 46] on h2 "[GEOGRAPHIC_DATA]" at bounding box center [413, 50] width 154 height 14
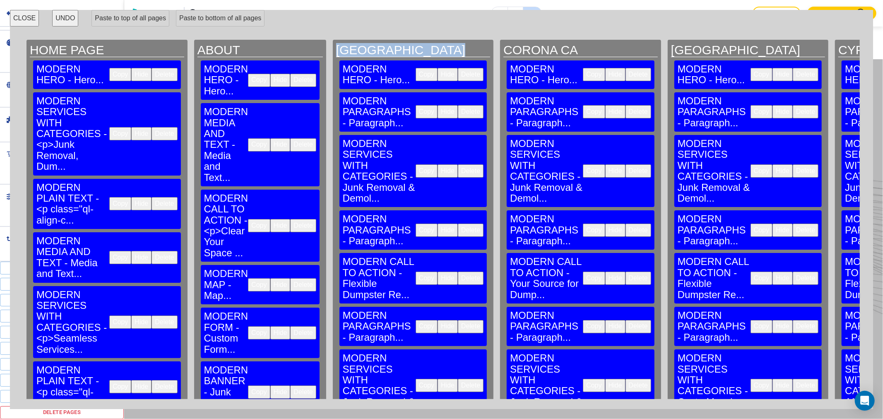
click at [412, 46] on h2 "[GEOGRAPHIC_DATA]" at bounding box center [413, 50] width 154 height 14
click at [413, 44] on h2 "[GEOGRAPHIC_DATA]" at bounding box center [413, 50] width 154 height 14
click at [29, 17] on button "CLOSE" at bounding box center [24, 18] width 29 height 17
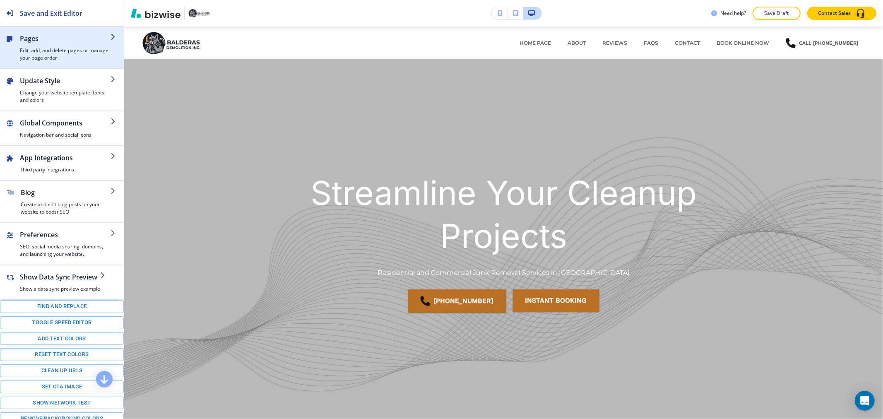
click at [69, 55] on h4 "Edit, add, and delete pages or manage your page order" at bounding box center [65, 54] width 91 height 15
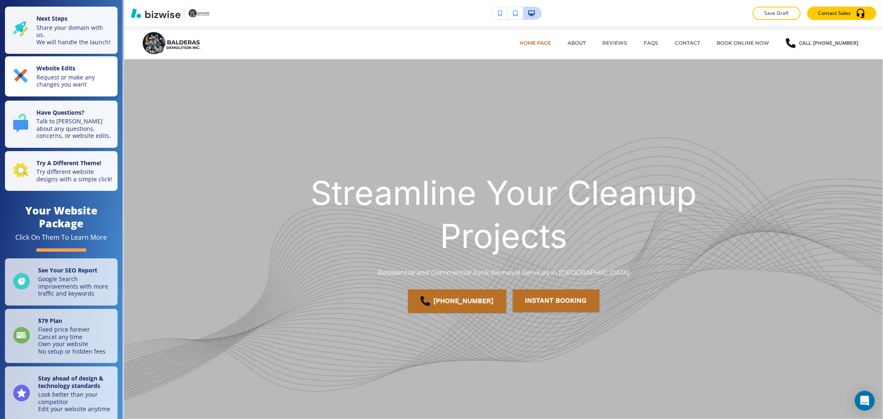
click at [74, 72] on strong "Website Edits" at bounding box center [55, 68] width 39 height 8
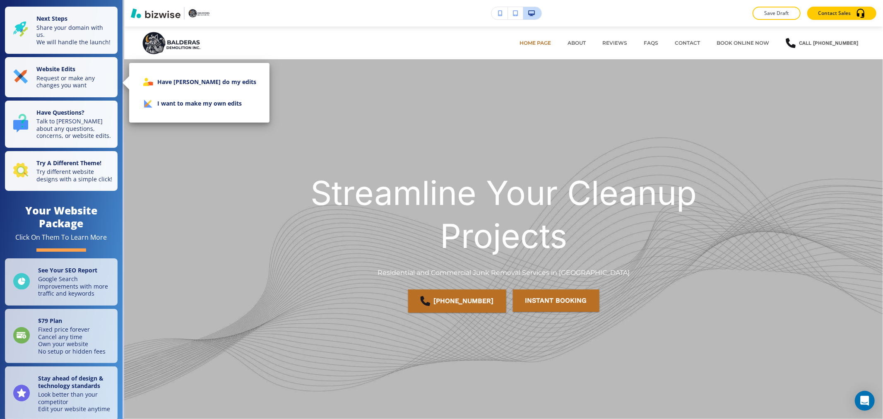
click at [183, 108] on li "I want to make my own edits" at bounding box center [199, 104] width 127 height 22
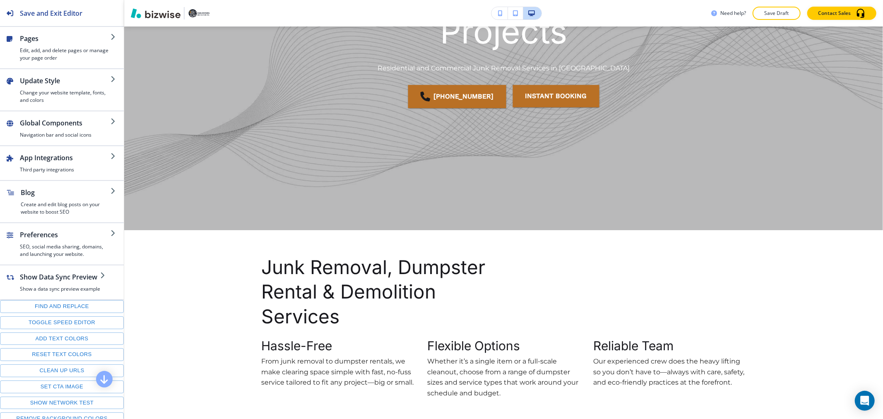
scroll to position [230, 0]
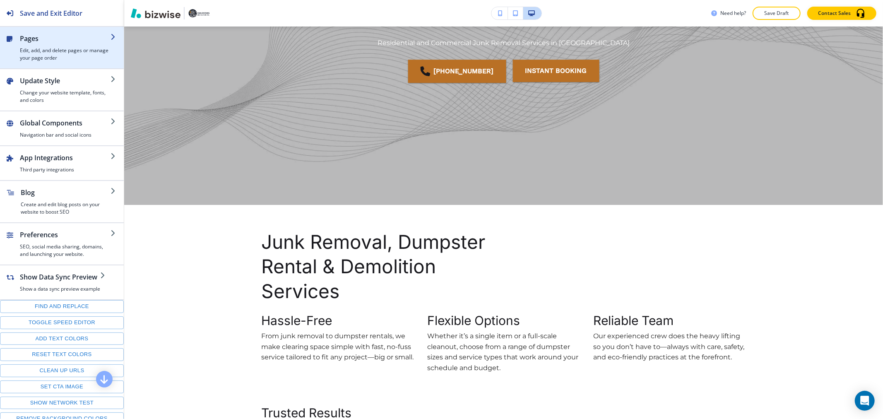
click at [58, 55] on h4 "Edit, add, and delete pages or manage your page order" at bounding box center [65, 54] width 91 height 15
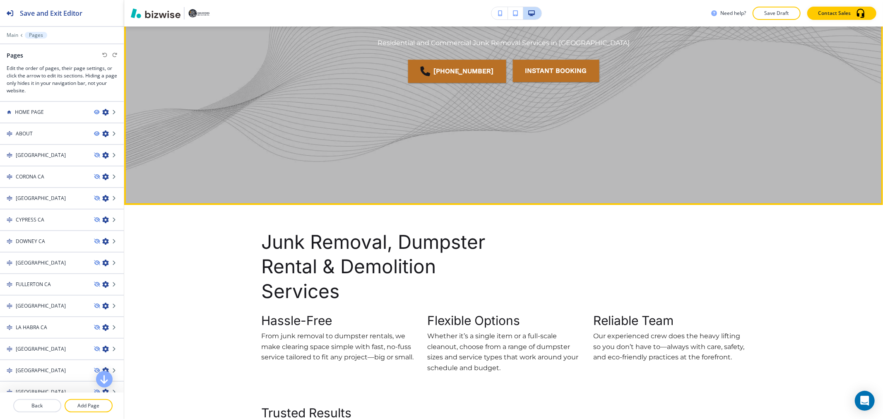
scroll to position [0, 0]
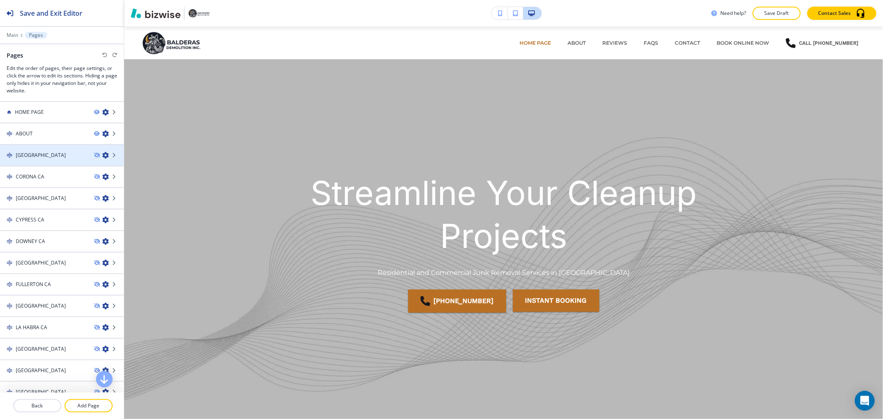
click at [102, 154] on icon "button" at bounding box center [105, 155] width 7 height 7
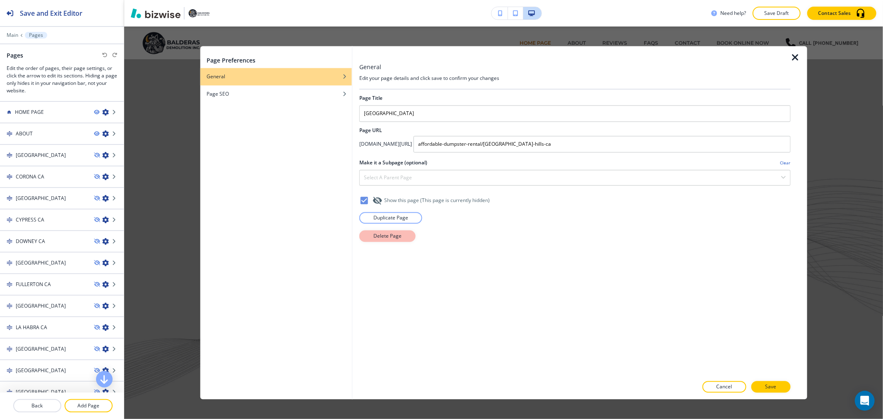
click at [384, 239] on p "Delete Page" at bounding box center [388, 235] width 28 height 7
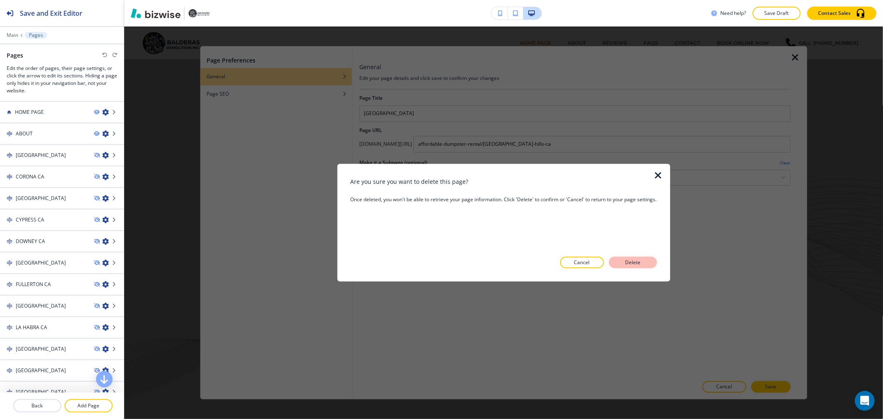
click at [631, 264] on p "Delete" at bounding box center [633, 262] width 20 height 7
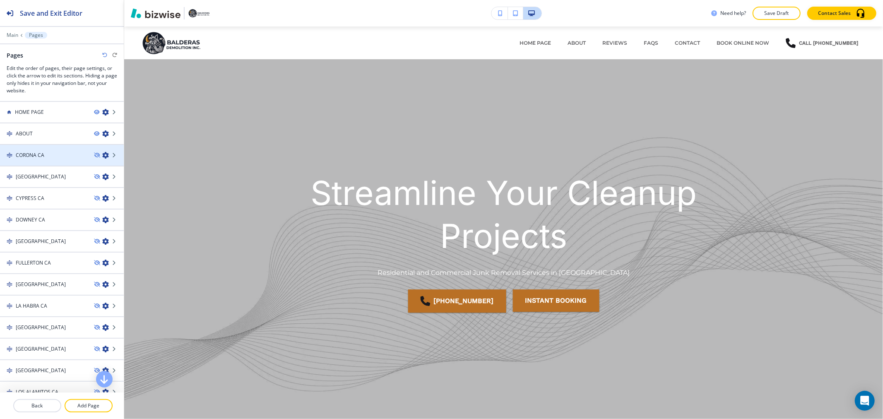
click at [102, 156] on icon "button" at bounding box center [105, 155] width 7 height 7
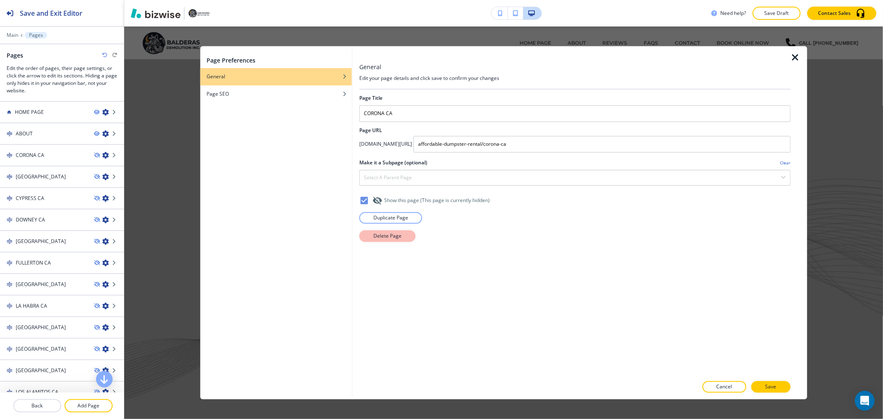
click at [400, 235] on p "Delete Page" at bounding box center [388, 235] width 28 height 7
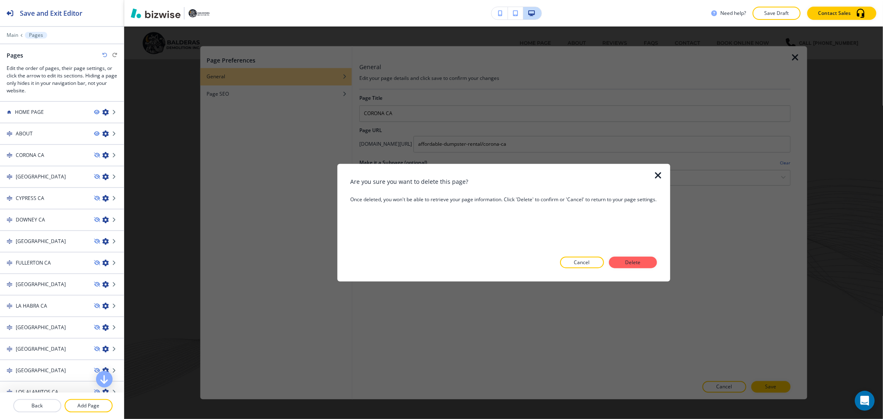
click at [622, 260] on button "Delete" at bounding box center [633, 263] width 48 height 12
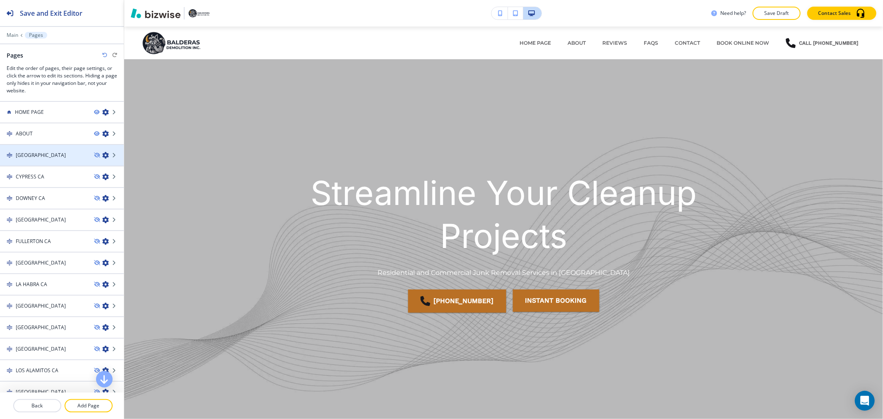
click at [102, 155] on icon "button" at bounding box center [105, 155] width 7 height 7
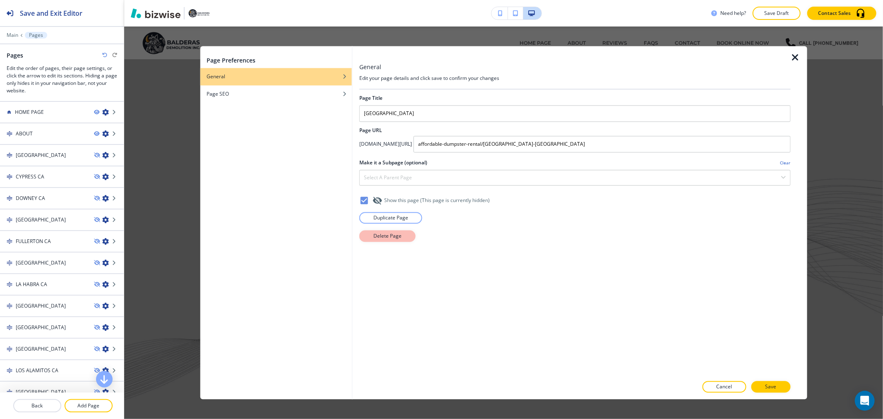
click at [378, 236] on p "Delete Page" at bounding box center [388, 235] width 28 height 7
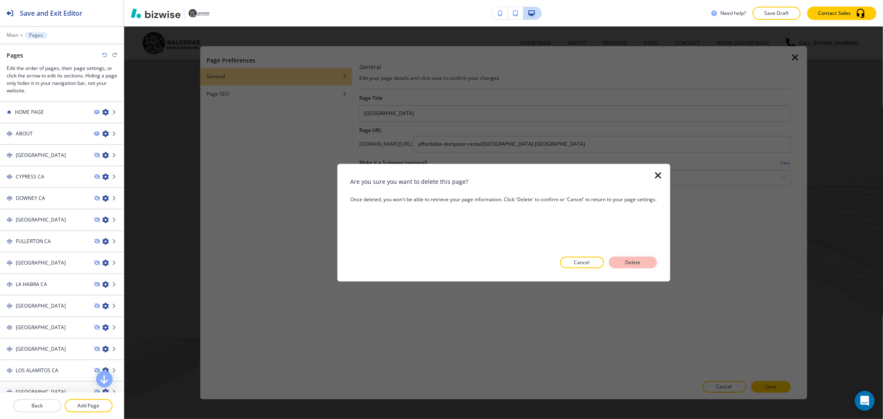
click at [620, 264] on button "Delete" at bounding box center [633, 263] width 48 height 12
